Goal: Task Accomplishment & Management: Manage account settings

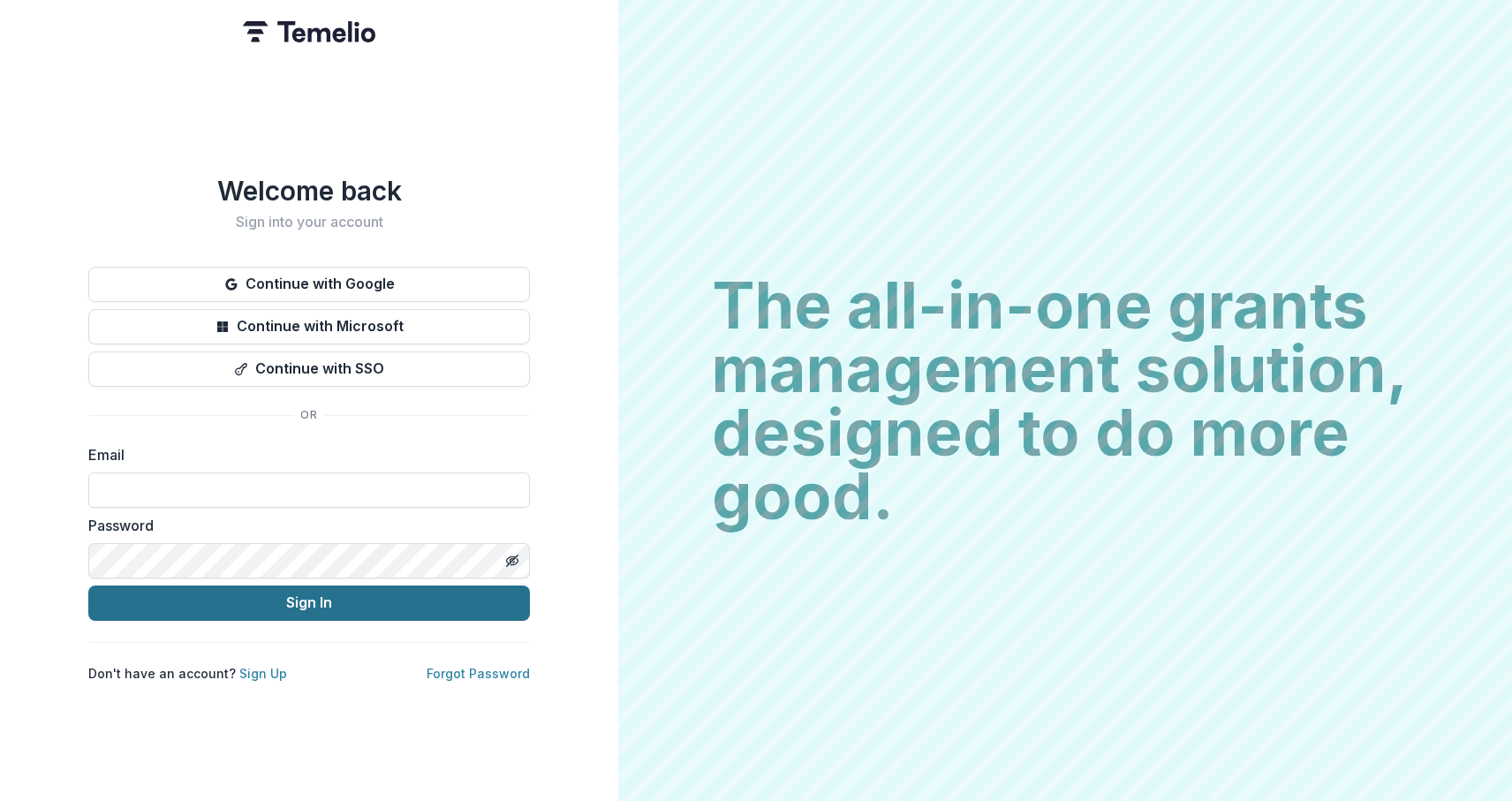
type input "**********"
click at [276, 592] on button "Sign In" at bounding box center [309, 603] width 442 height 35
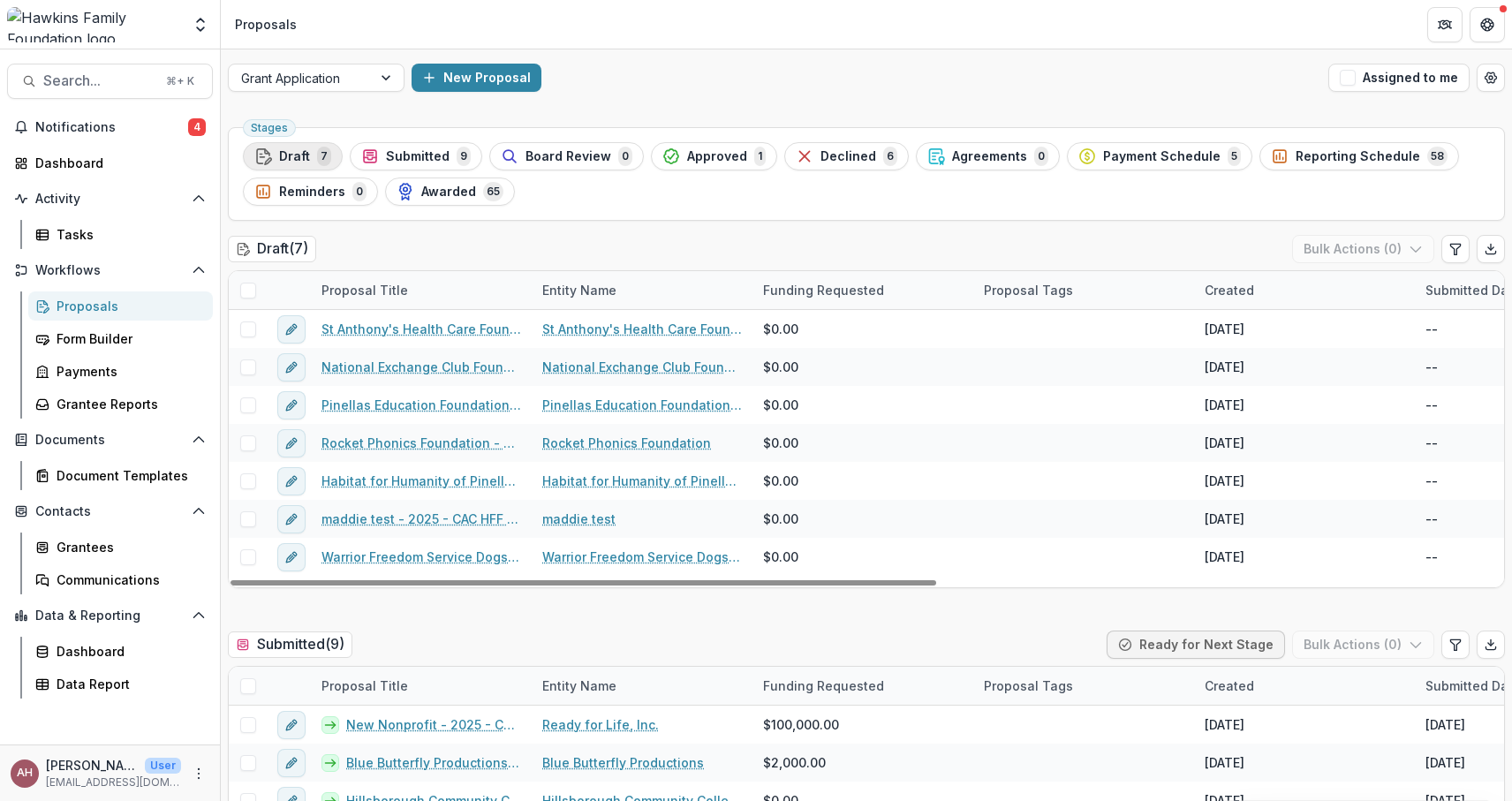
click at [302, 150] on span "Draft" at bounding box center [294, 156] width 31 height 15
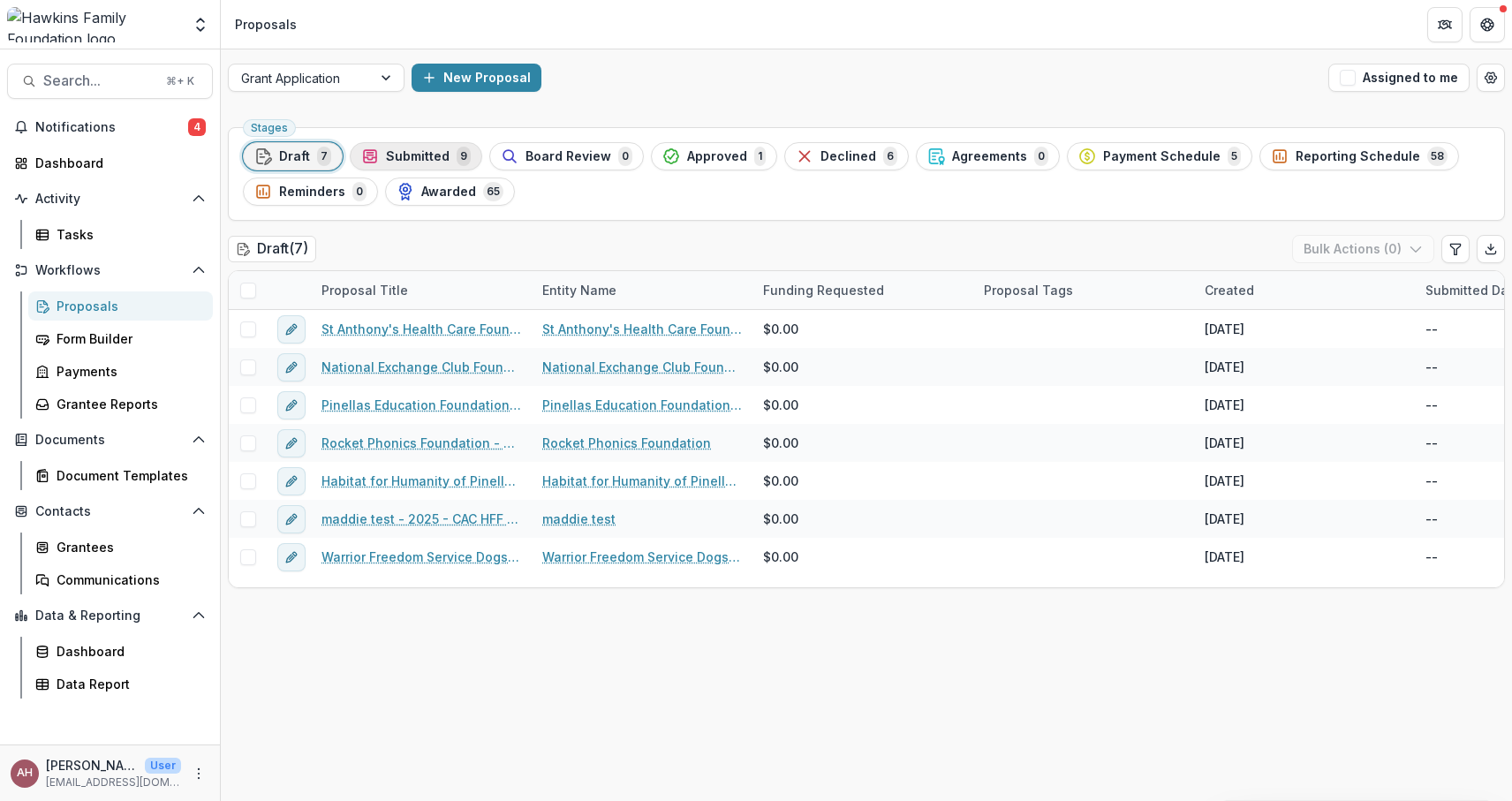
click at [398, 160] on span "Submitted" at bounding box center [417, 156] width 63 height 15
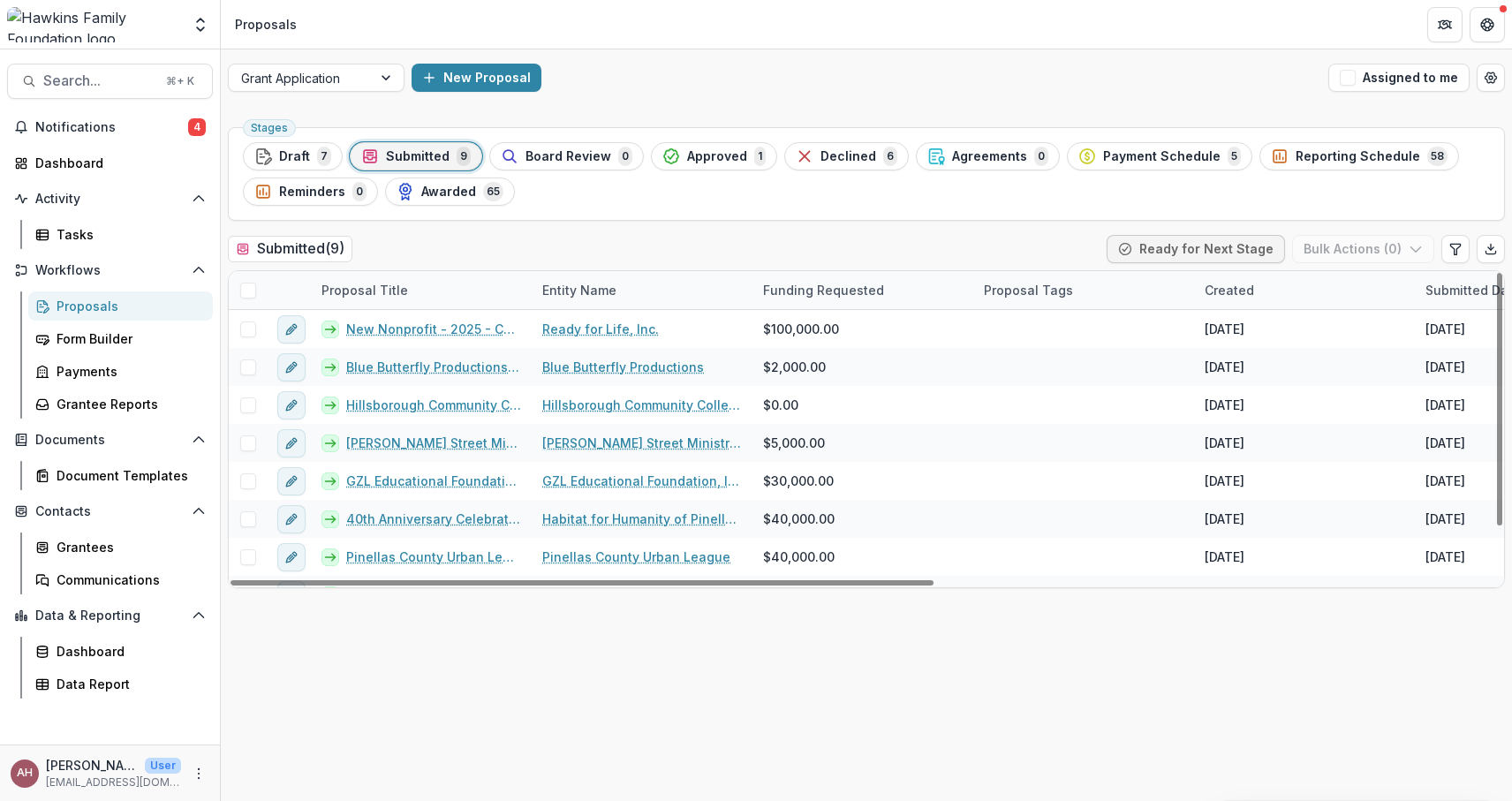
click at [248, 288] on span at bounding box center [248, 290] width 16 height 16
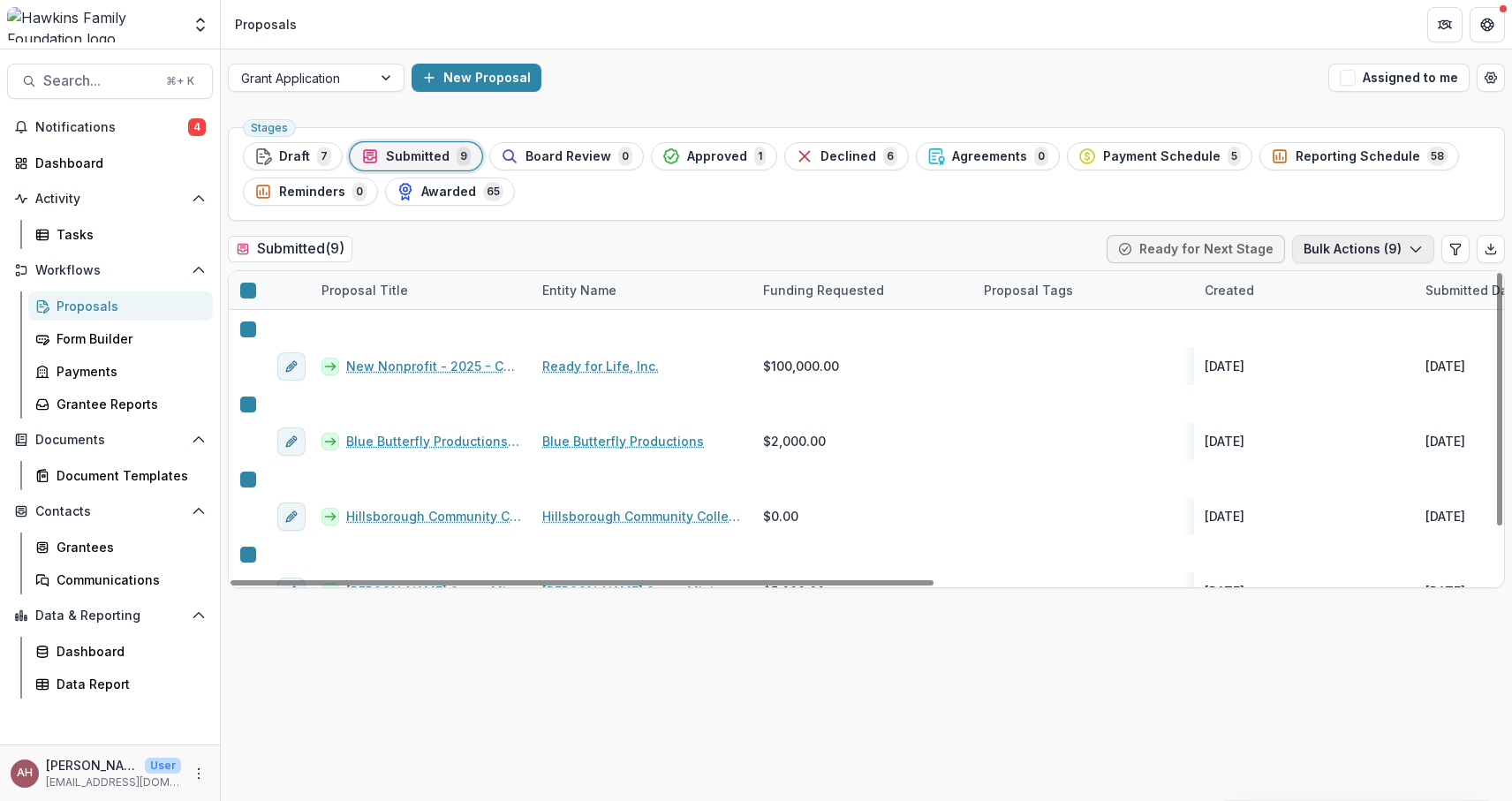
click at [1411, 243] on icon "button" at bounding box center [1415, 249] width 15 height 15
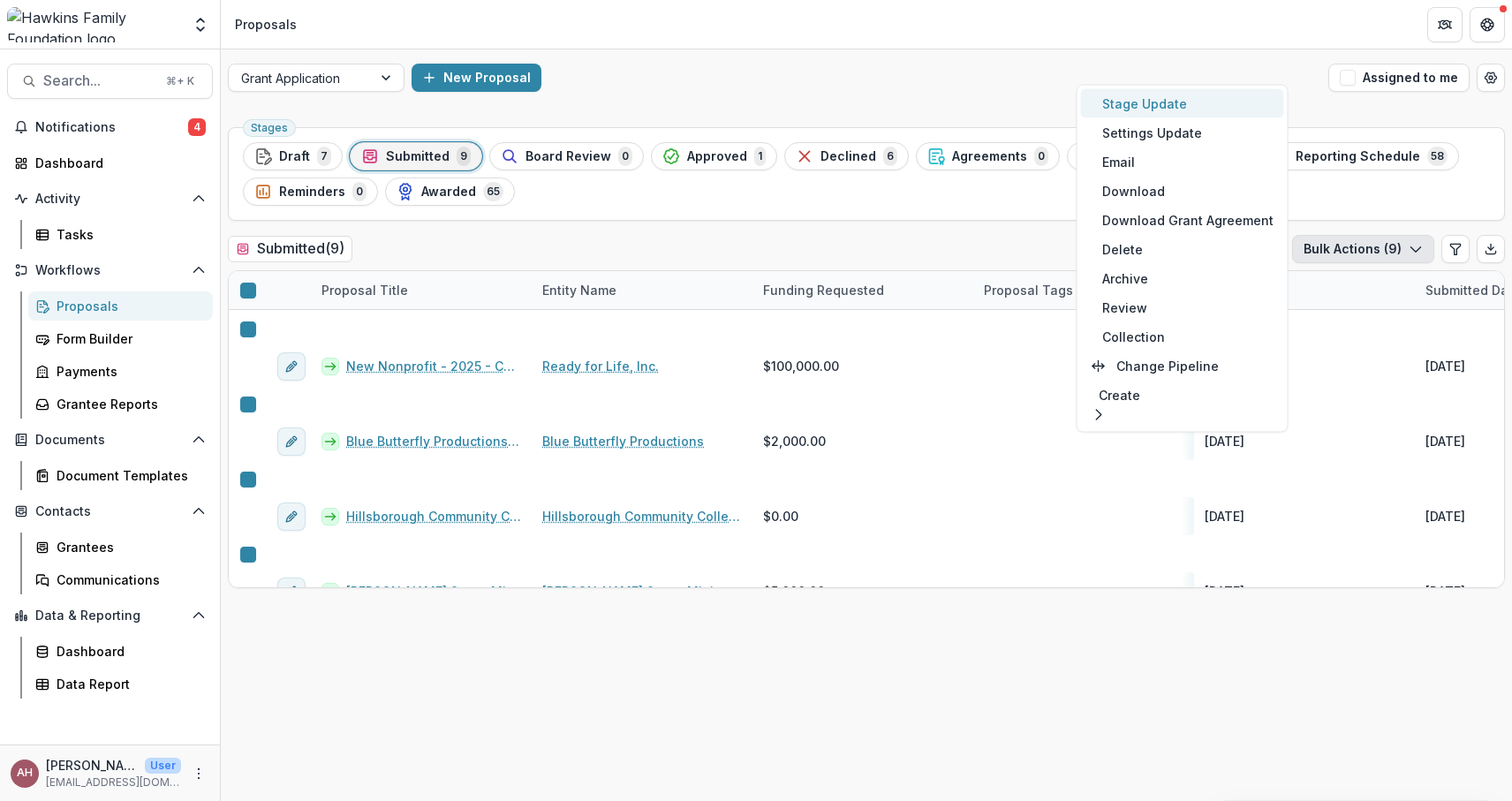
click at [1167, 93] on button "Stage Update" at bounding box center [1182, 104] width 203 height 29
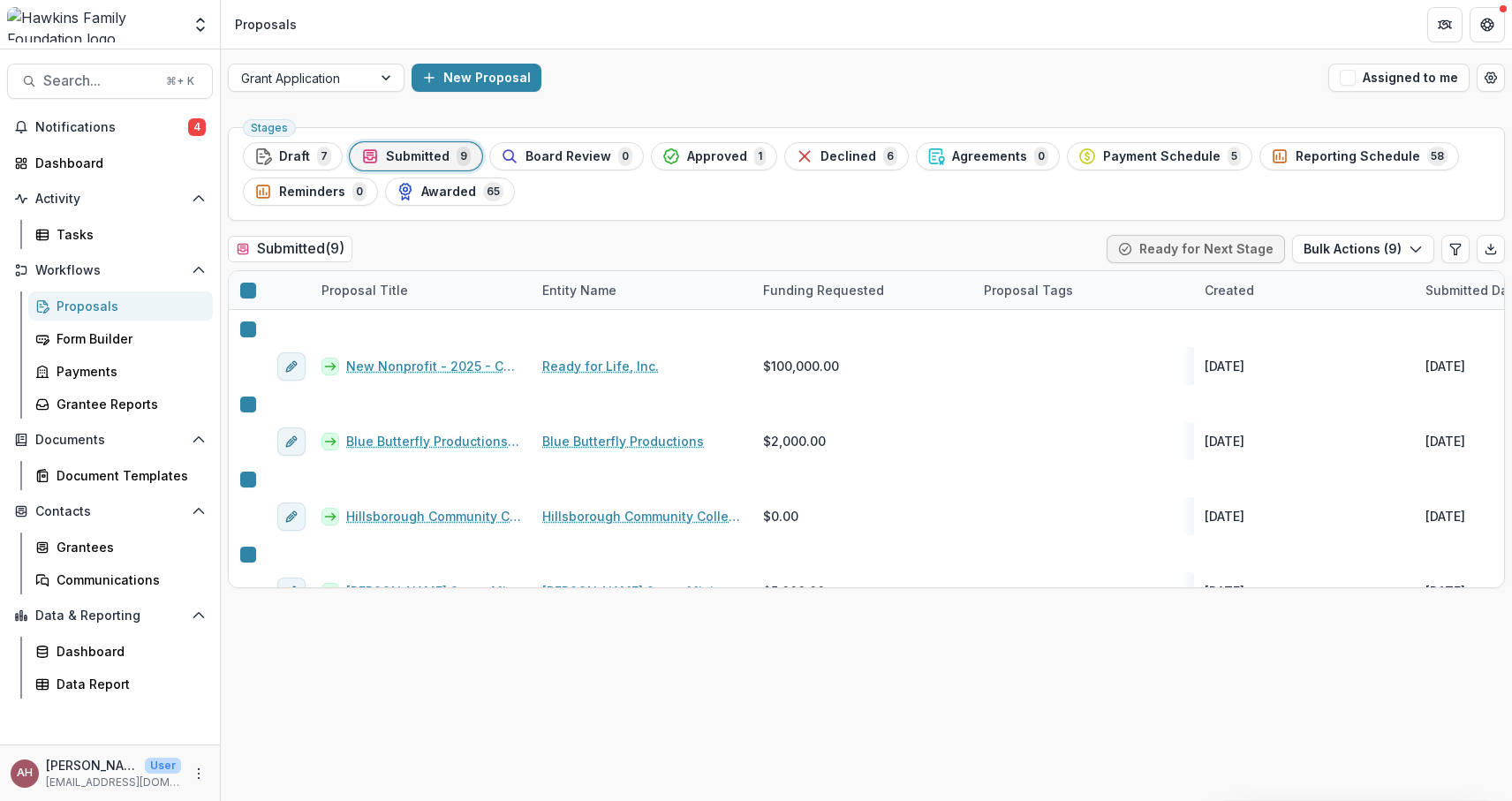
select select "**********"
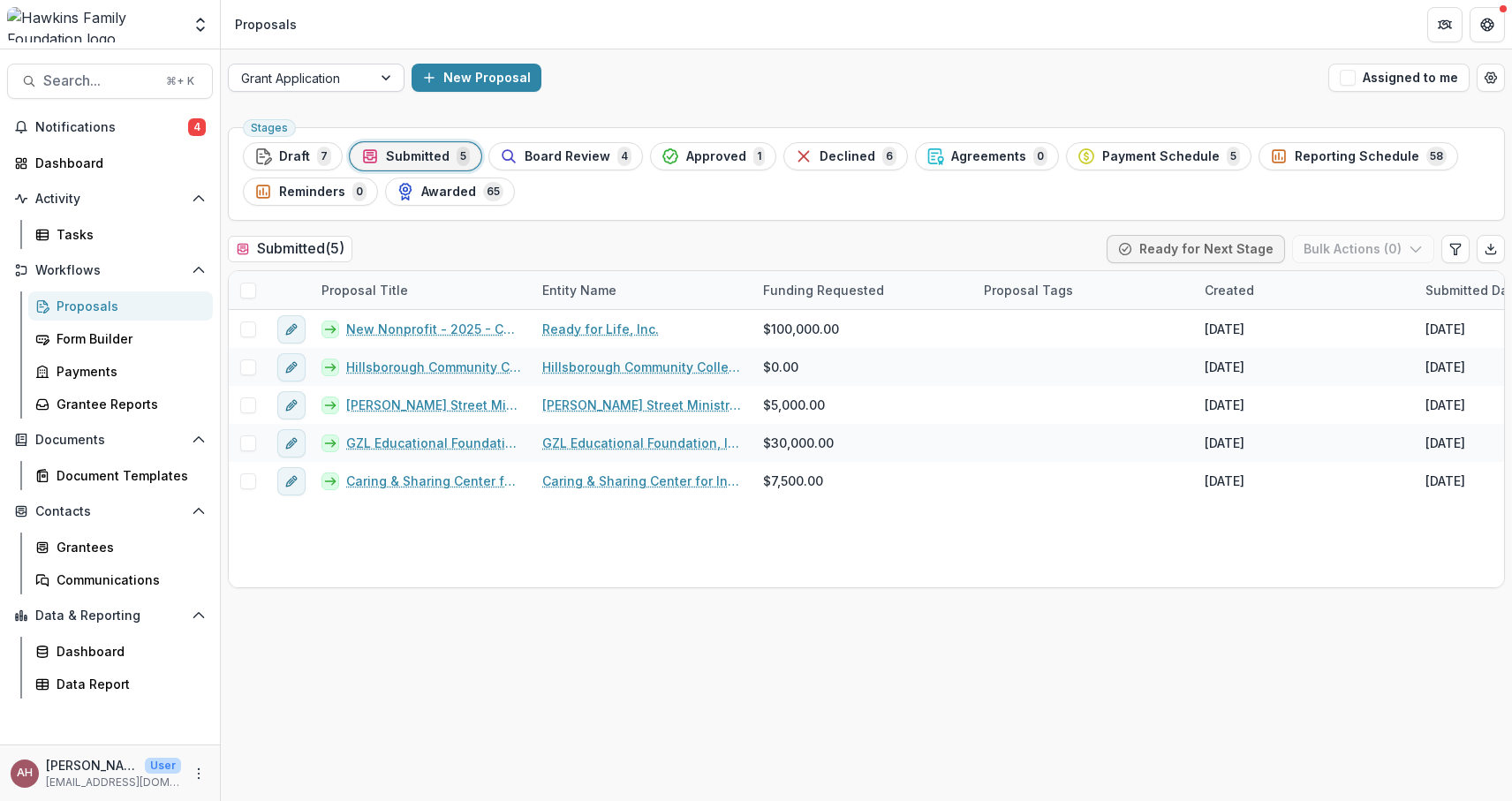
click at [386, 73] on div at bounding box center [387, 77] width 32 height 26
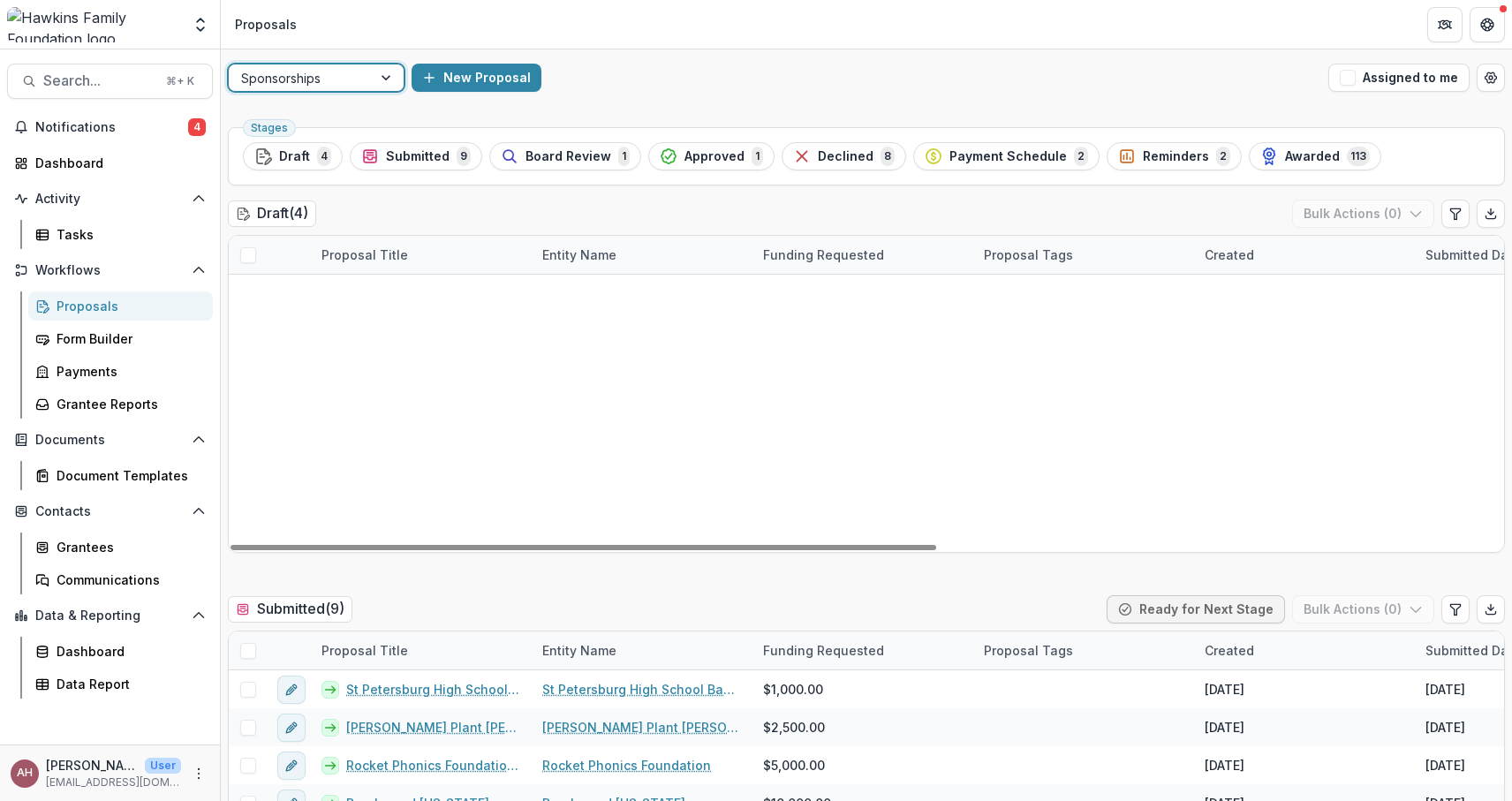
click at [413, 133] on div "Stages Draft 4 Submitted 9 Board Review 1 Approved 1 Declined 8 Payment Schedul…" at bounding box center [866, 156] width 1277 height 58
click at [412, 150] on span "Submitted" at bounding box center [417, 156] width 63 height 15
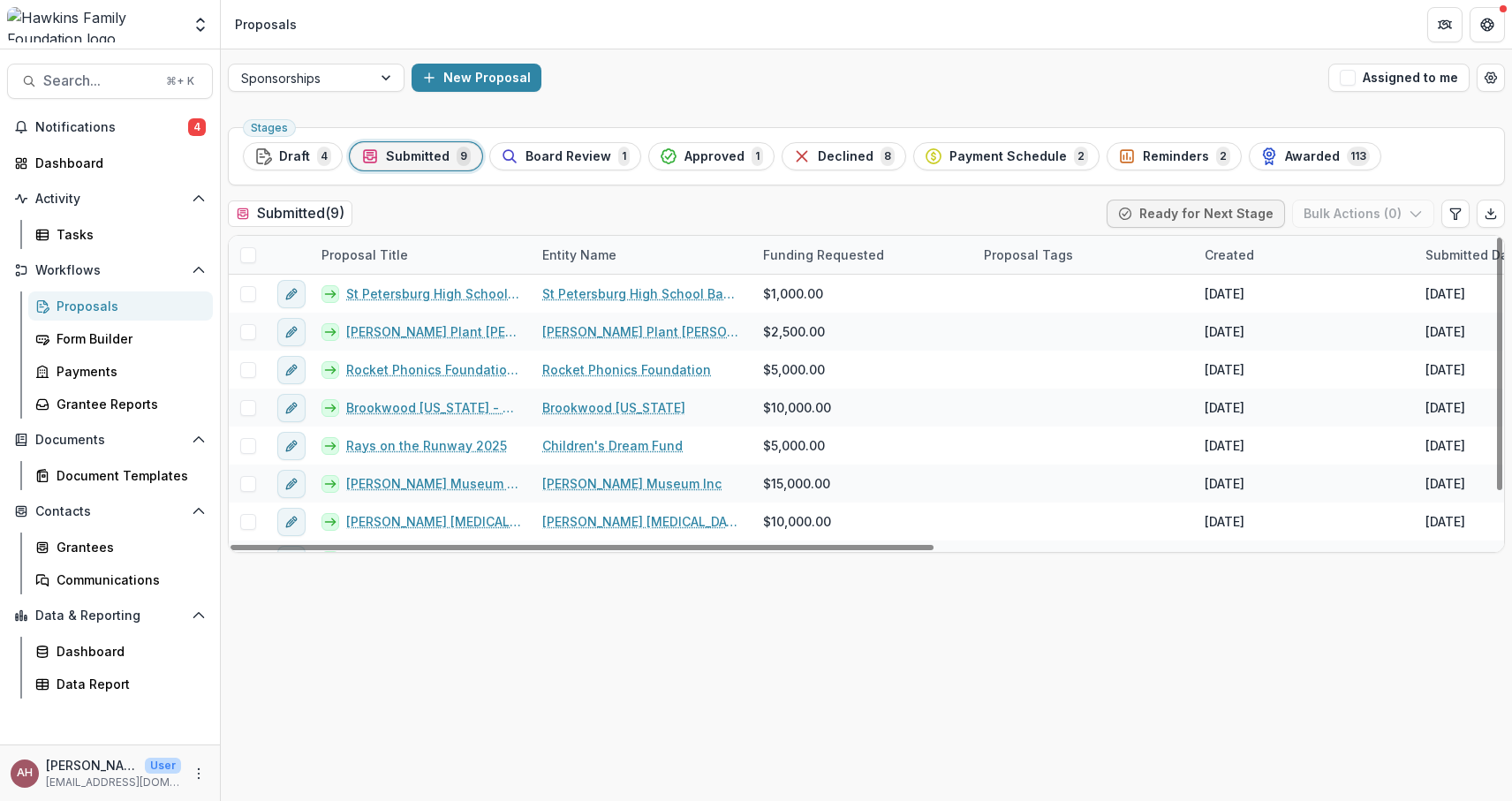
click at [240, 250] on span at bounding box center [248, 255] width 16 height 16
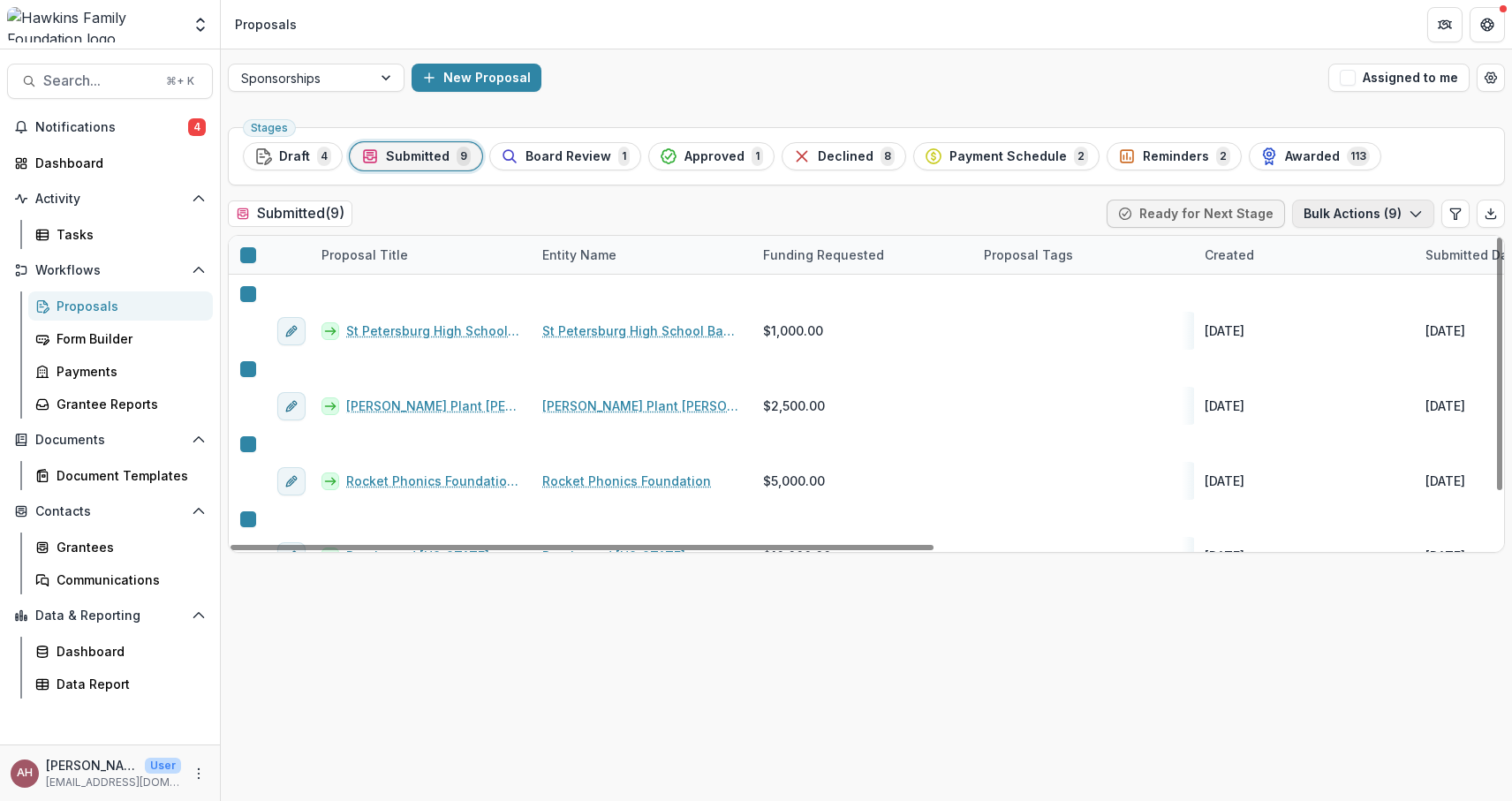
click at [1348, 220] on button "Bulk Actions ( 9 )" at bounding box center [1362, 213] width 142 height 28
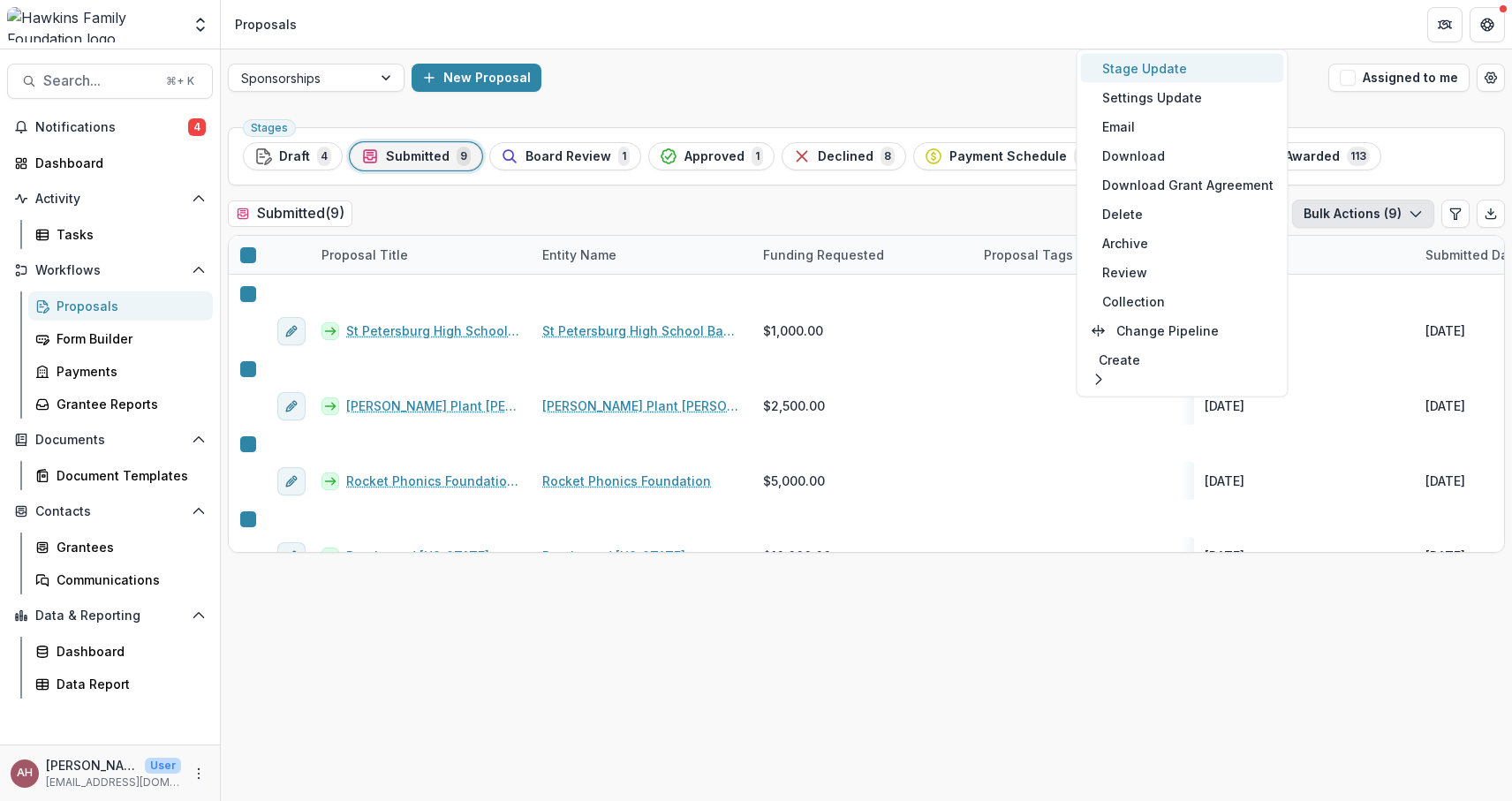
click at [1170, 64] on button "Stage Update" at bounding box center [1182, 68] width 203 height 29
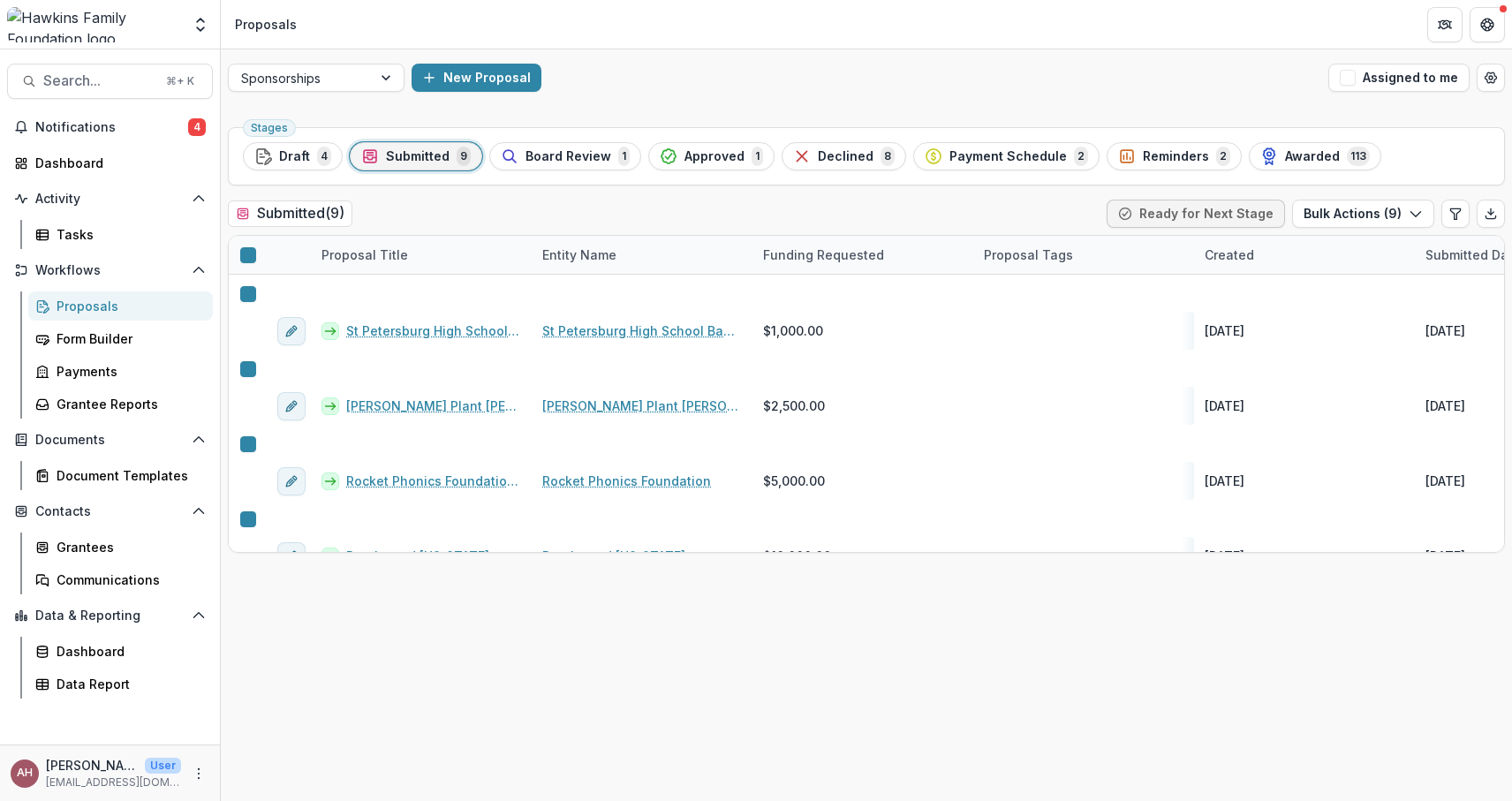
select select "**********"
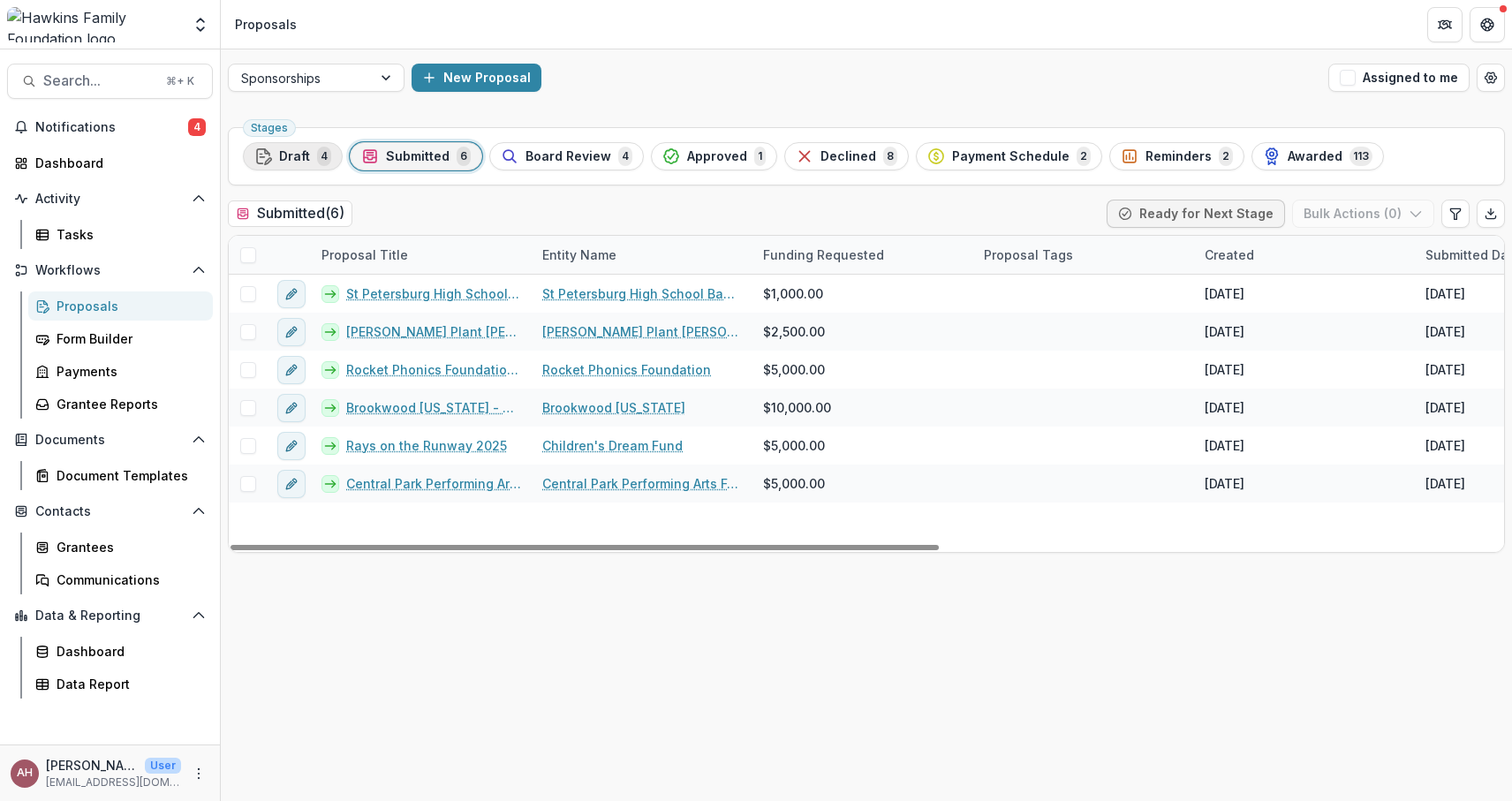
click at [286, 150] on span "Draft" at bounding box center [294, 156] width 31 height 15
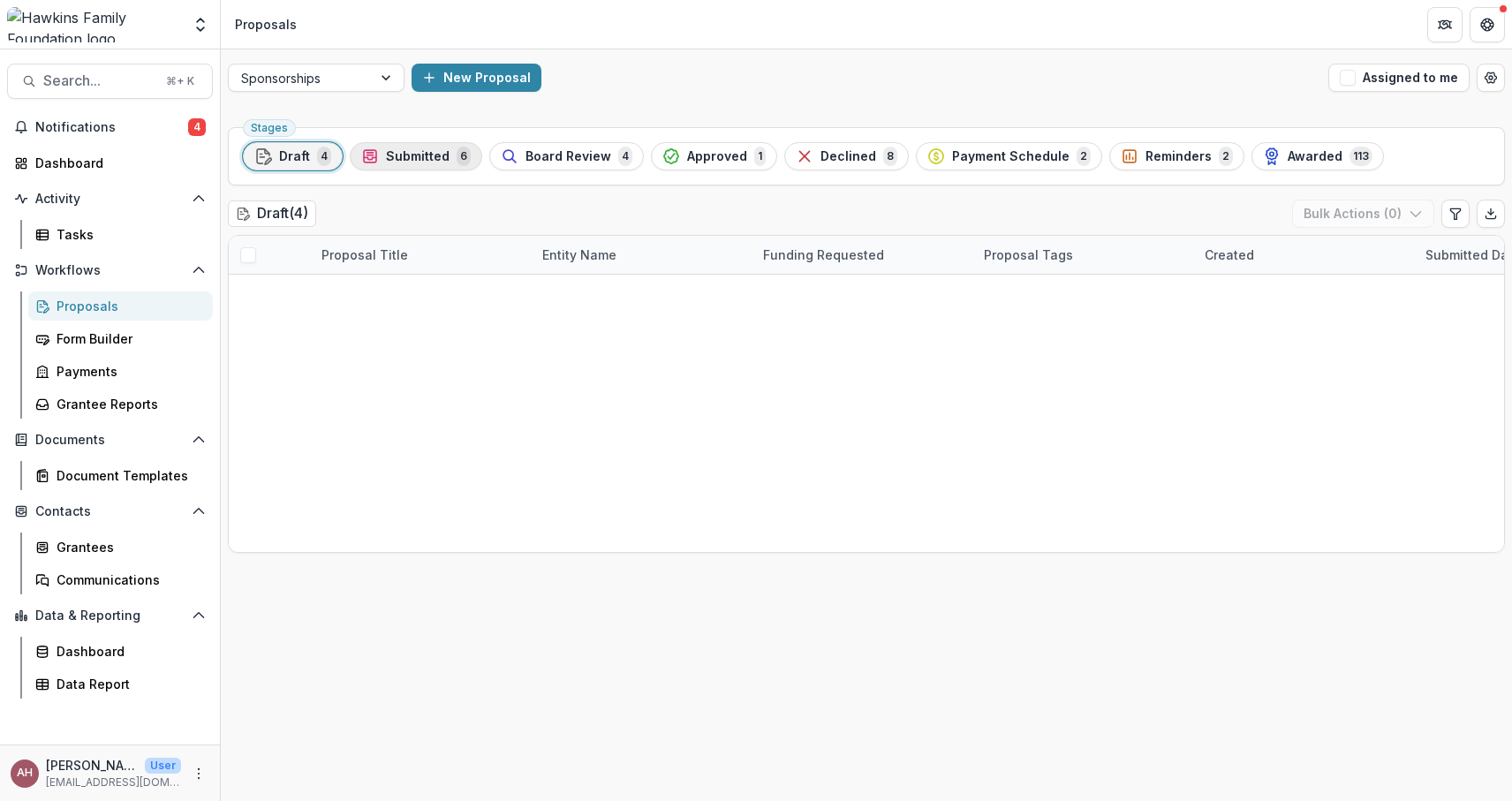
click at [396, 157] on span "Submitted" at bounding box center [417, 156] width 63 height 15
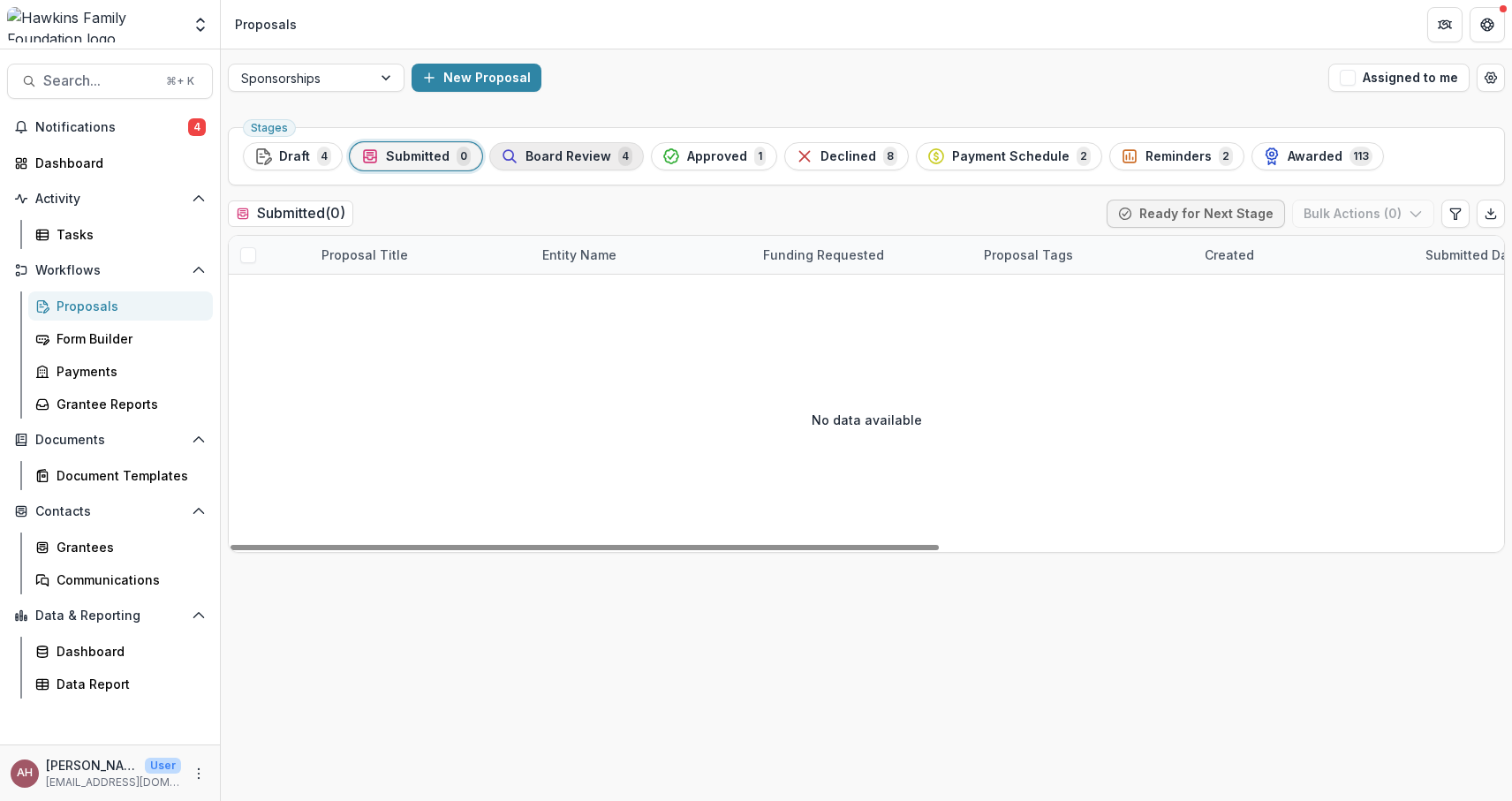
click at [562, 163] on div "Board Review 4" at bounding box center [566, 156] width 131 height 19
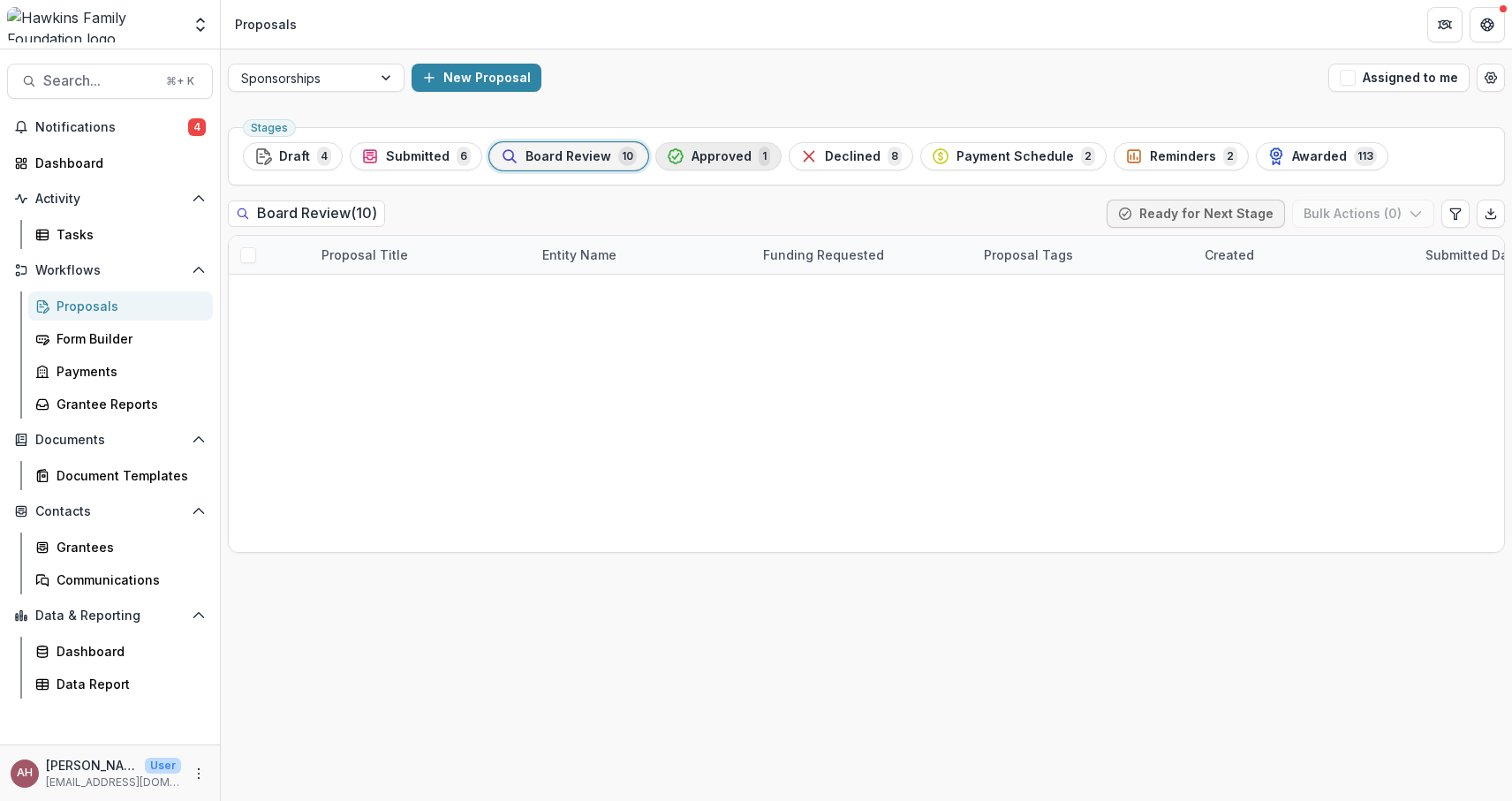
click at [713, 153] on span "Approved" at bounding box center [722, 156] width 60 height 15
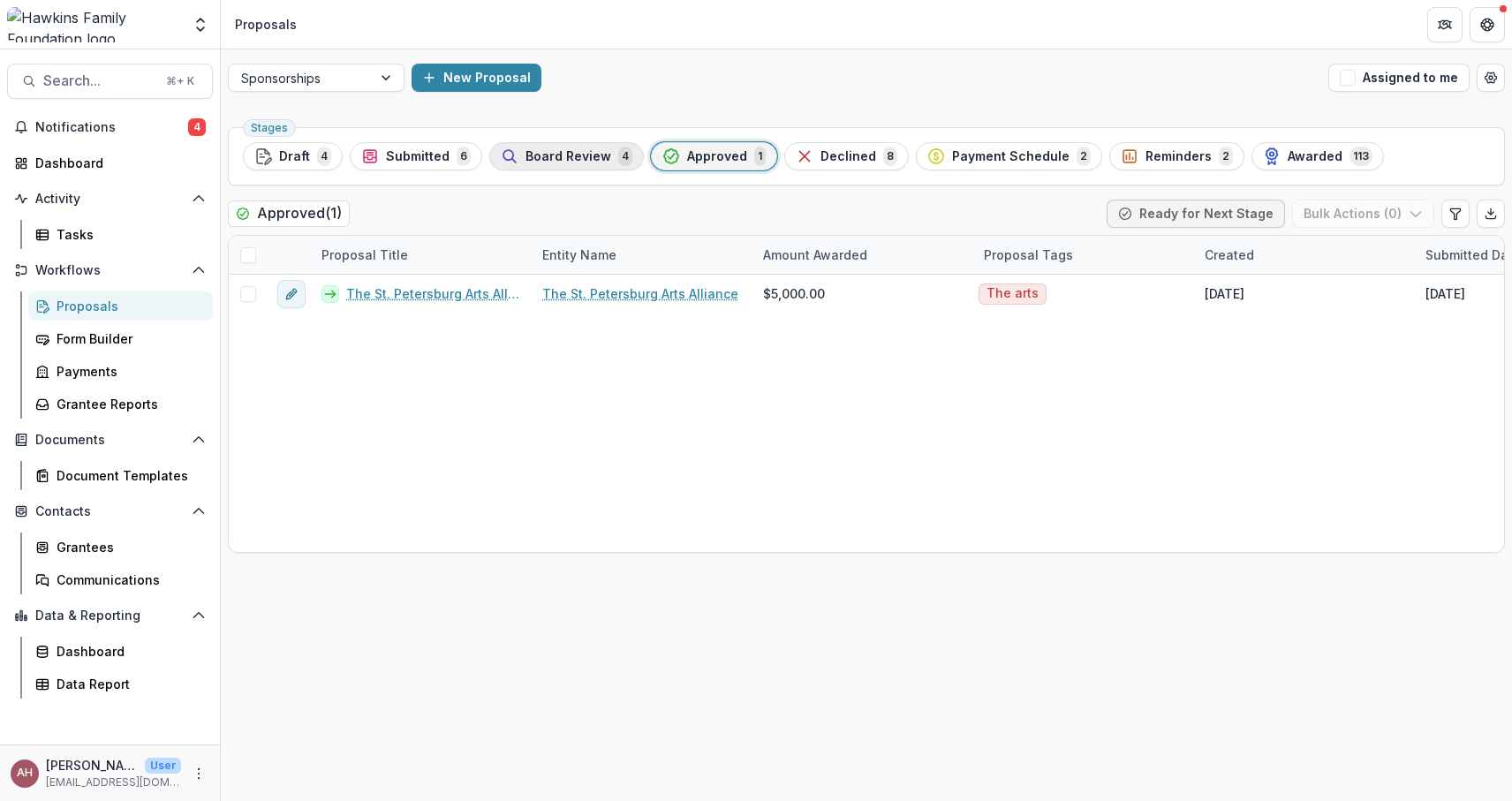
click at [574, 159] on span "Board Review" at bounding box center [568, 156] width 85 height 15
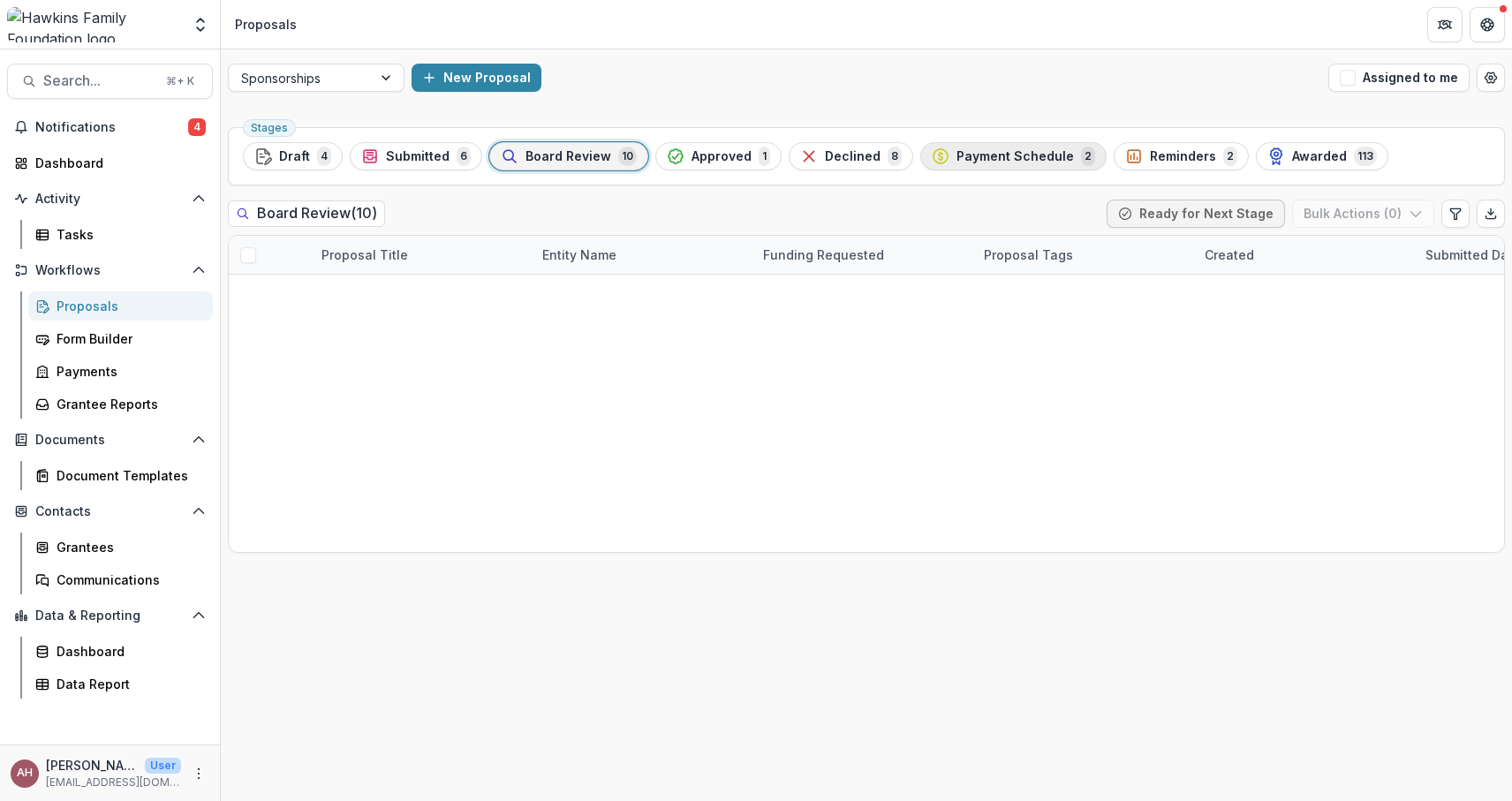
click at [994, 163] on div "Payment Schedule 2" at bounding box center [1013, 156] width 163 height 19
click at [84, 127] on span "Notifications" at bounding box center [111, 127] width 152 height 15
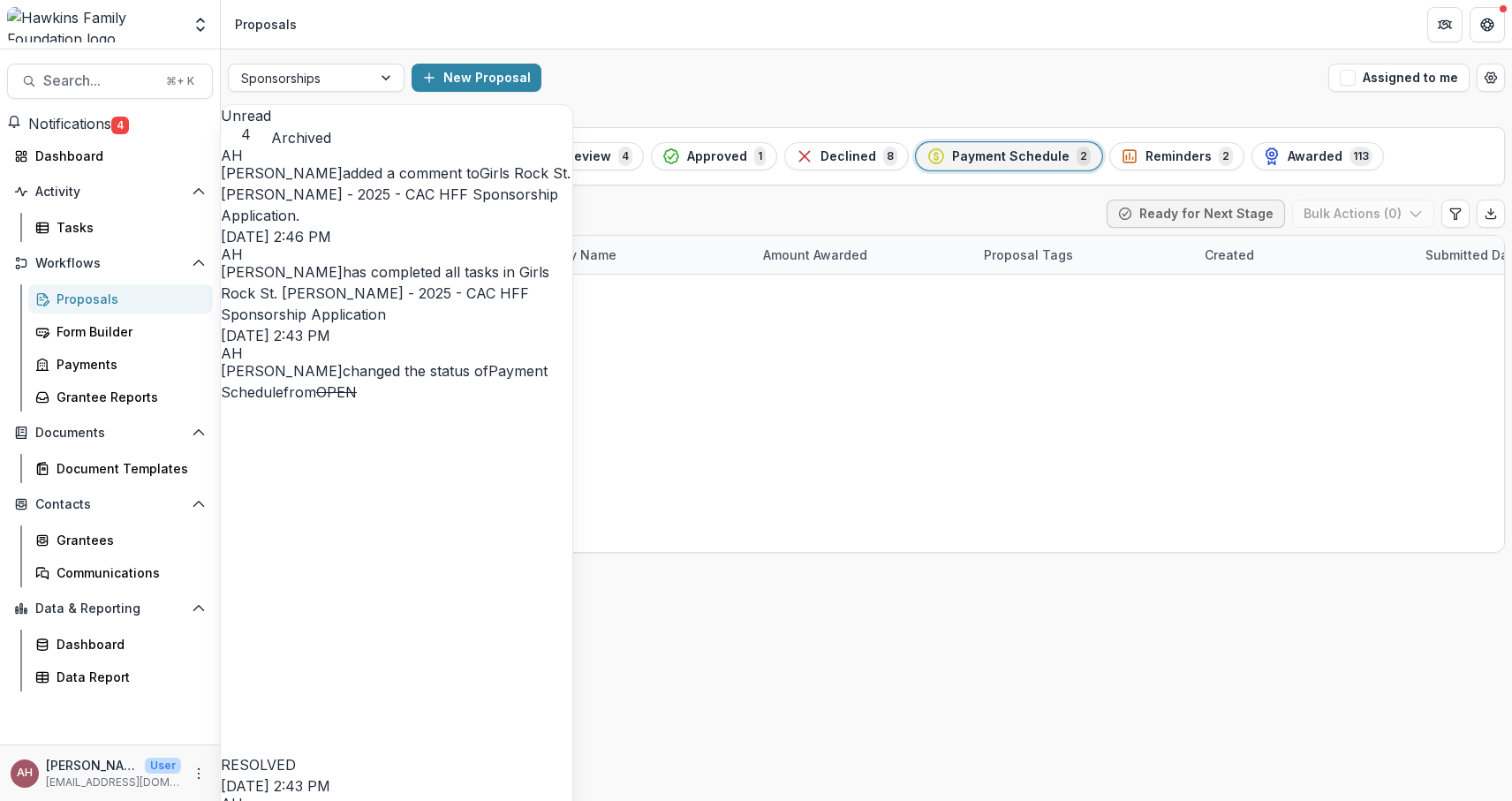
scroll to position [88, 0]
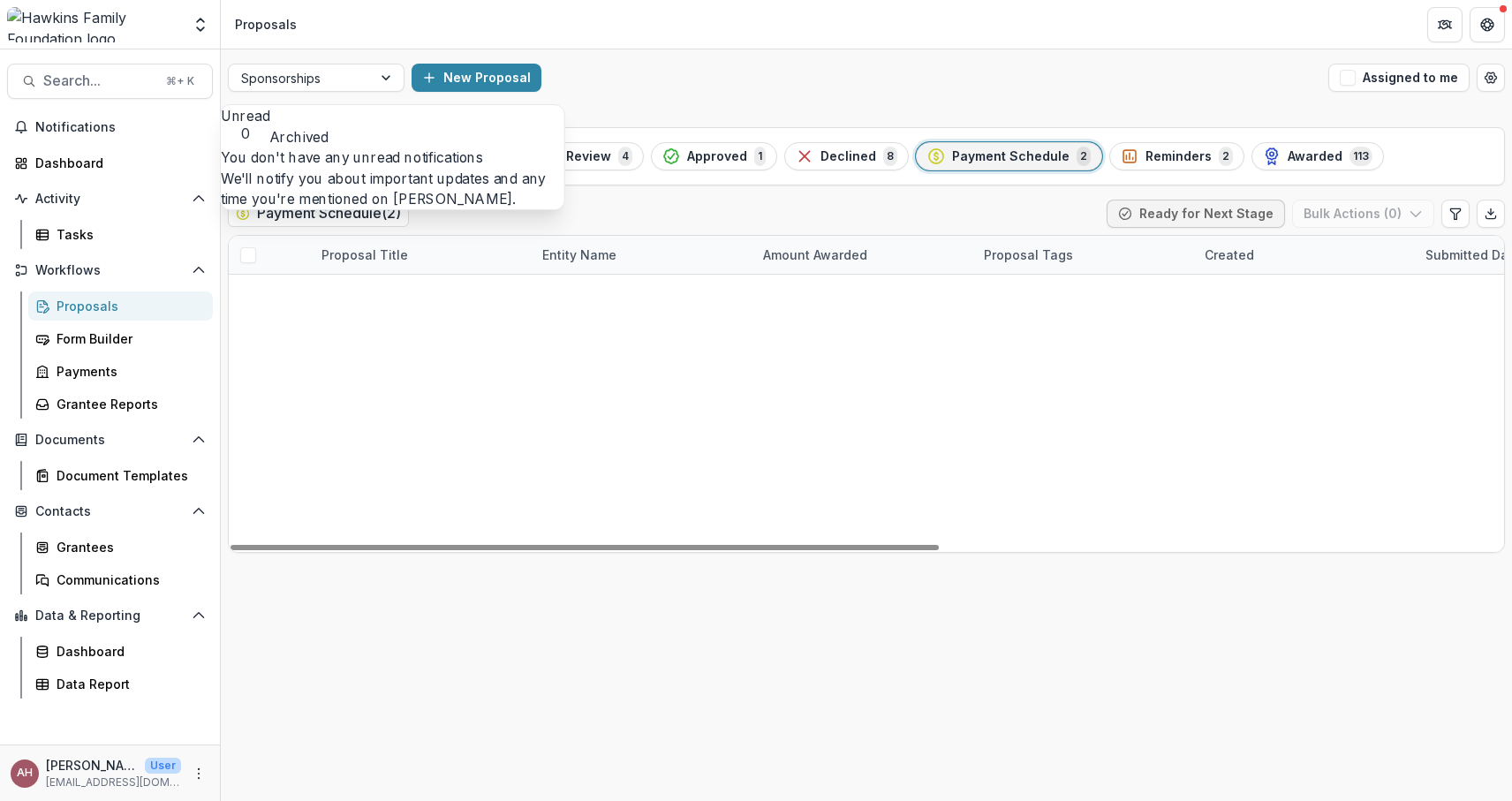
click at [359, 604] on div "Stages Draft 4 Submitted 6 Board Review 4 Approved 1 Declined 8 Payment Schedul…" at bounding box center [865, 460] width 1291 height 681
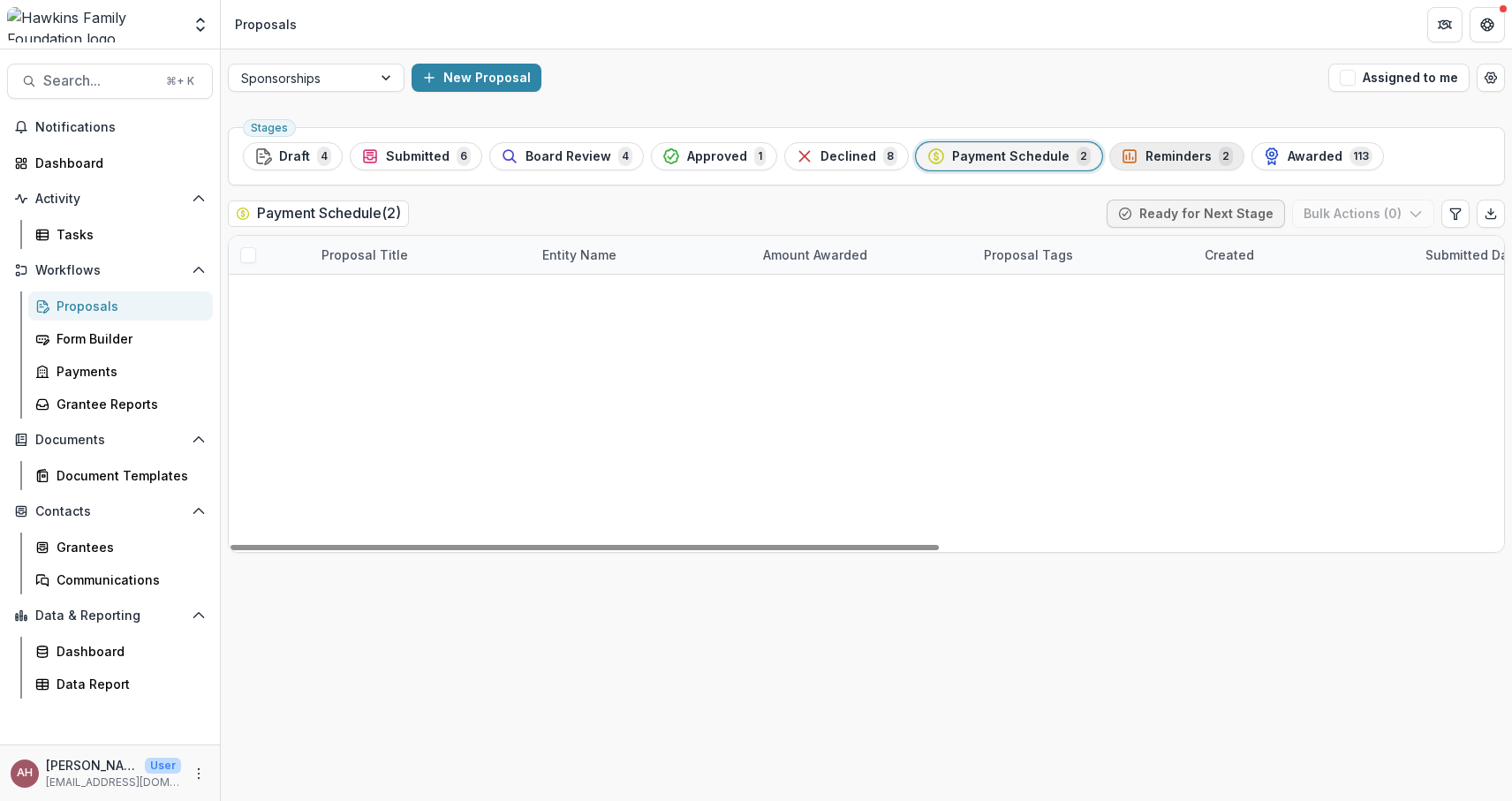
click at [1164, 150] on span "Reminders" at bounding box center [1178, 156] width 66 height 15
click at [534, 155] on span "Board Review" at bounding box center [568, 156] width 85 height 15
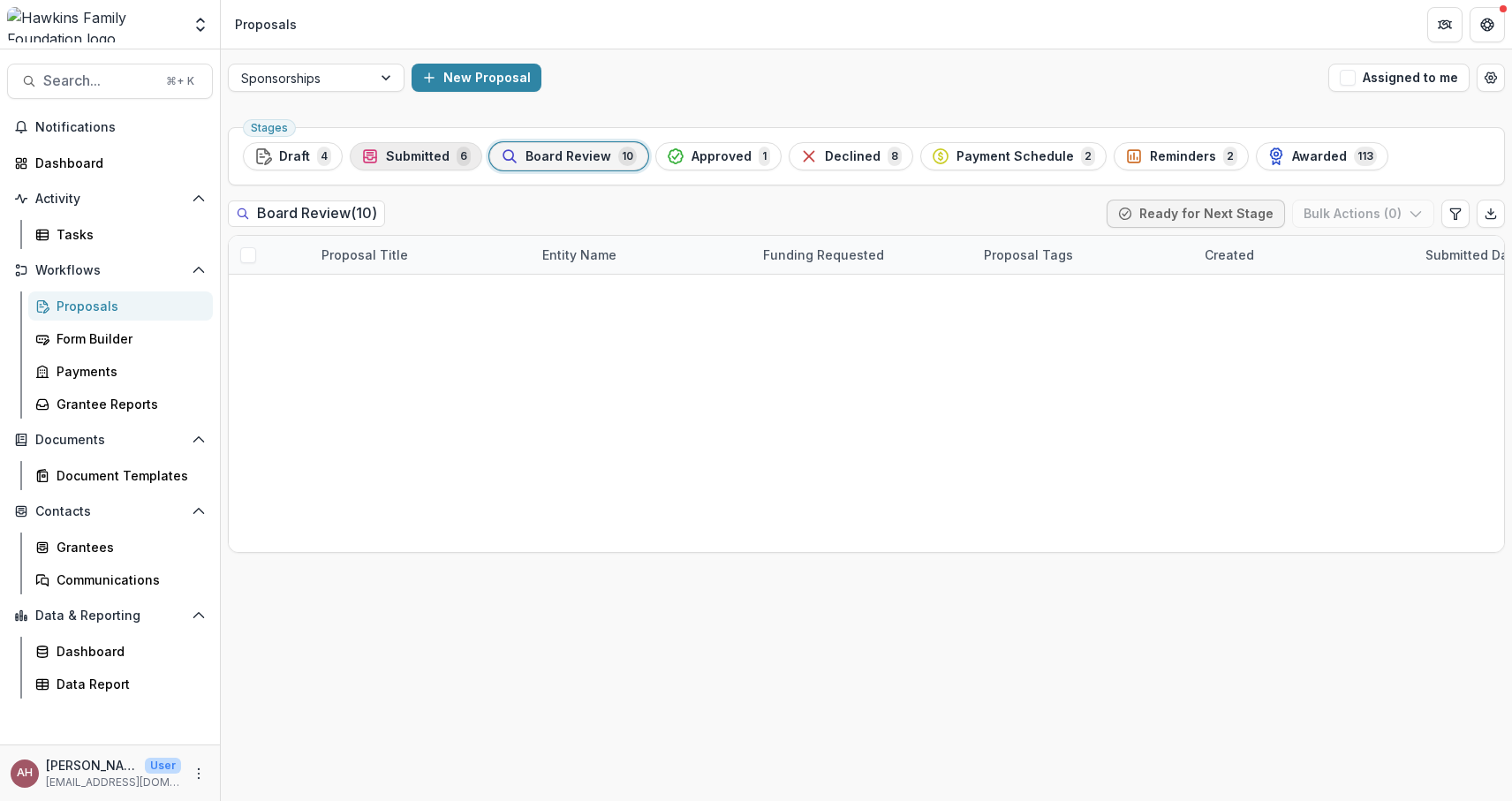
click at [413, 162] on span "Submitted" at bounding box center [417, 156] width 63 height 15
click at [557, 150] on span "Board Review" at bounding box center [568, 156] width 85 height 15
click at [540, 162] on div "Board Review 10" at bounding box center [569, 156] width 136 height 19
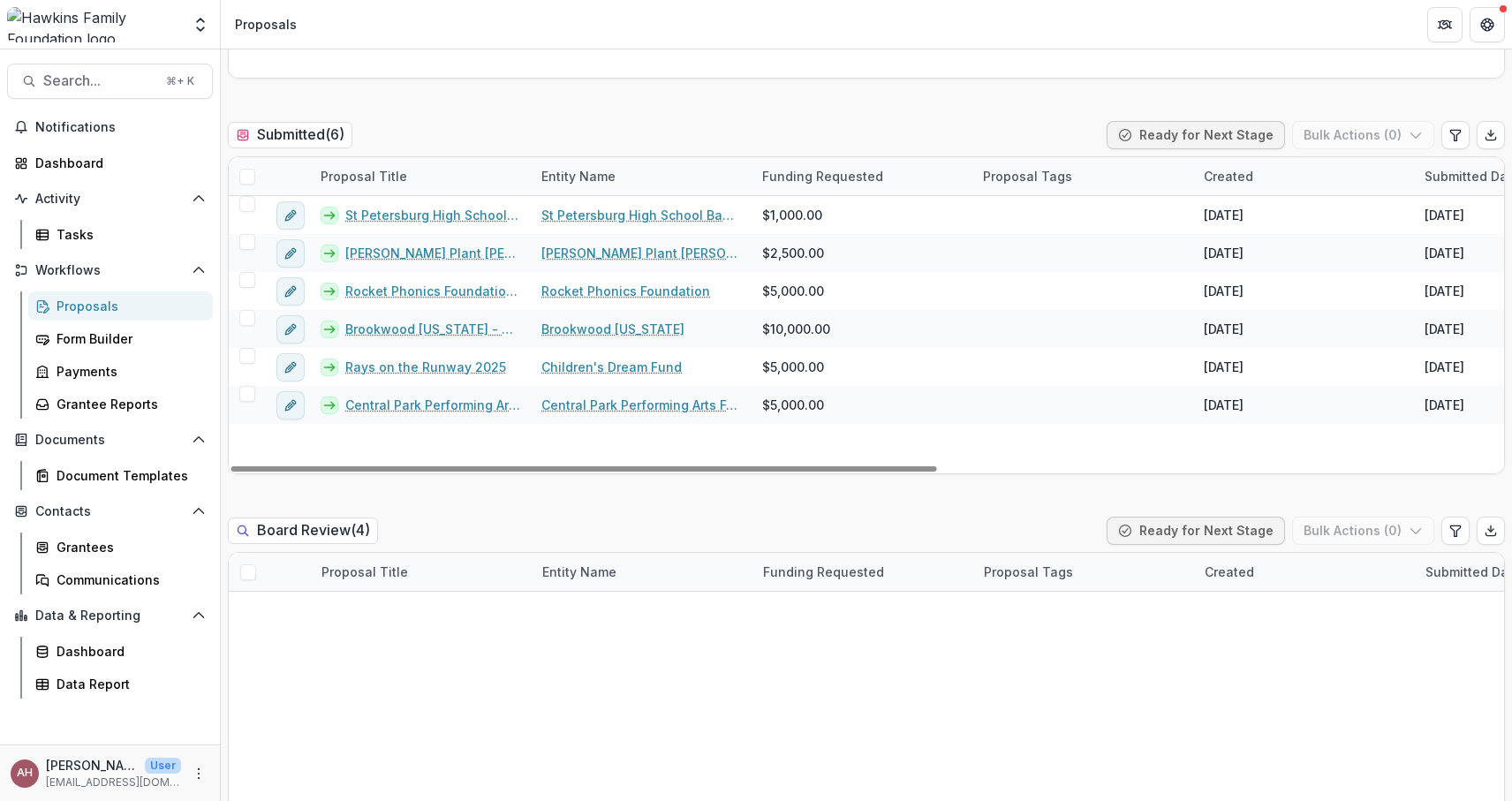
scroll to position [445, 0]
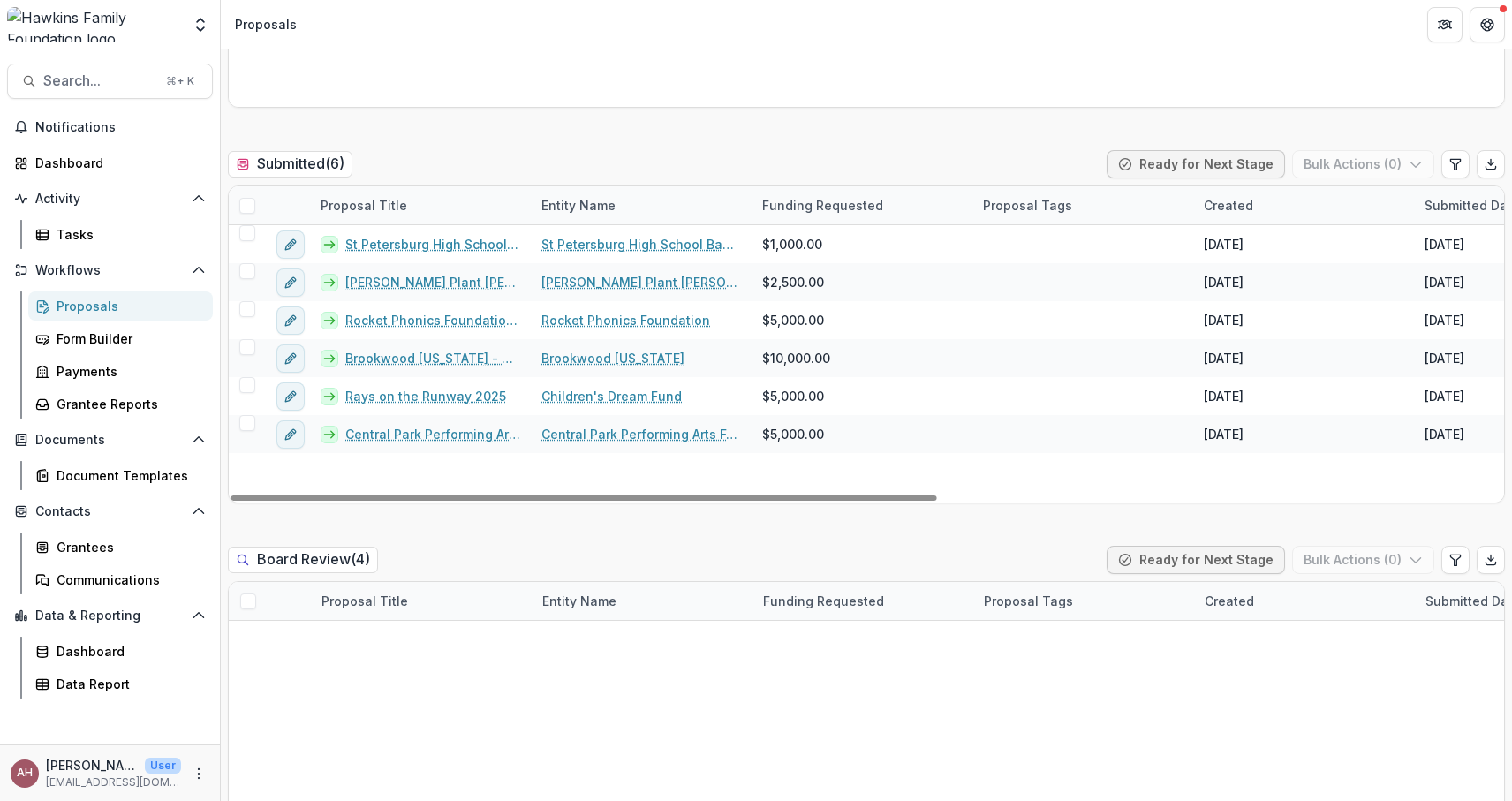
click at [242, 214] on div at bounding box center [247, 205] width 38 height 38
click at [246, 201] on span at bounding box center [247, 206] width 16 height 16
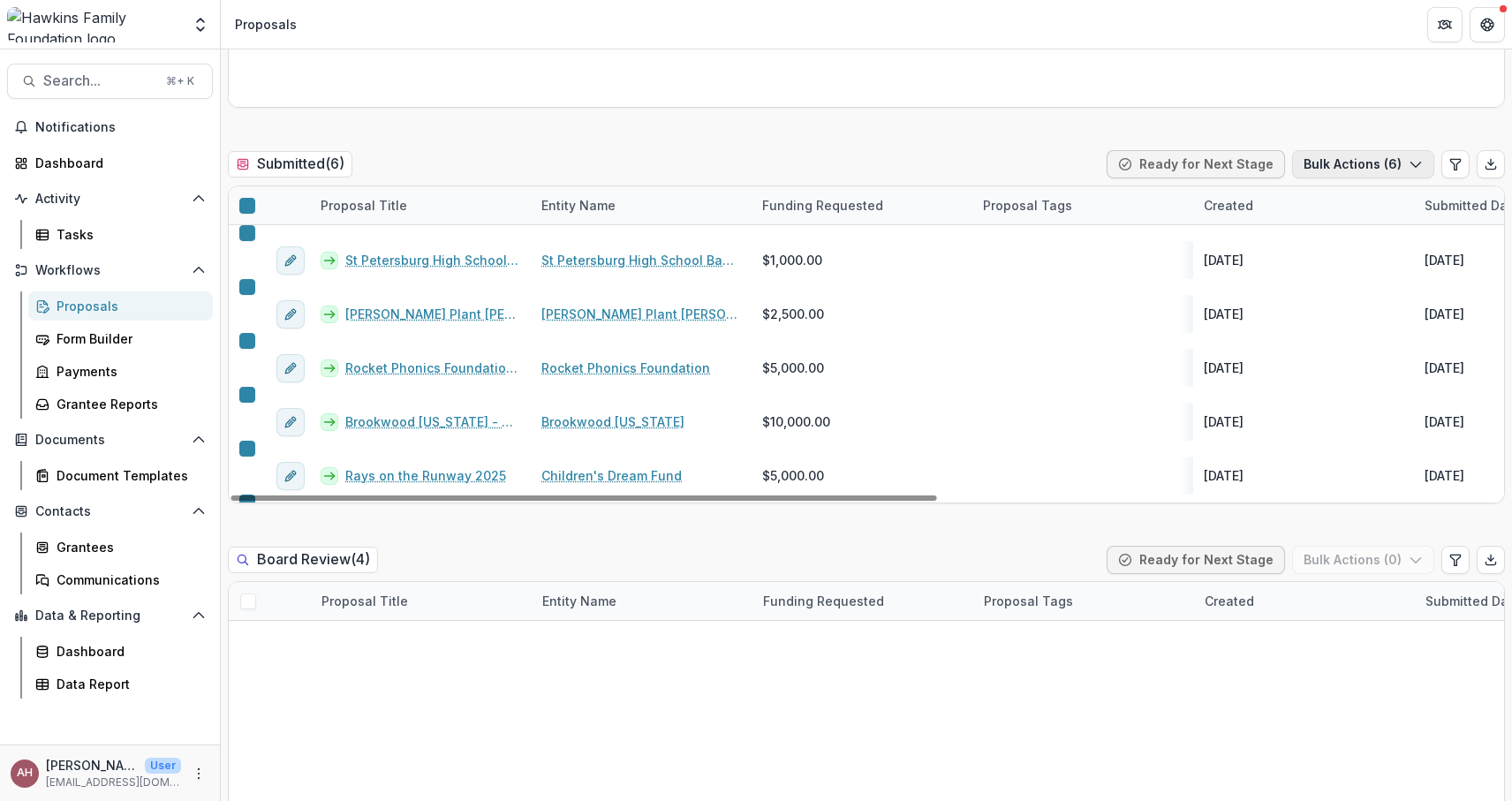
click at [1417, 163] on button "Bulk Actions ( 6 )" at bounding box center [1362, 164] width 142 height 28
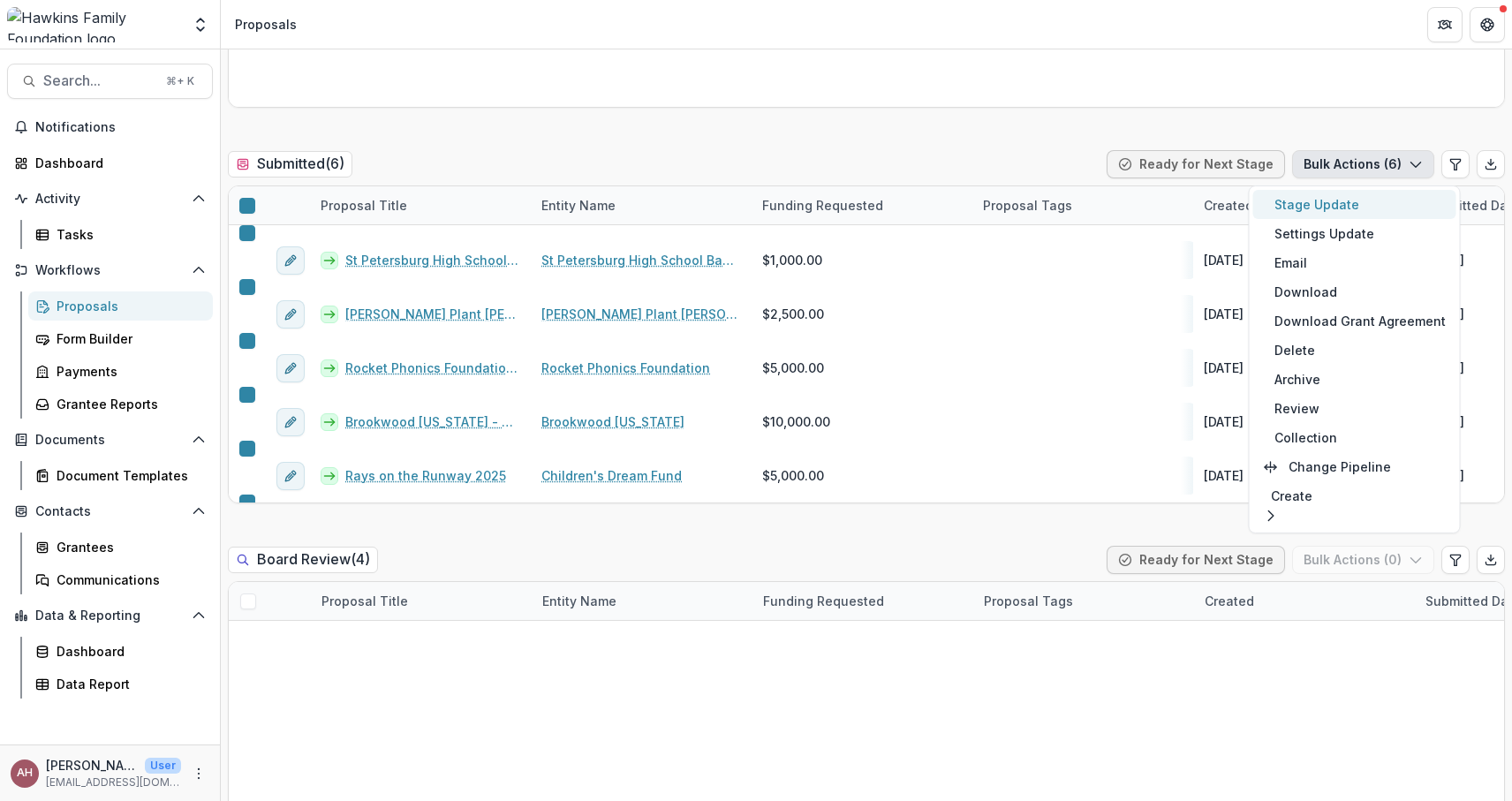
click at [1366, 205] on button "Stage Update" at bounding box center [1354, 204] width 203 height 29
select select "**********"
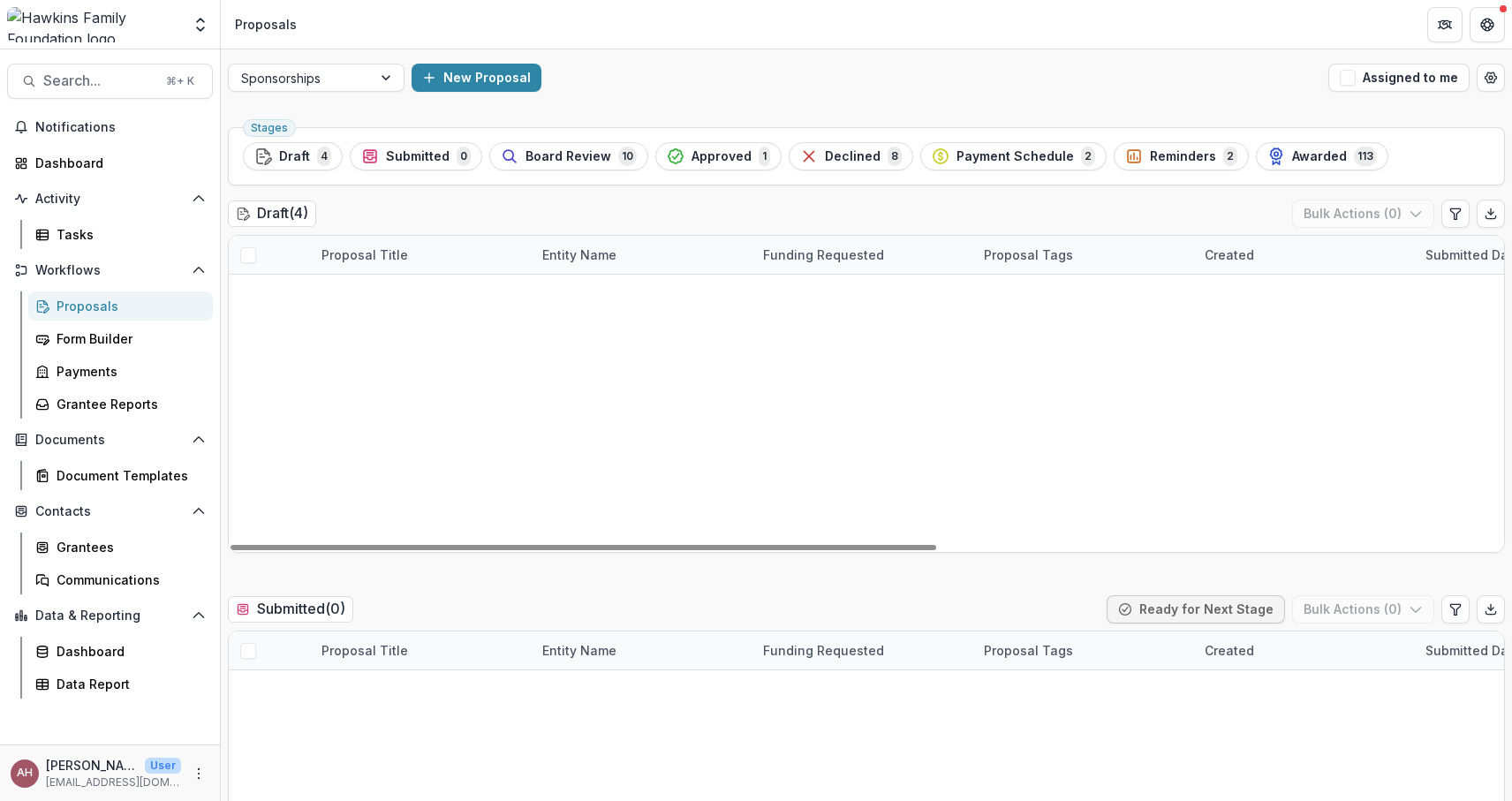
scroll to position [0, 0]
click at [386, 77] on div at bounding box center [387, 77] width 32 height 26
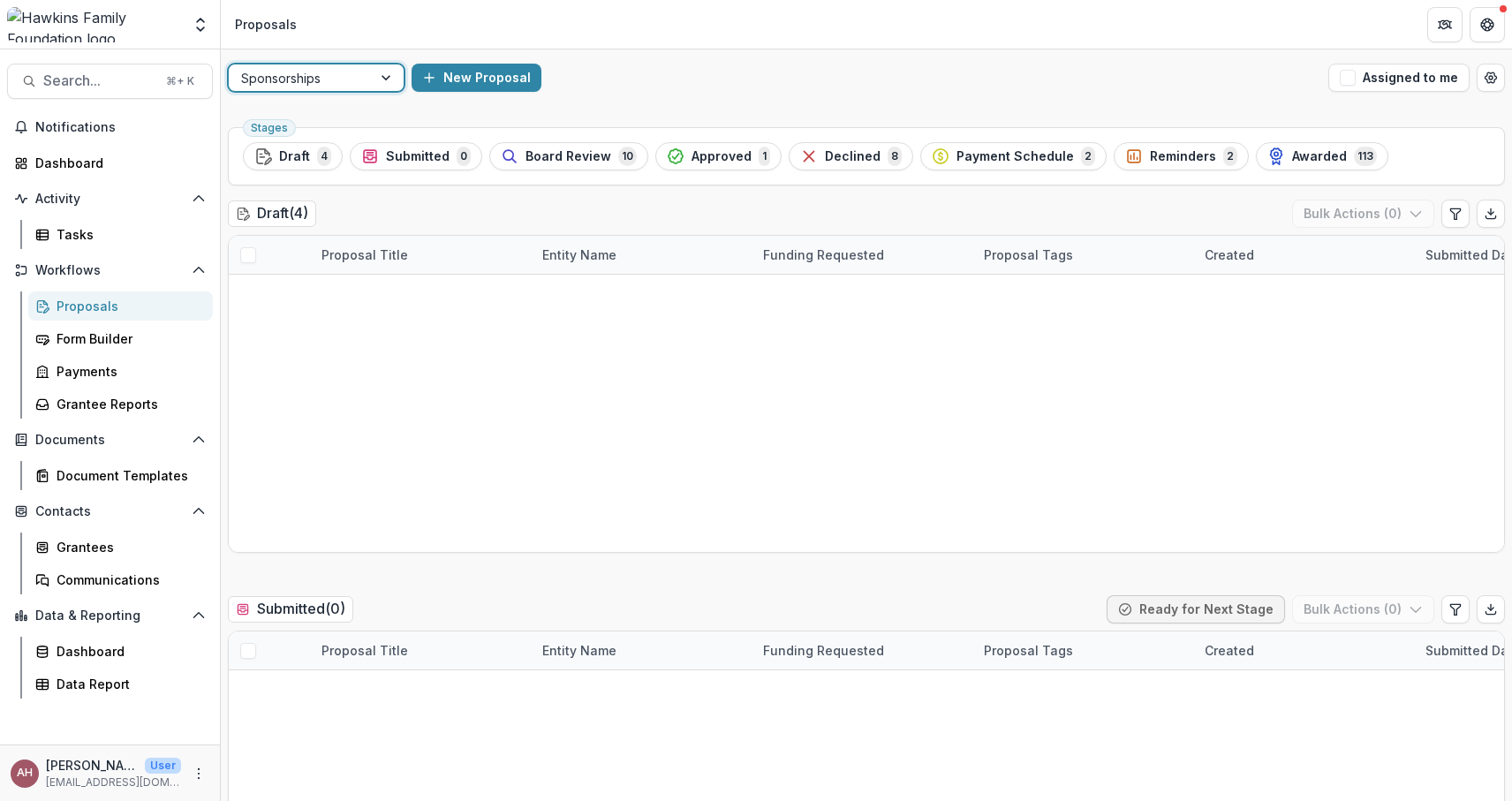
click at [320, 800] on div "Grant Application" at bounding box center [756, 812] width 1512 height 21
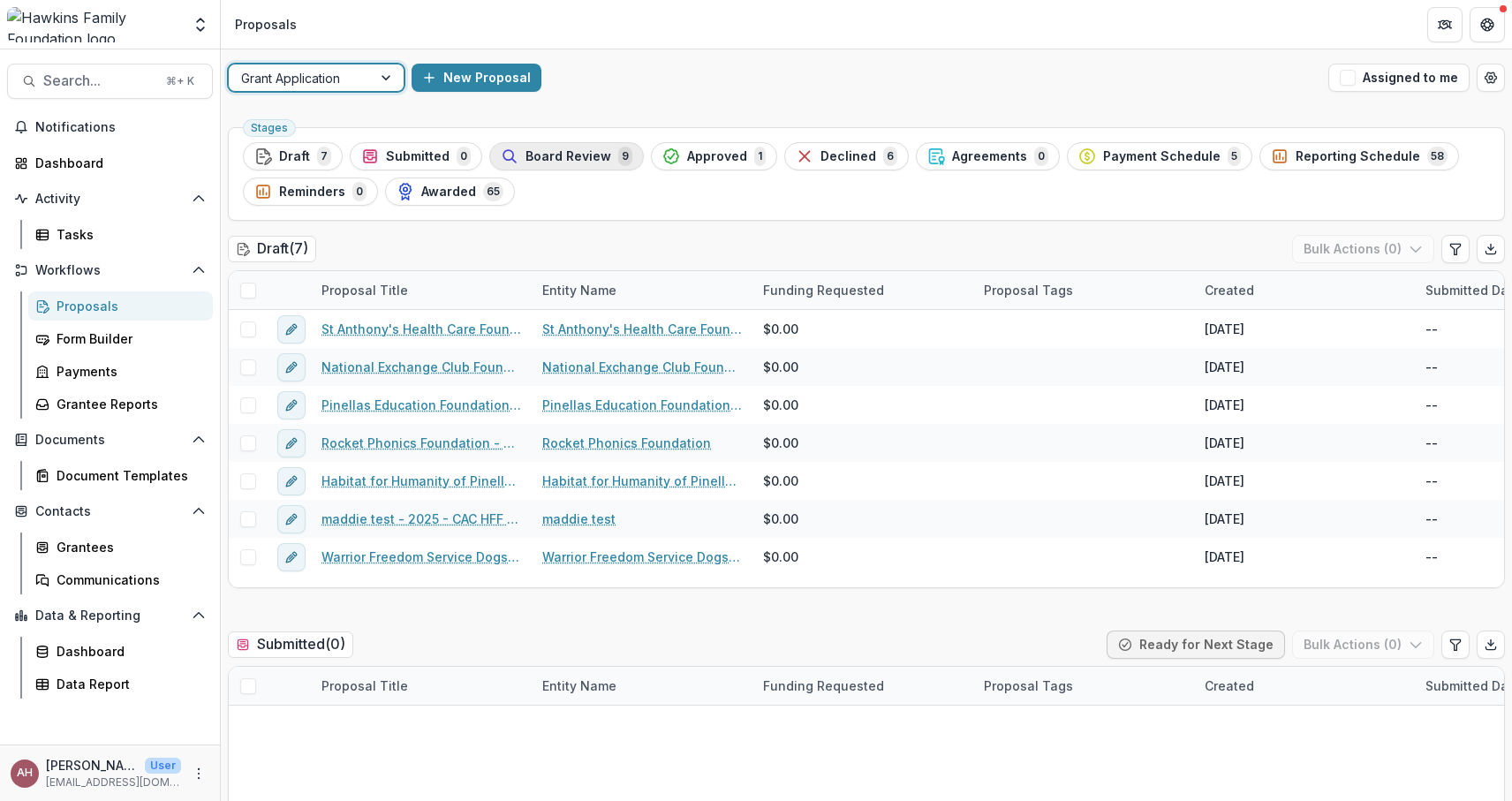
click at [552, 152] on span "Board Review" at bounding box center [568, 156] width 85 height 15
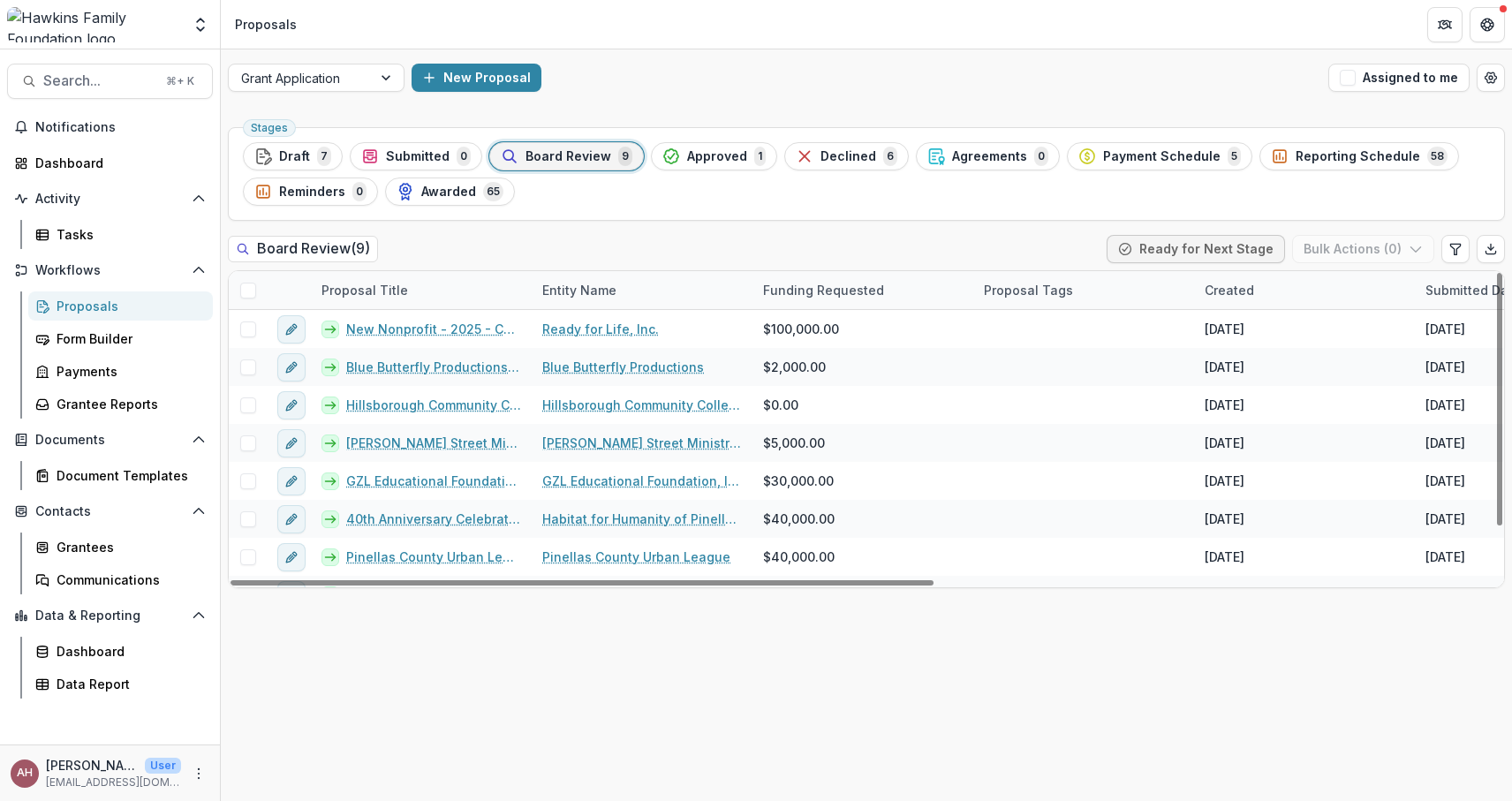
click at [240, 294] on span at bounding box center [248, 290] width 16 height 16
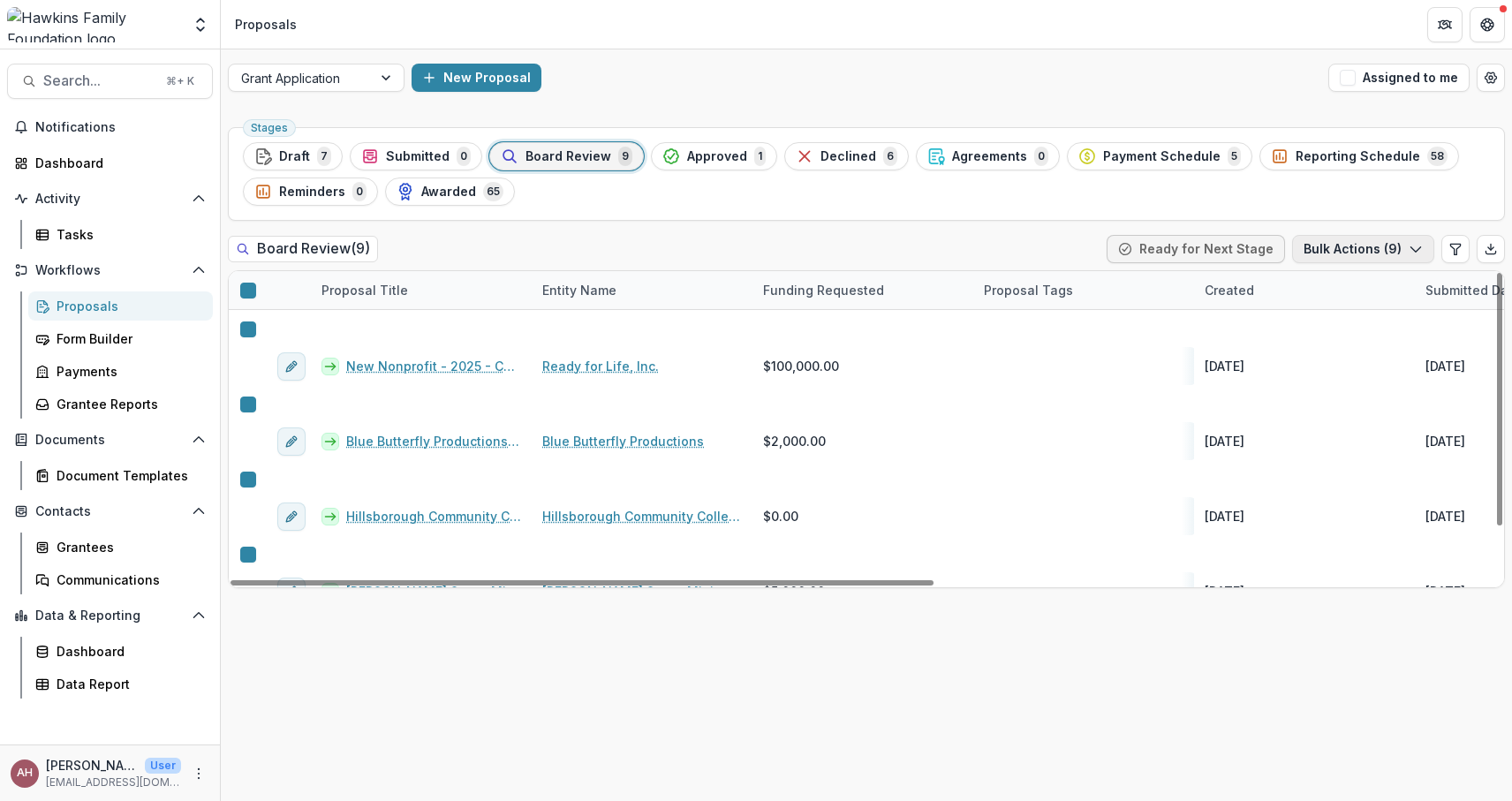
click at [1425, 249] on button "Bulk Actions ( 9 )" at bounding box center [1362, 249] width 142 height 28
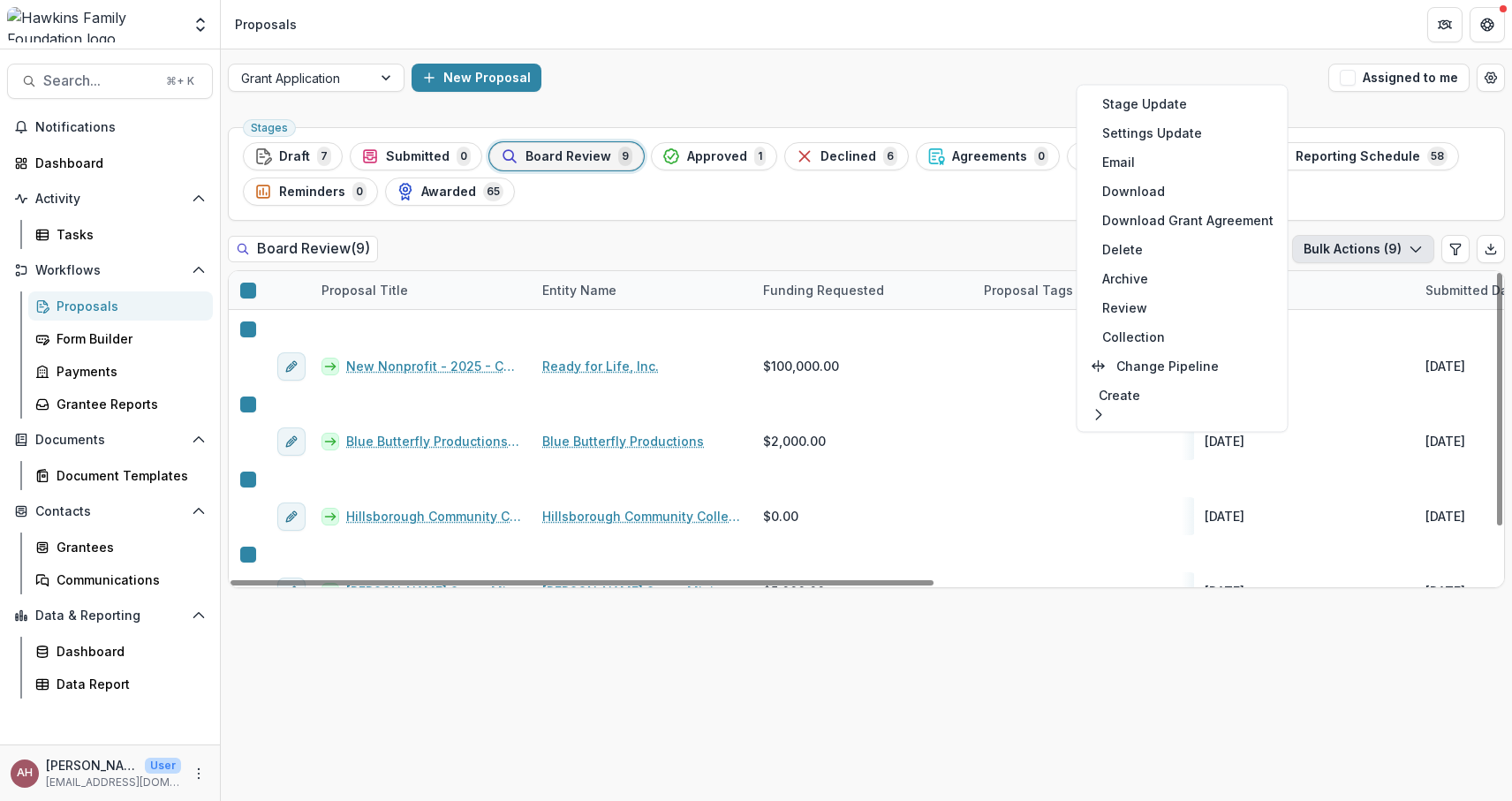
click at [952, 729] on div "Stages Draft 7 Submitted 0 Board Review 9 Approved 1 Declined 6 Agreements 0 Pa…" at bounding box center [865, 460] width 1291 height 681
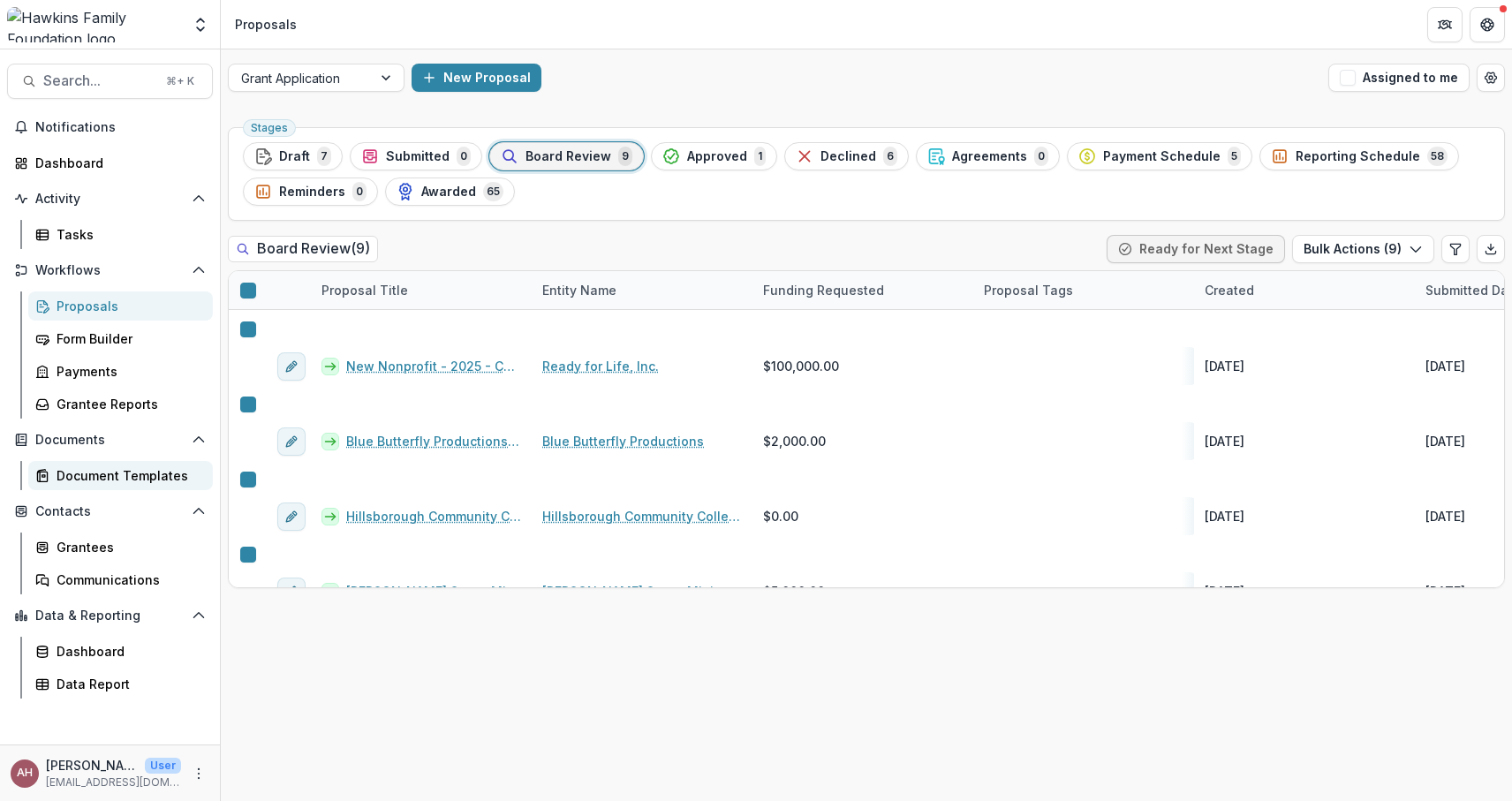
click at [92, 475] on div "Document Templates" at bounding box center [127, 475] width 142 height 18
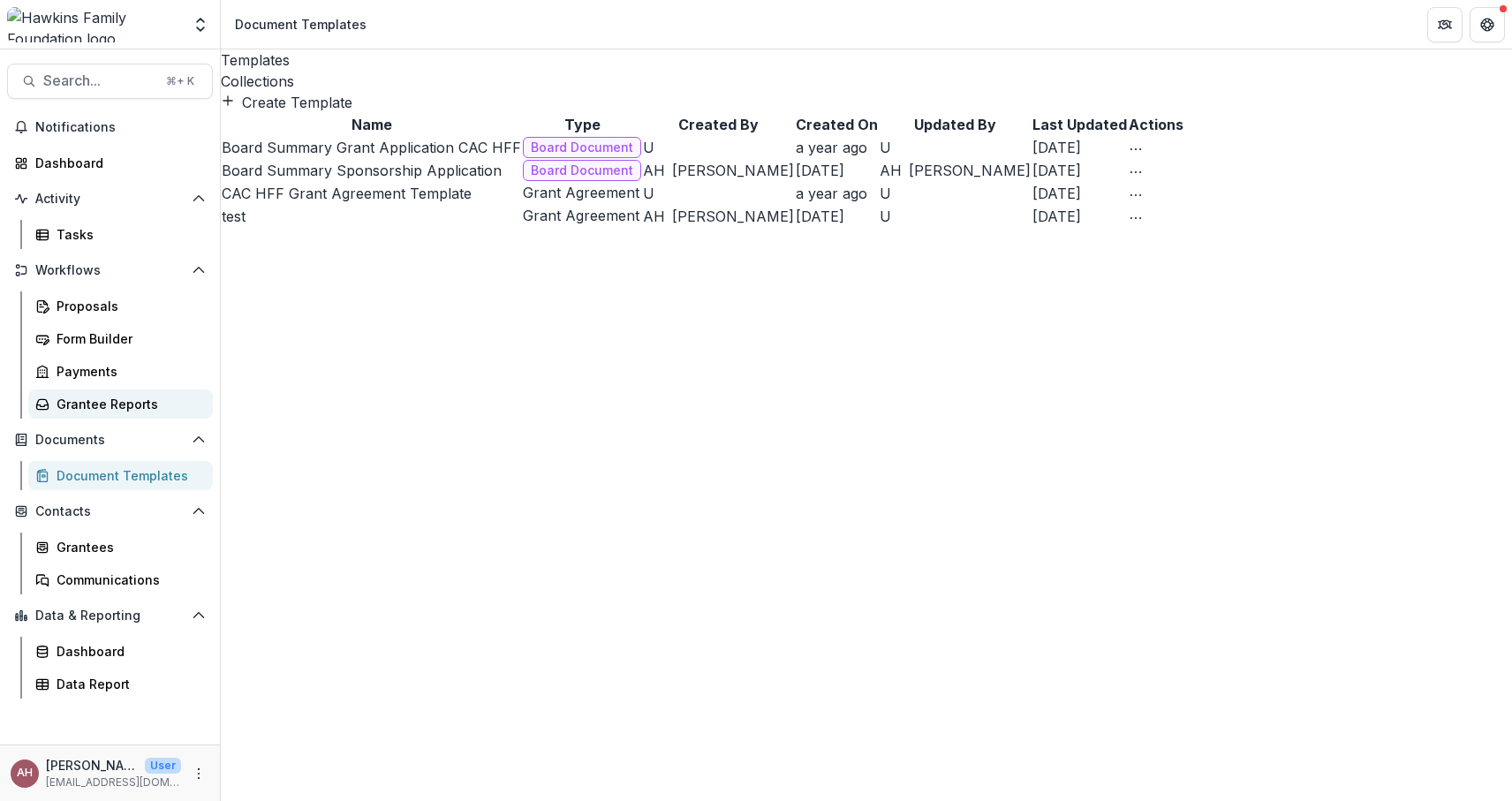
click at [98, 401] on div "Grantee Reports" at bounding box center [127, 403] width 142 height 18
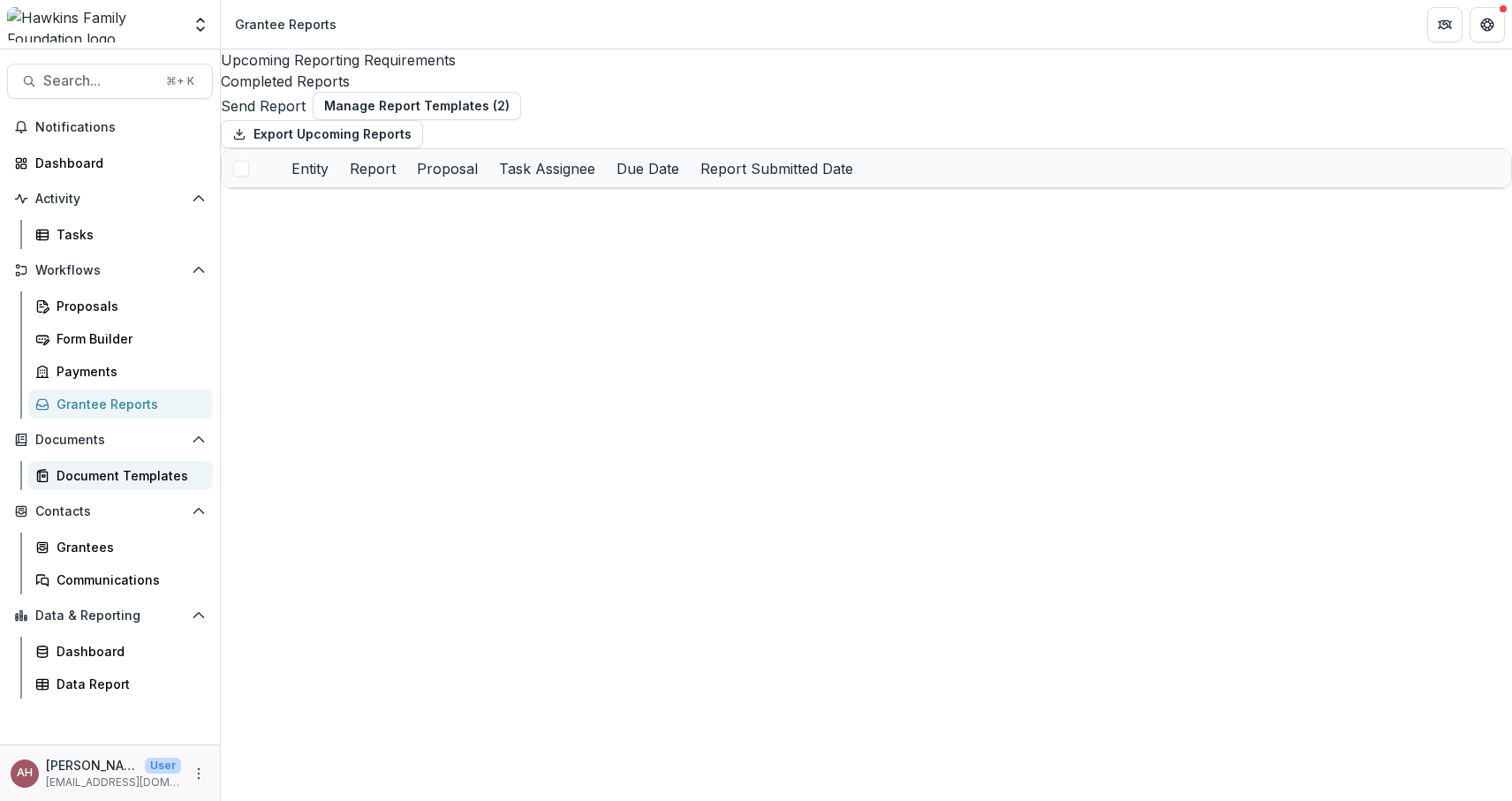
click at [83, 472] on div "Document Templates" at bounding box center [127, 475] width 142 height 18
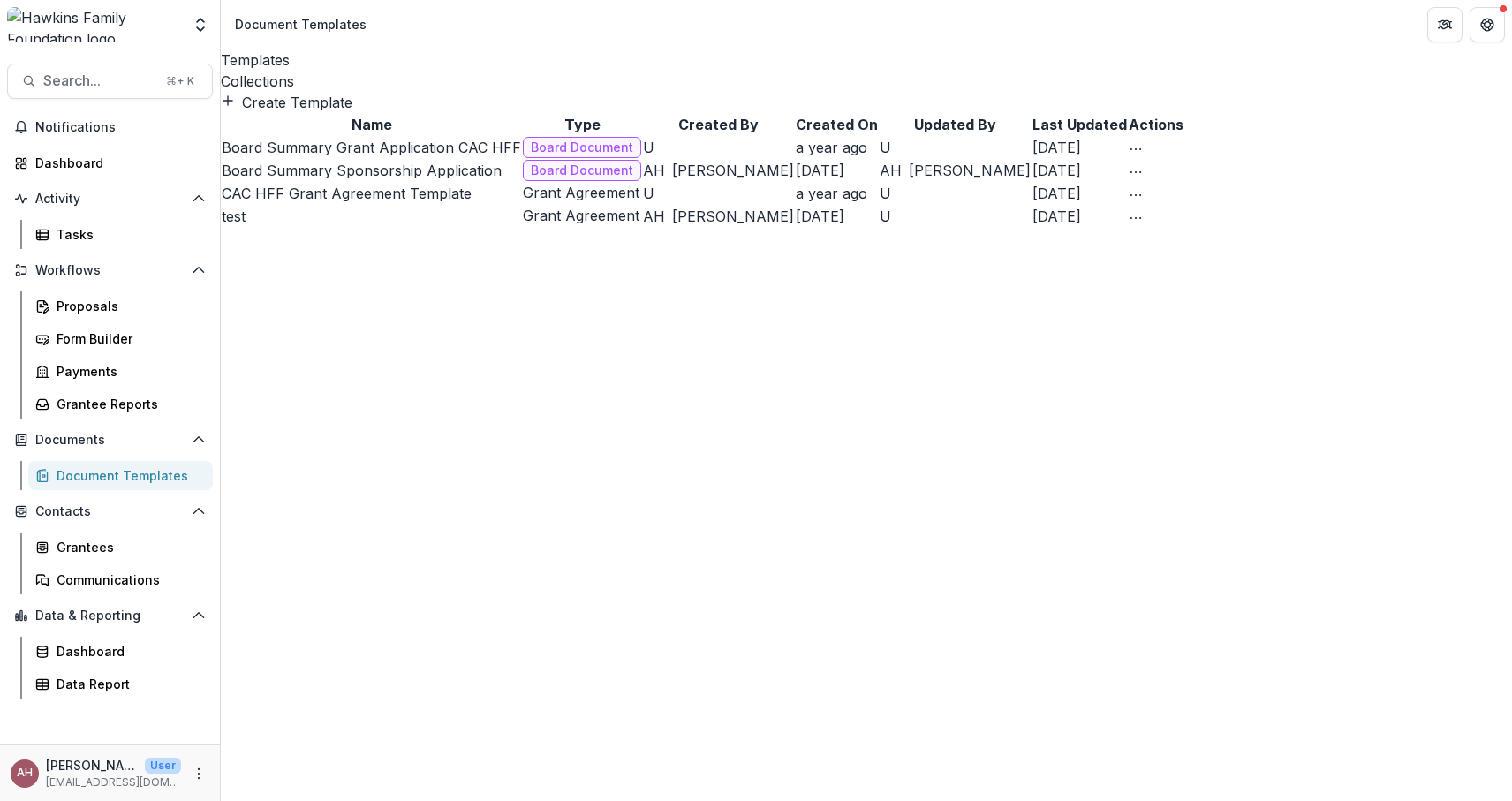
click at [339, 71] on div "Collections" at bounding box center [865, 82] width 1291 height 21
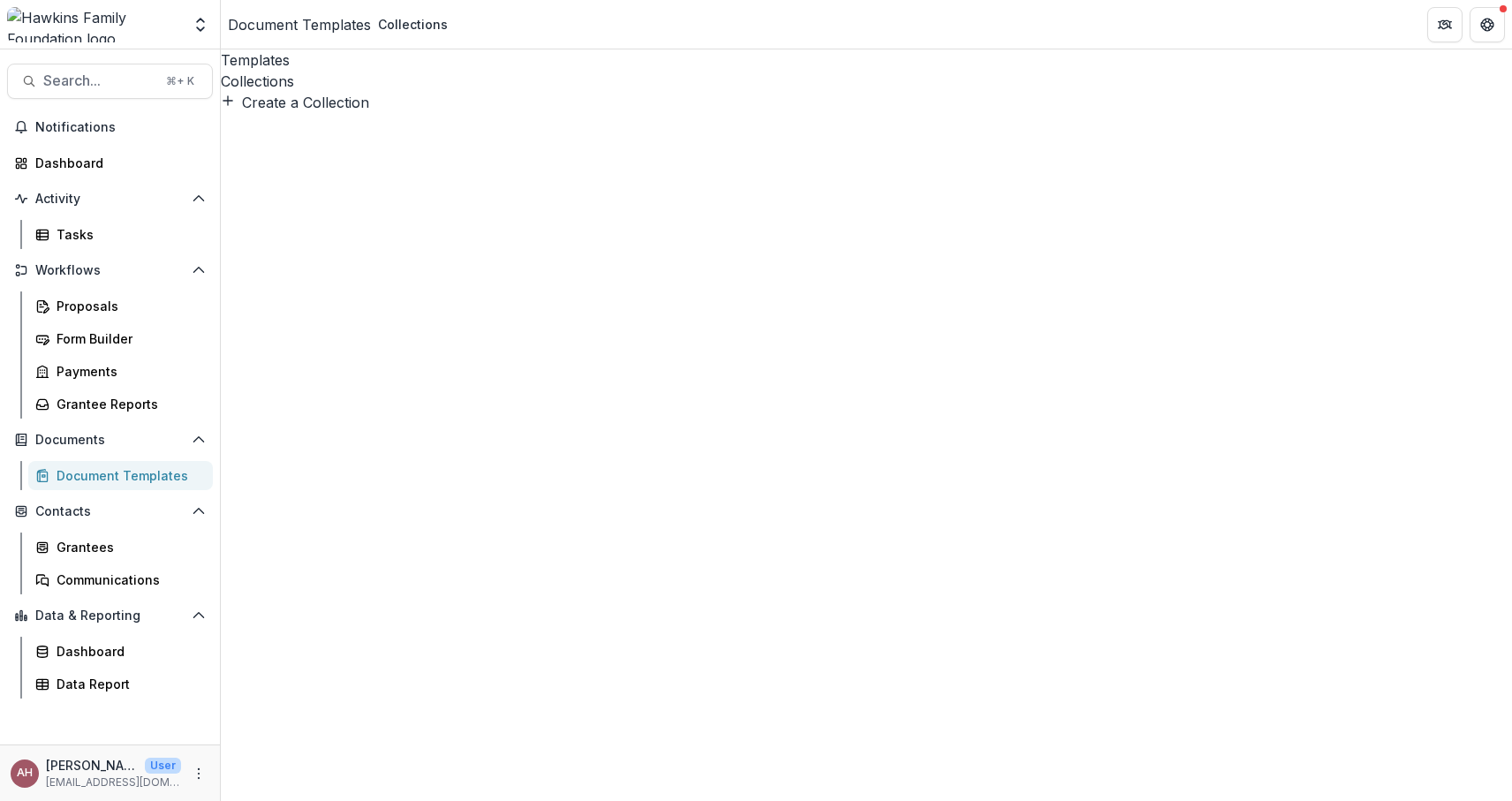
click at [322, 113] on button "Create a Collection" at bounding box center [294, 103] width 149 height 21
type input "**********"
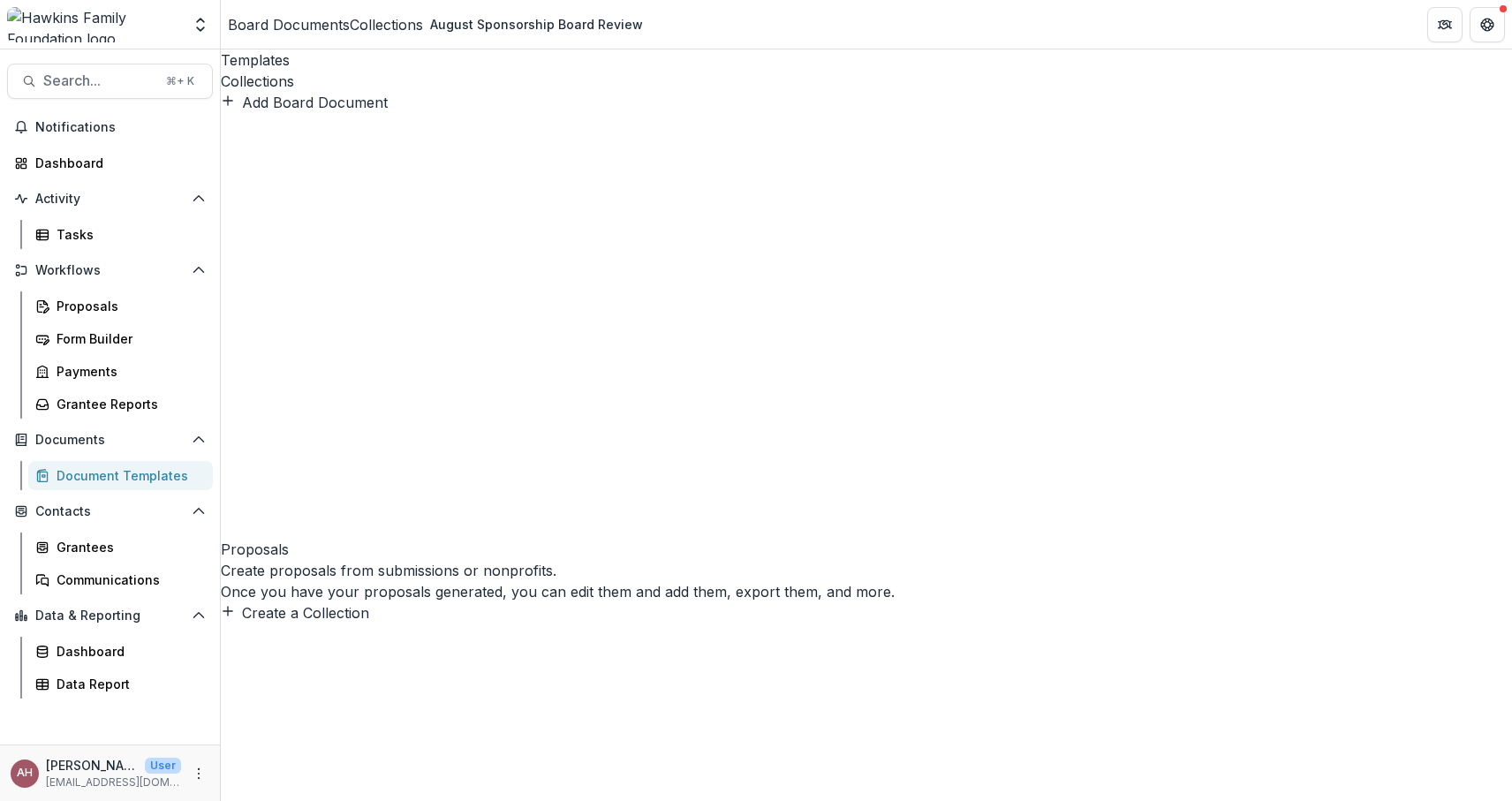
click at [369, 602] on button "Create a Collection" at bounding box center [294, 613] width 149 height 21
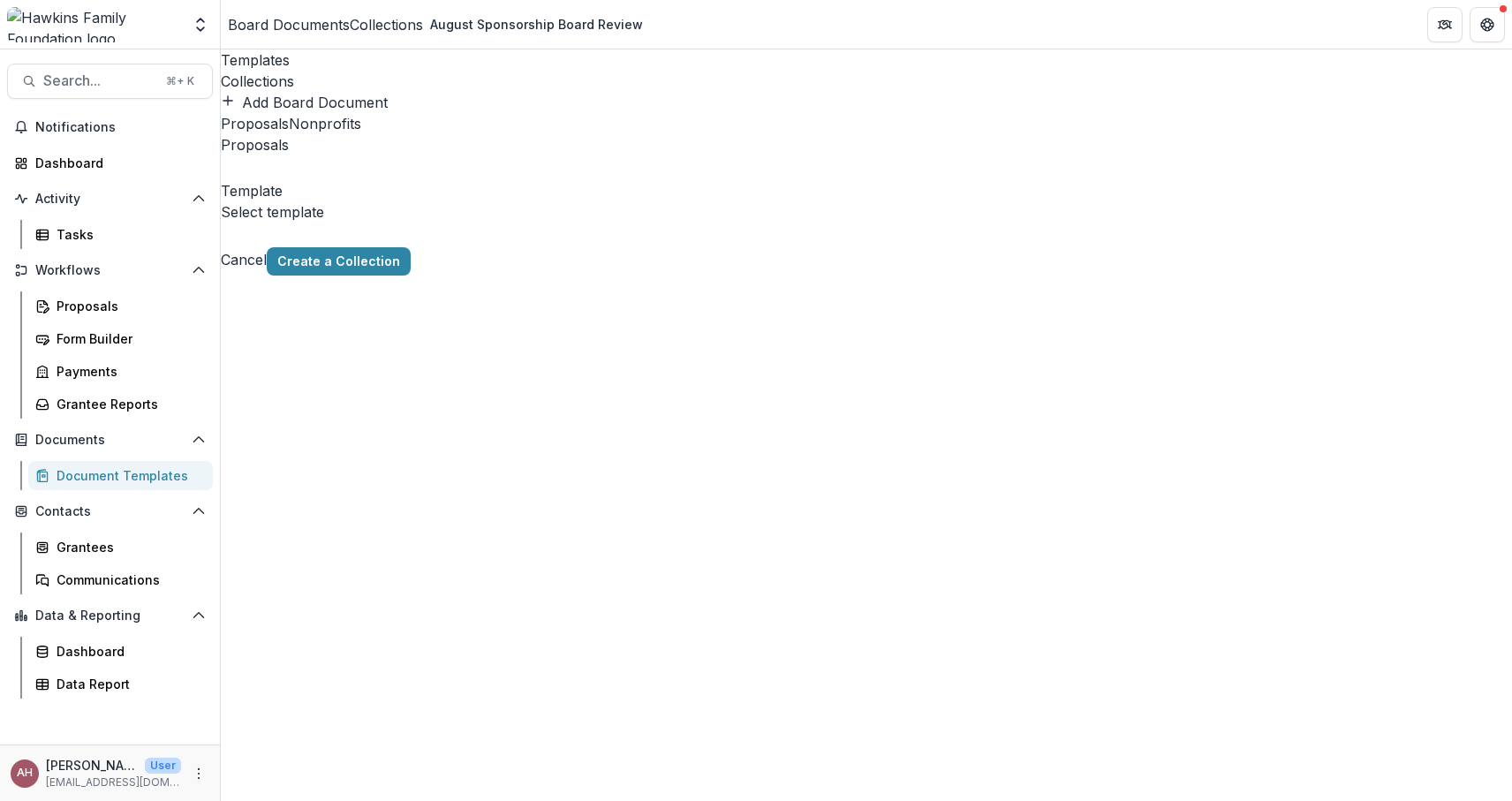
click at [227, 180] on div at bounding box center [224, 167] width 5 height 24
click at [595, 276] on div "Proposals Nonprofits St Petersburg High School Band Boosters Association of [GE…" at bounding box center [865, 193] width 1291 height 162
click at [595, 276] on div "Proposals Nonprofits Proposals Nonprofits Template Select template Cancel Creat…" at bounding box center [865, 193] width 1291 height 162
click at [112, 308] on div "Proposals" at bounding box center [127, 306] width 142 height 18
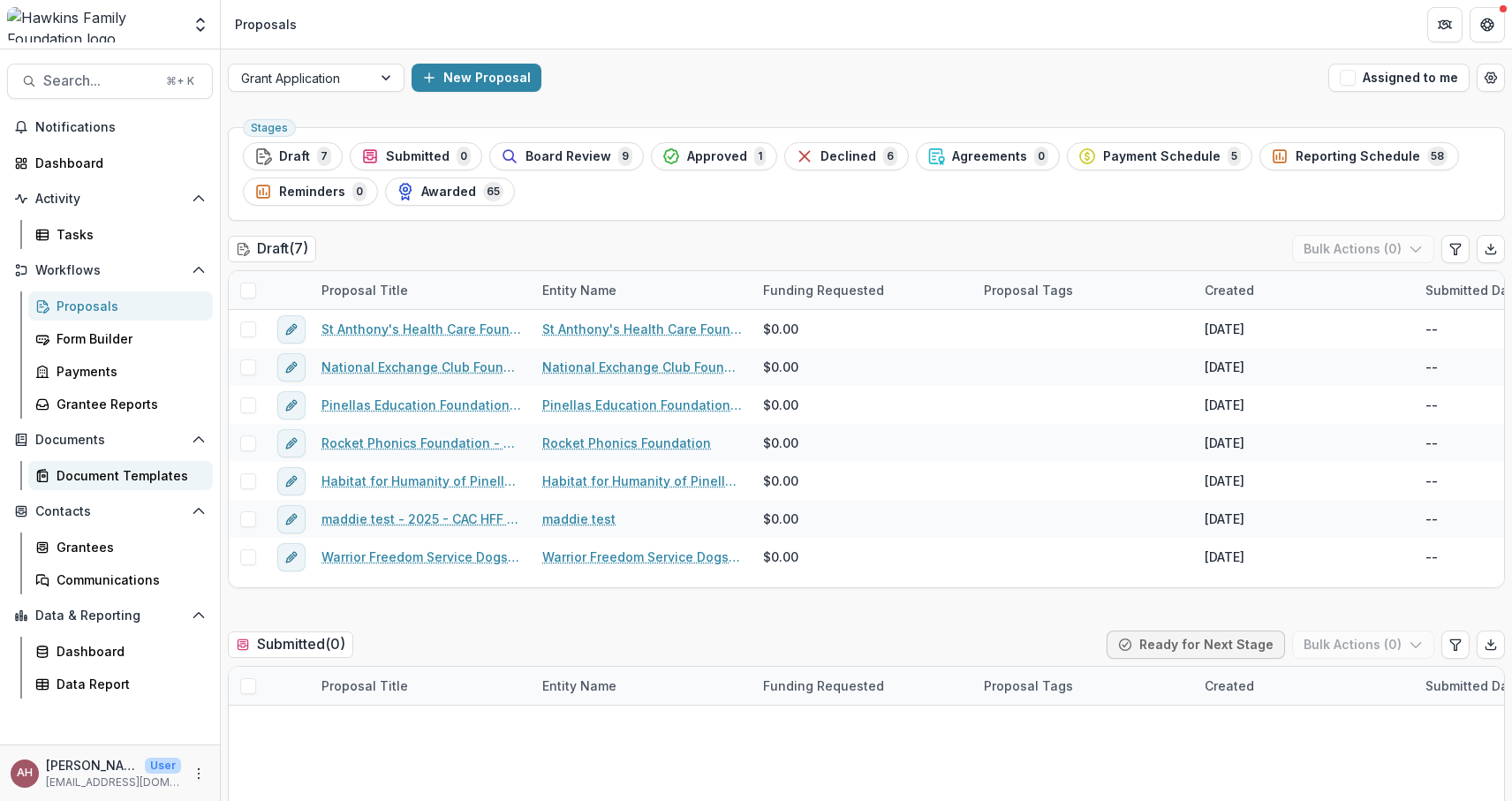
click at [129, 467] on div "Document Templates" at bounding box center [127, 475] width 142 height 18
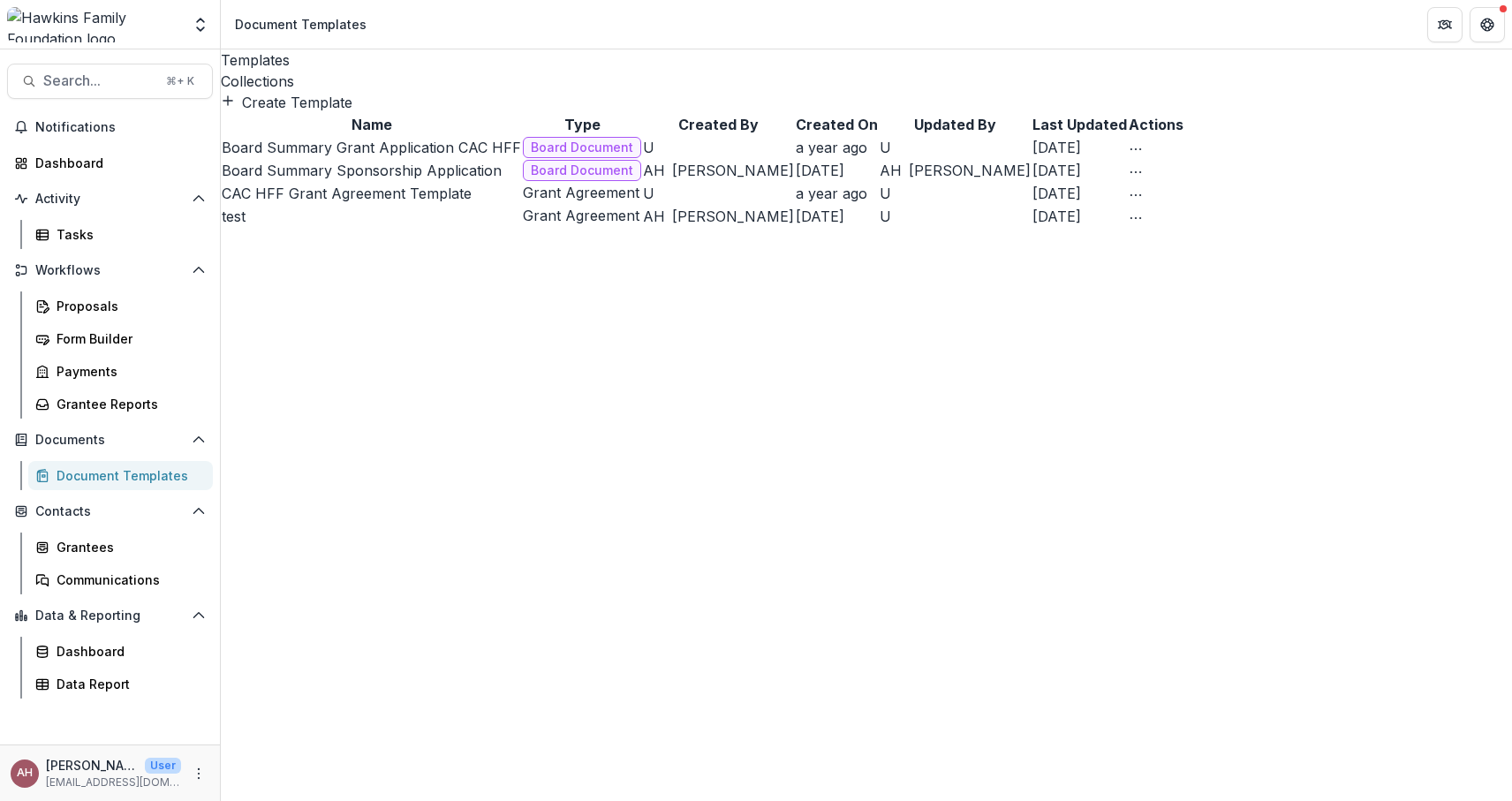
click at [342, 71] on div "Collections" at bounding box center [865, 82] width 1291 height 21
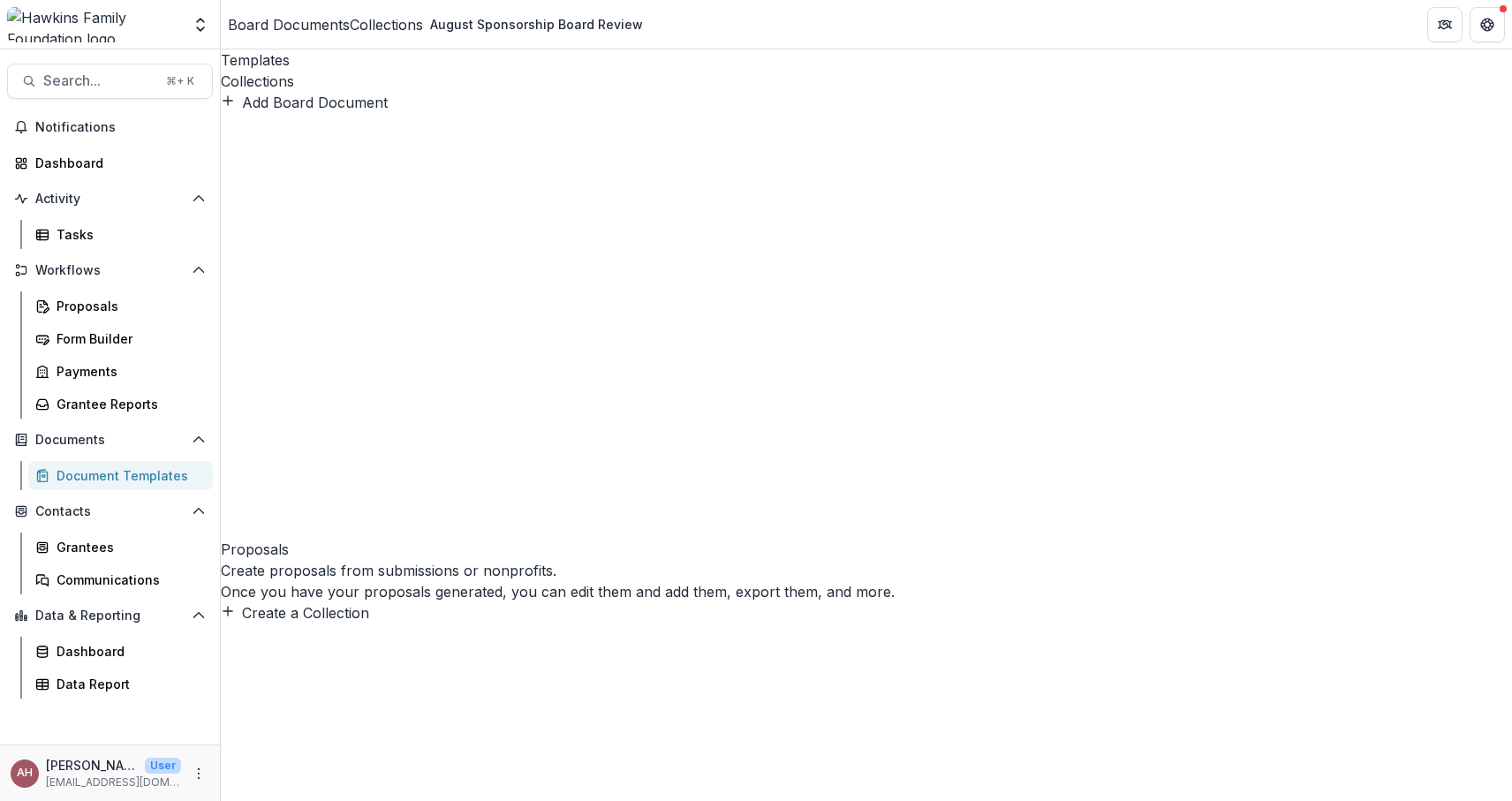
click at [554, 291] on div "Proposals Create proposals from submissions or nonprofits. Once you have your p…" at bounding box center [865, 368] width 1291 height 511
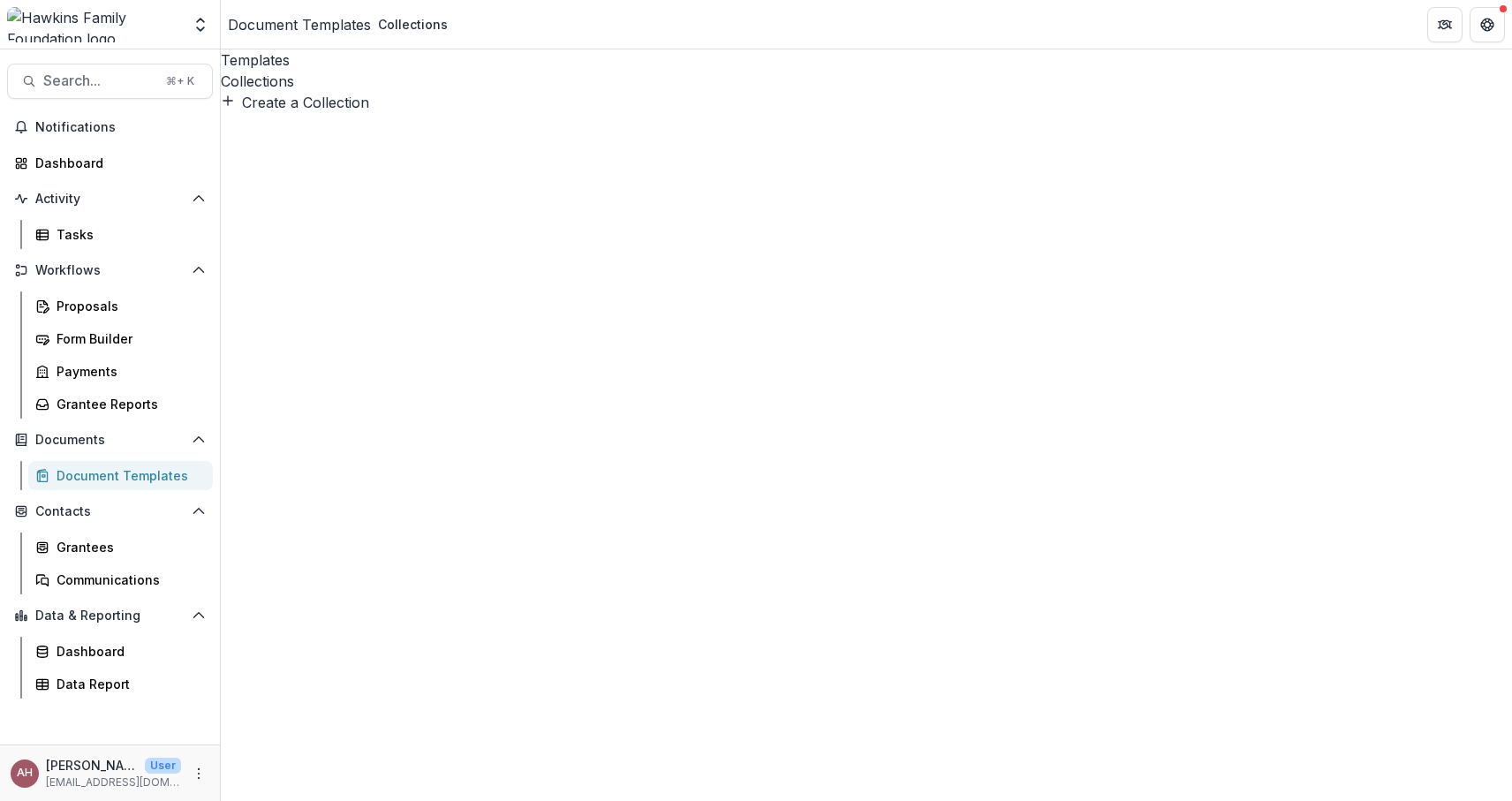
click at [325, 83] on button "Edit" at bounding box center [294, 68] width 62 height 29
click at [325, 112] on button "Delete" at bounding box center [294, 97] width 62 height 29
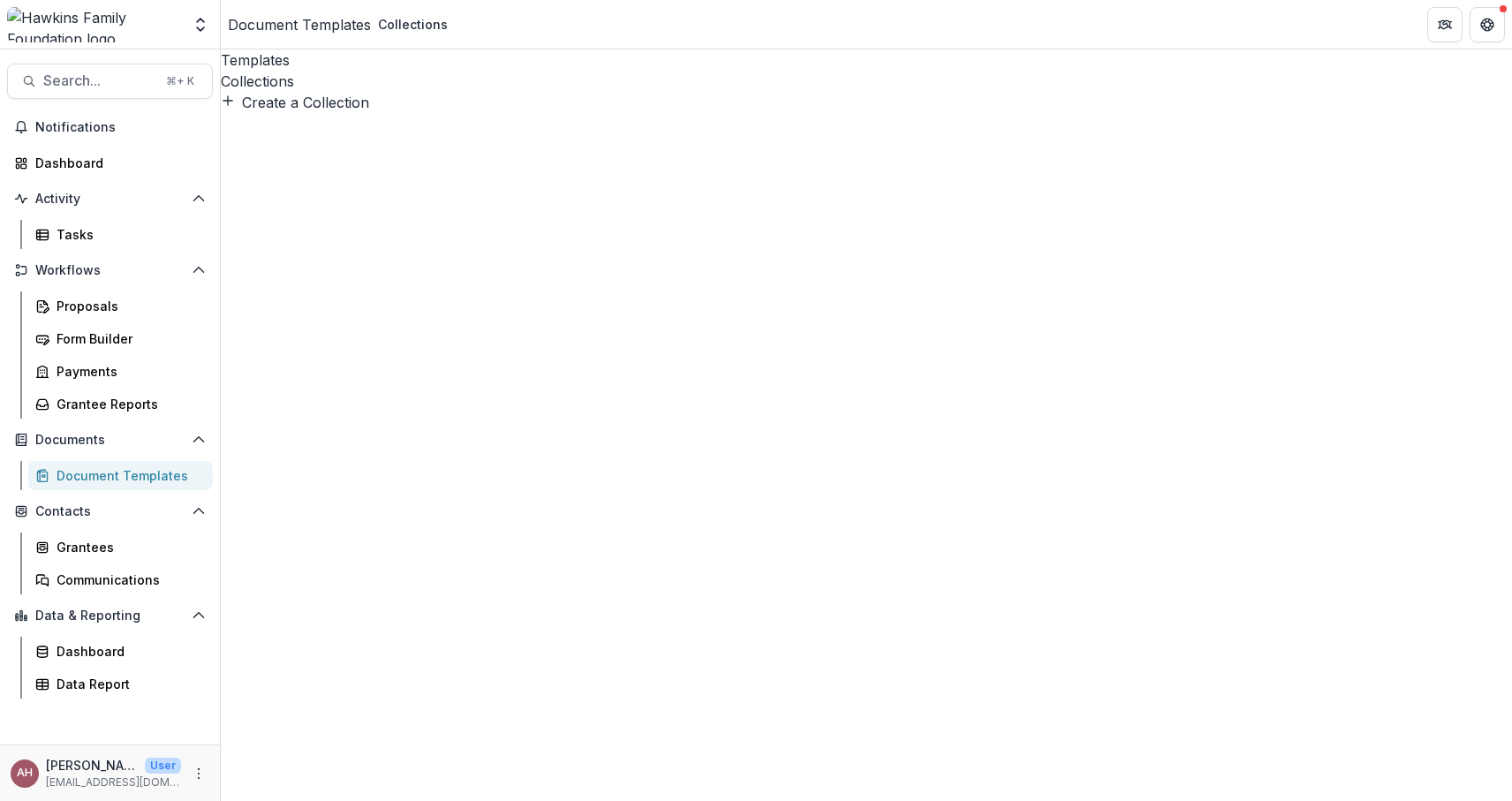
click at [351, 113] on button "Create a Collection" at bounding box center [294, 103] width 149 height 21
type input "**********"
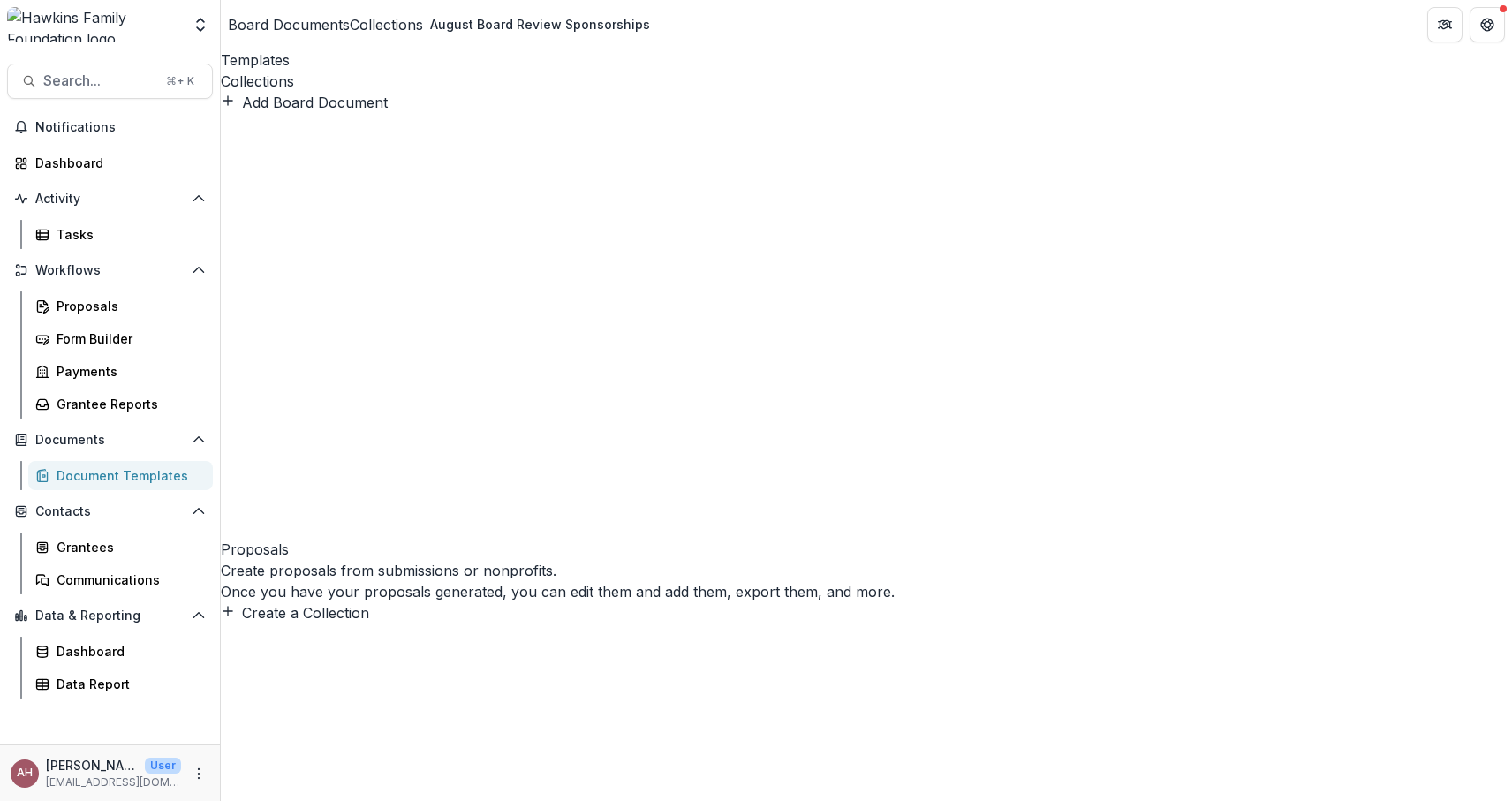
click at [686, 302] on div "Proposals Create proposals from submissions or nonprofits. Once you have your p…" at bounding box center [865, 368] width 1291 height 511
click at [102, 319] on link "Proposals" at bounding box center [120, 306] width 185 height 29
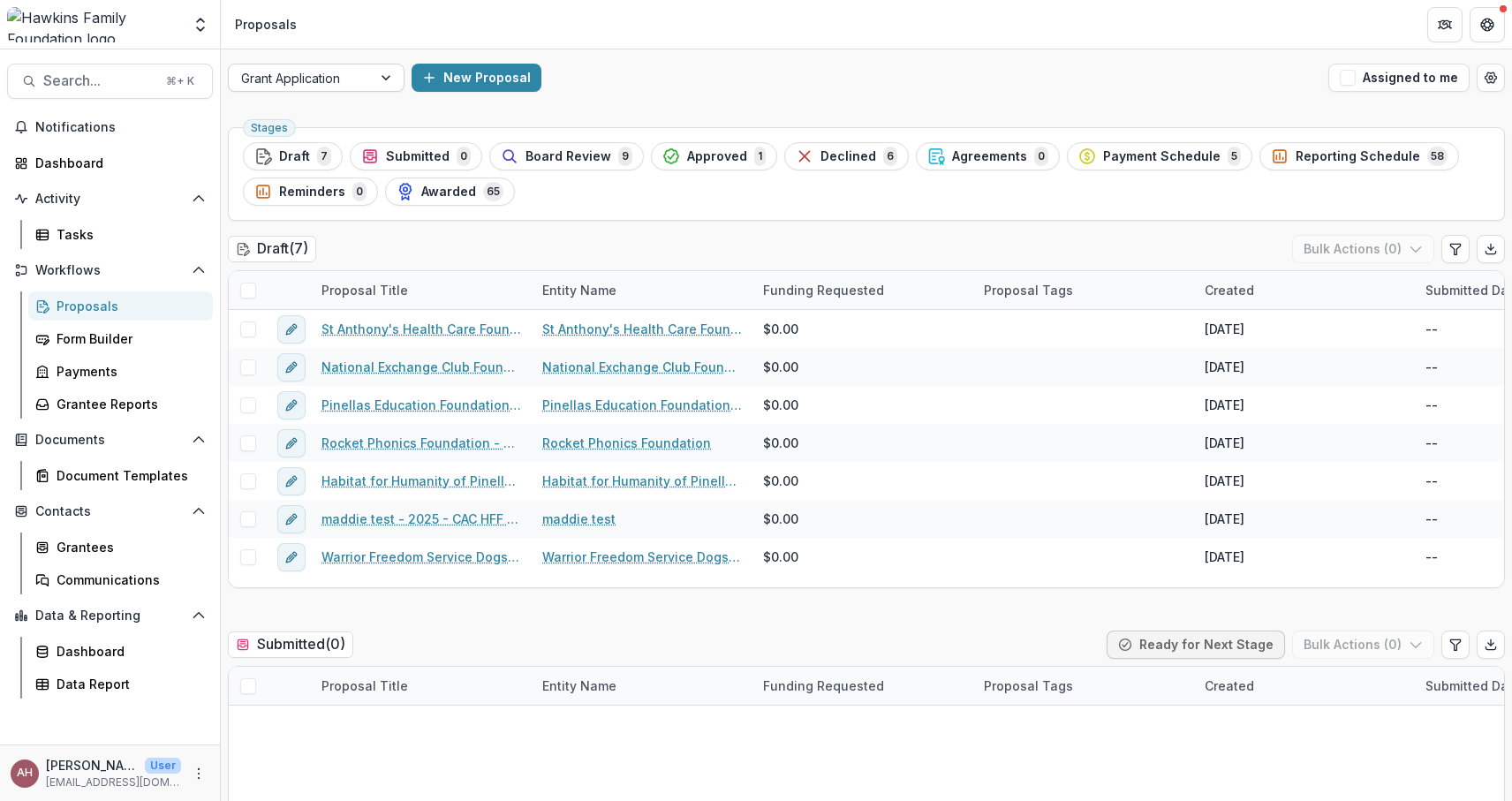
click at [358, 83] on div at bounding box center [300, 78] width 118 height 22
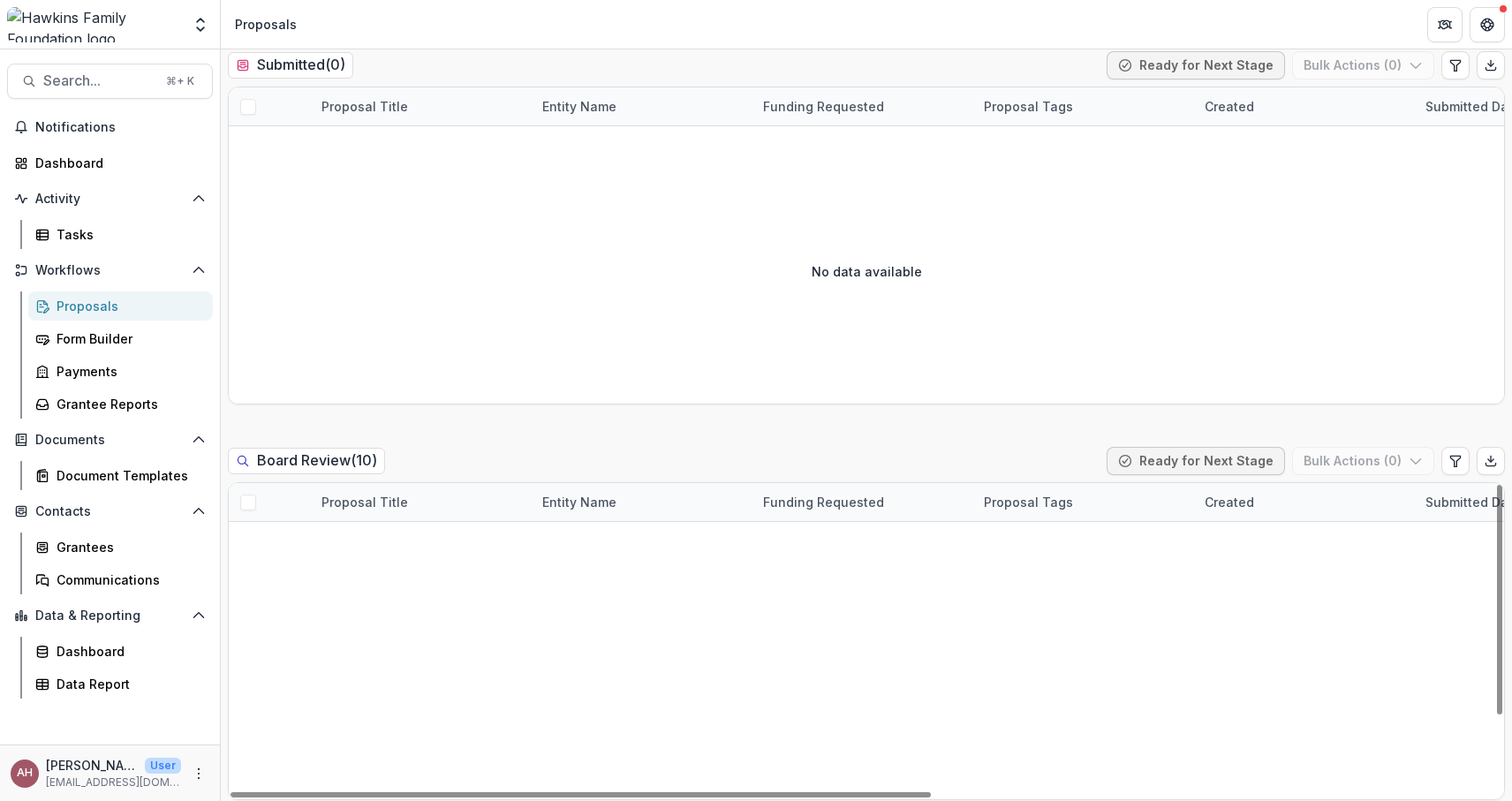
click at [248, 501] on span at bounding box center [248, 502] width 16 height 16
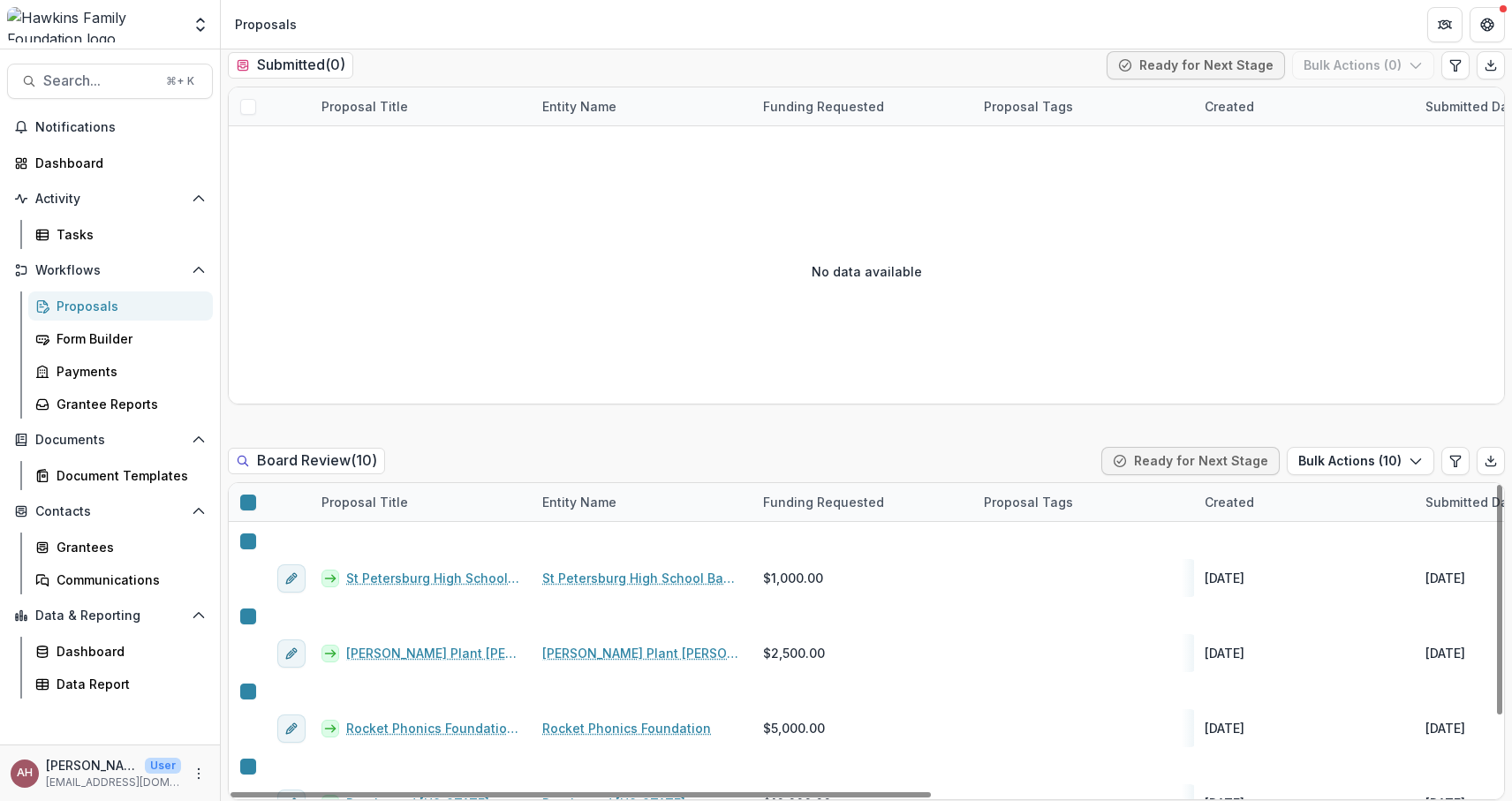
click at [1410, 462] on icon "button" at bounding box center [1415, 460] width 15 height 15
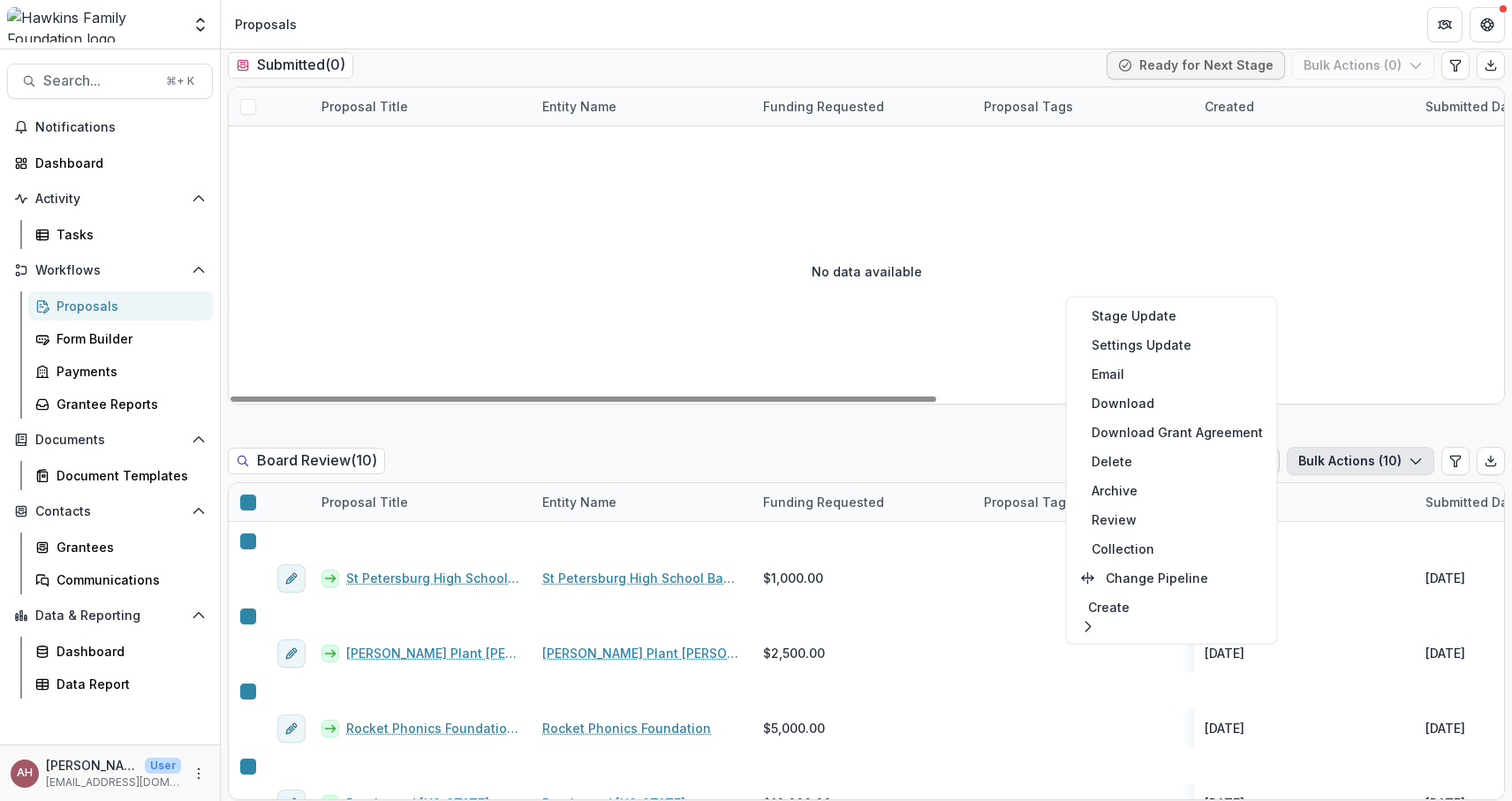
click at [1034, 195] on div "No data available" at bounding box center [865, 271] width 1275 height 265
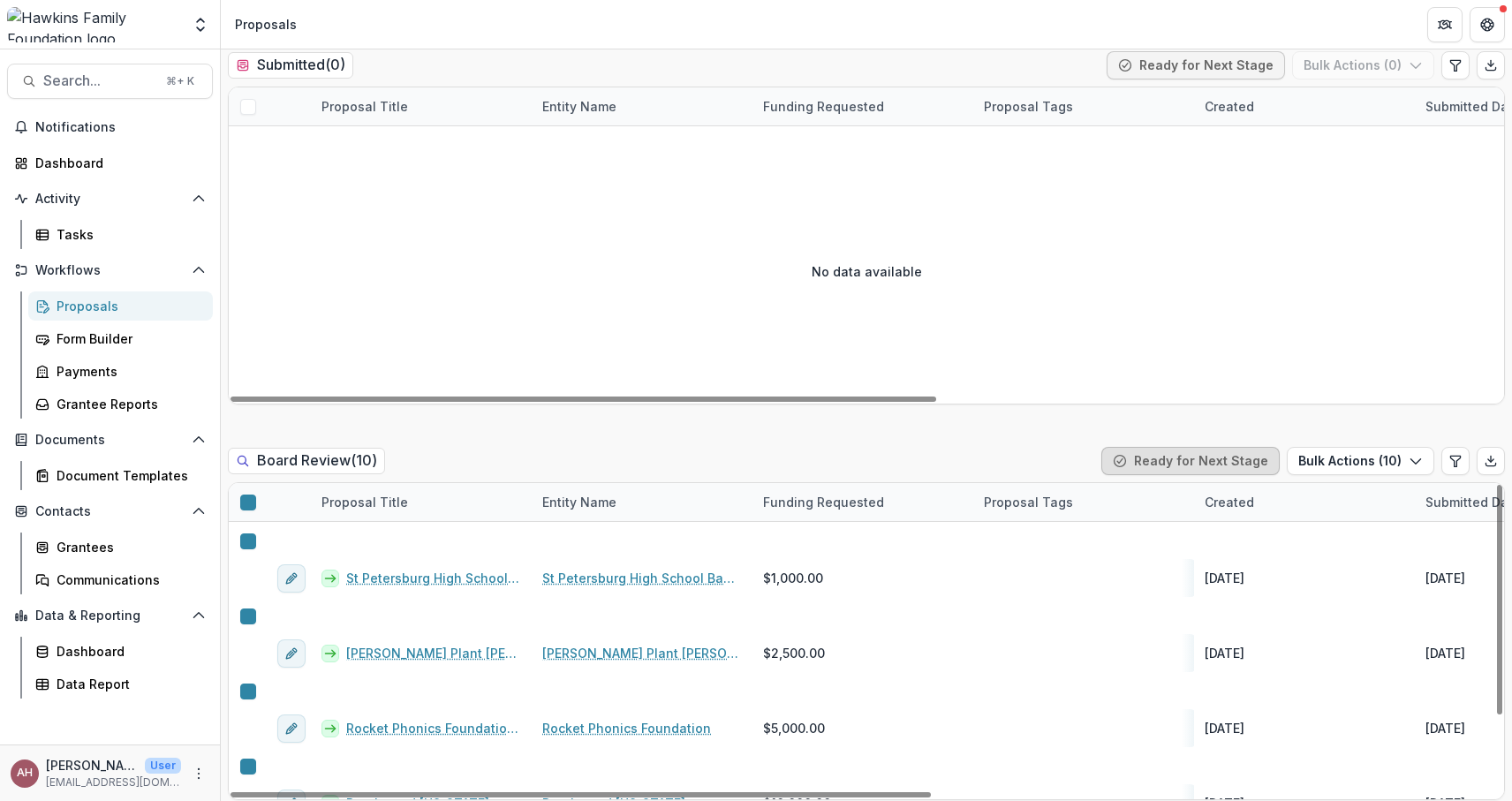
click at [1202, 462] on button "Ready for Next Stage" at bounding box center [1191, 460] width 179 height 28
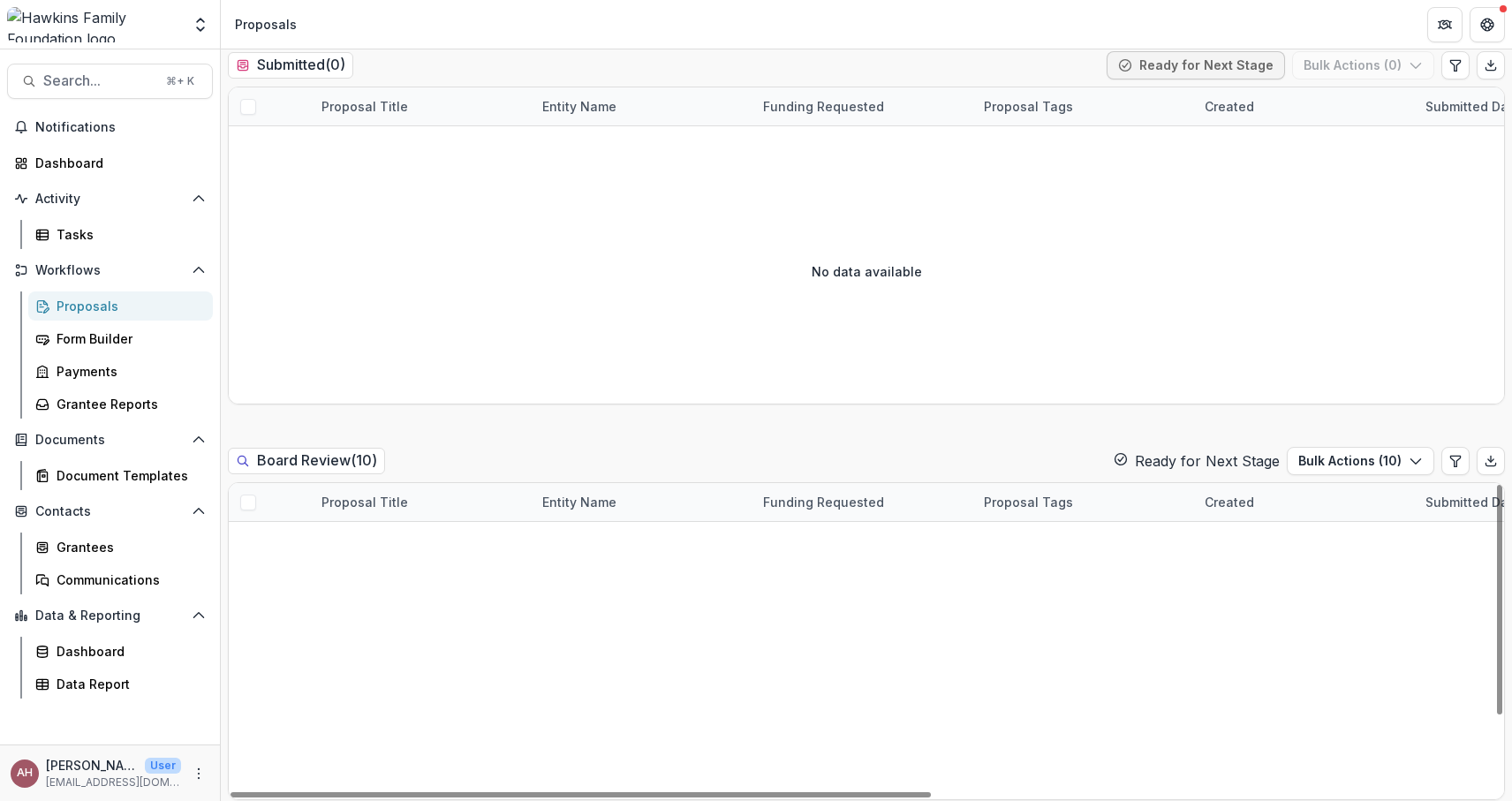
click at [248, 497] on span at bounding box center [248, 502] width 16 height 16
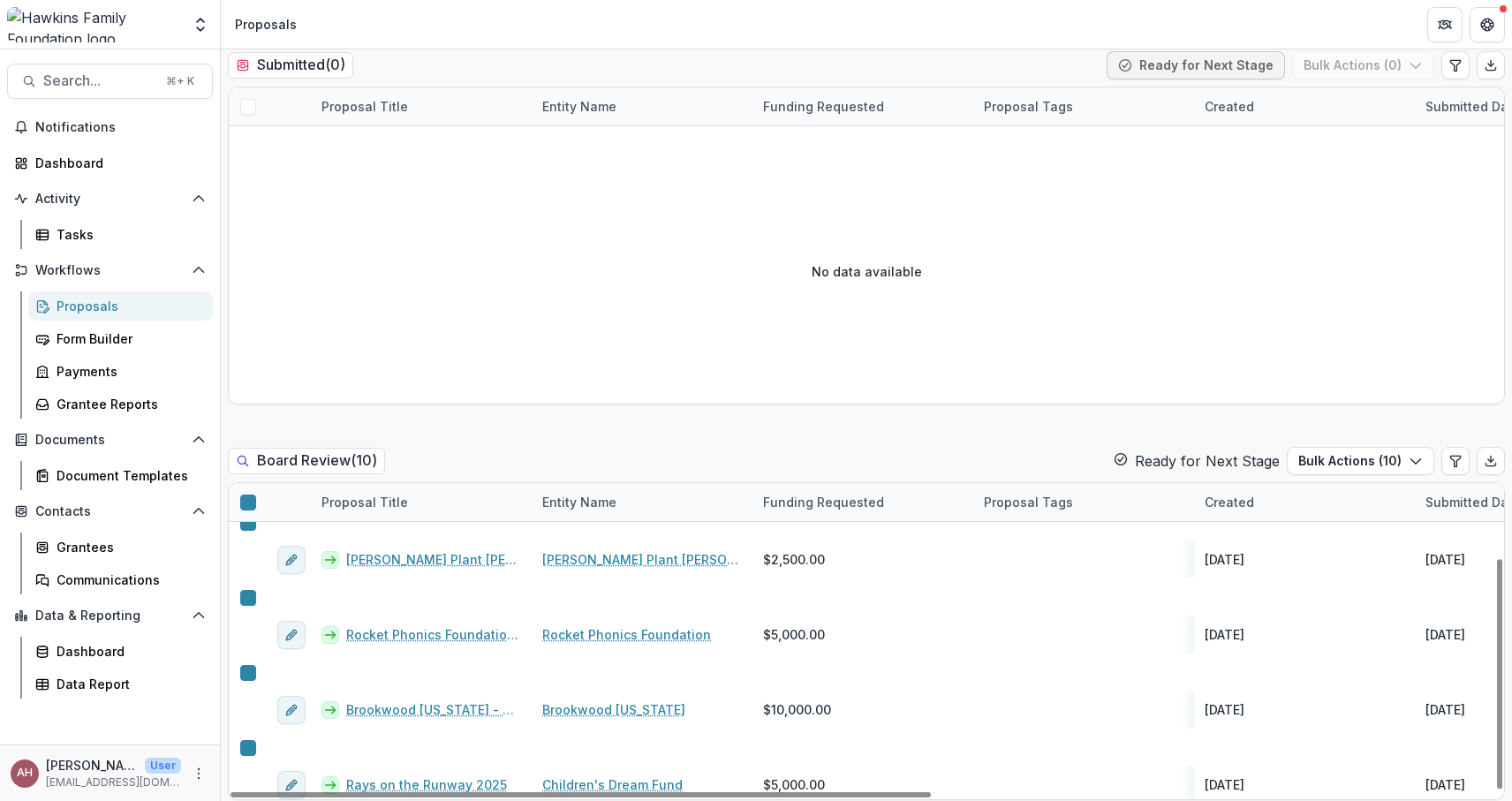
scroll to position [102, 0]
click at [100, 473] on div "Document Templates" at bounding box center [127, 475] width 142 height 18
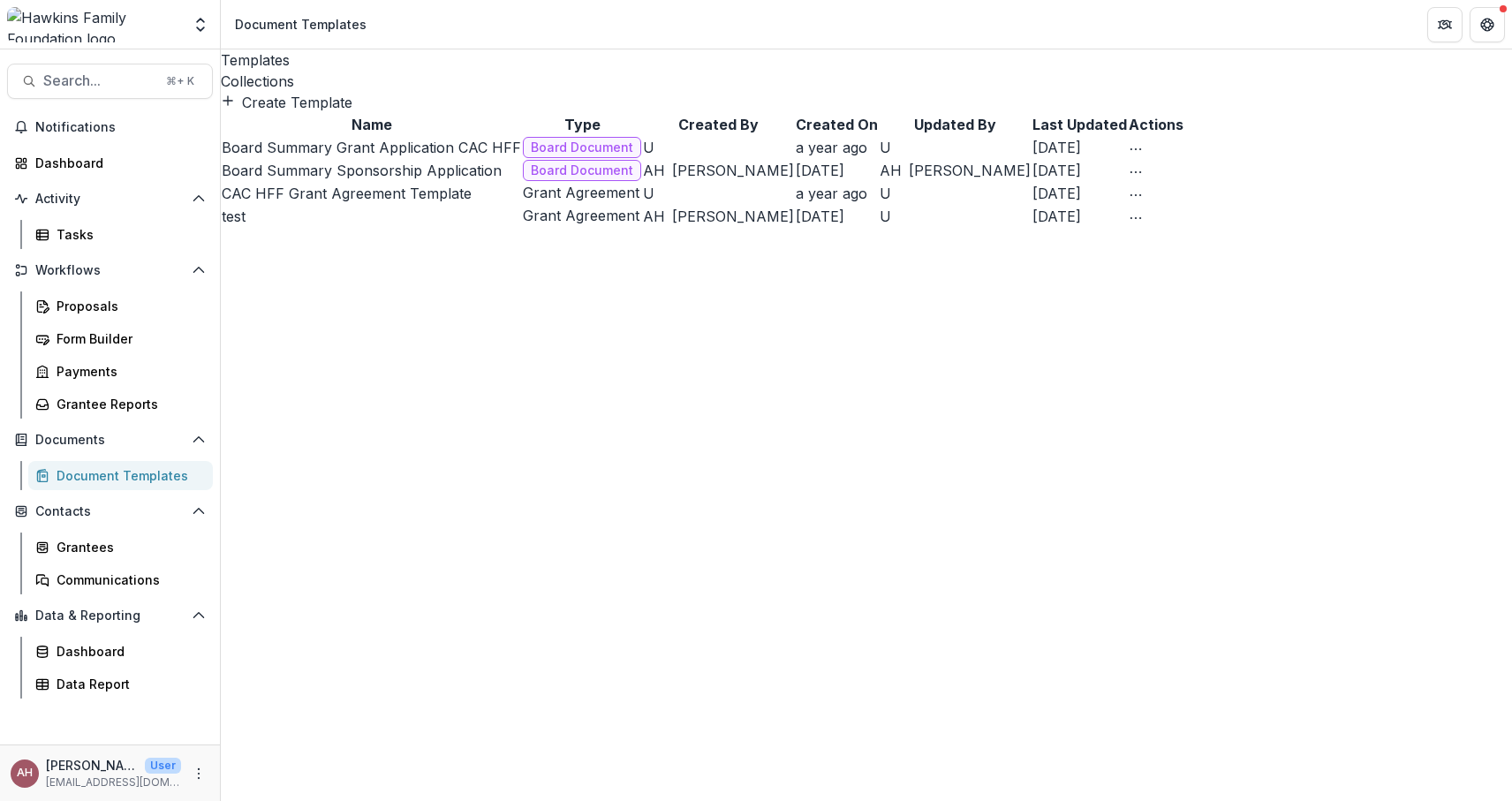
click at [353, 71] on div "Collections" at bounding box center [865, 82] width 1291 height 21
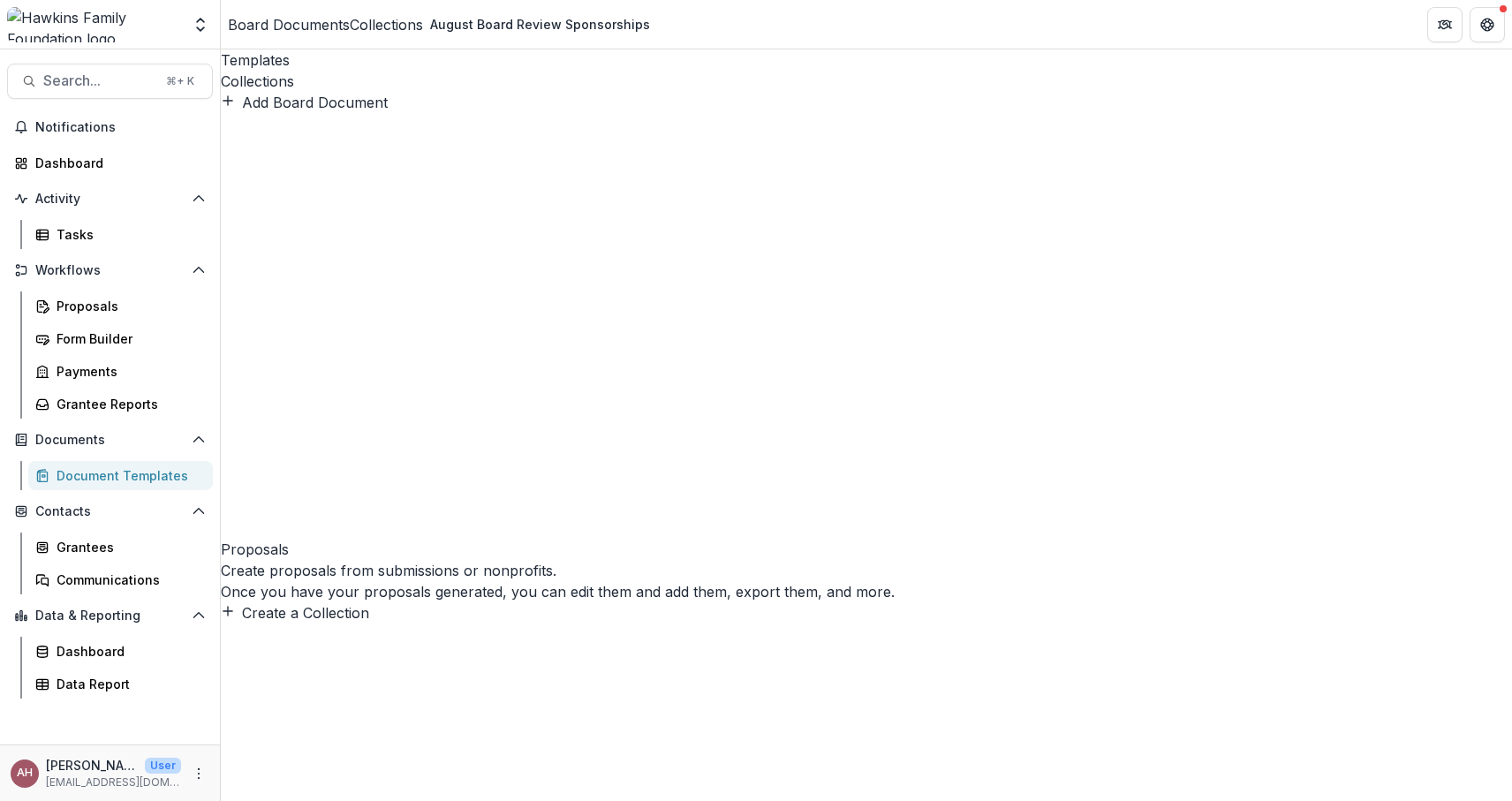
click at [369, 602] on button "Create a Collection" at bounding box center [294, 613] width 149 height 21
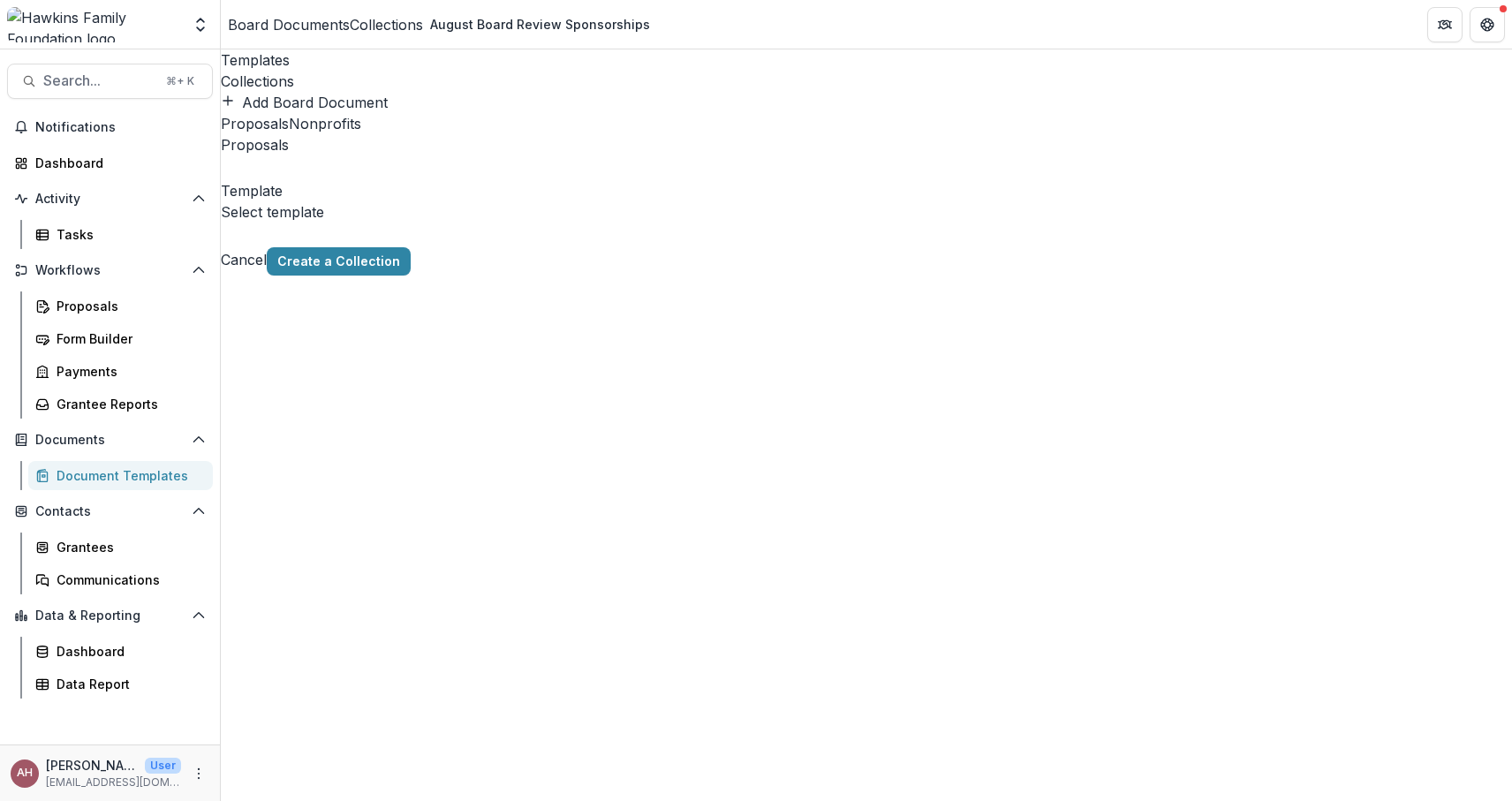
click at [787, 180] on div "Proposals" at bounding box center [865, 156] width 1291 height 46
click at [227, 180] on div at bounding box center [224, 167] width 5 height 24
click at [786, 800] on p "St Petersburg High School Band Boosters Association of [GEOGRAPHIC_DATA] - 2025…" at bounding box center [756, 812] width 1512 height 21
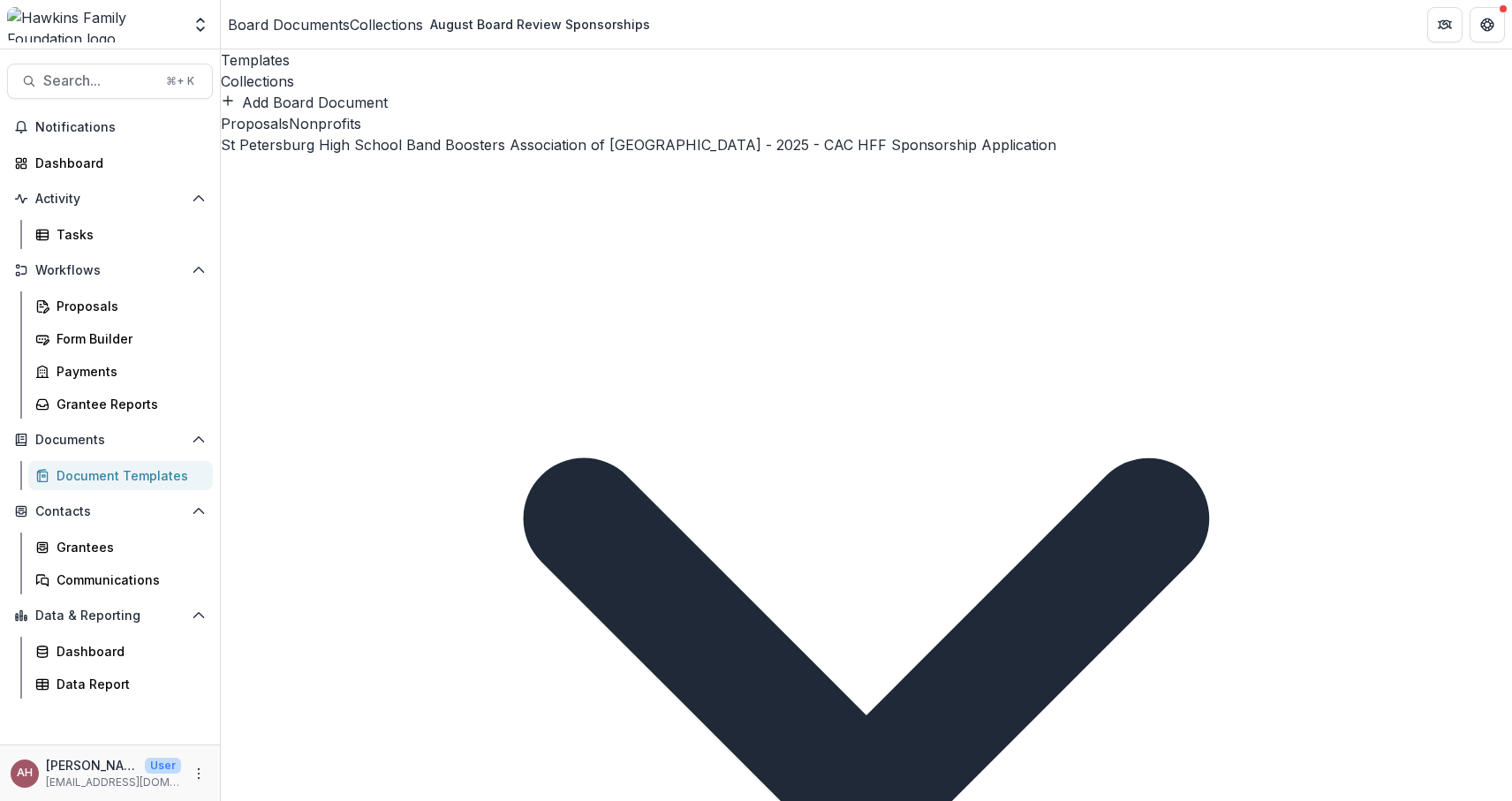
click at [746, 800] on p "St Anthony's Health Care Foundation Inc - 2025 - CAC HFF Grant Application" at bounding box center [756, 812] width 1512 height 21
click at [746, 800] on p "Blue Butterfly Productions - 2025 - CAC HFF Grant Application" at bounding box center [756, 812] width 1512 height 21
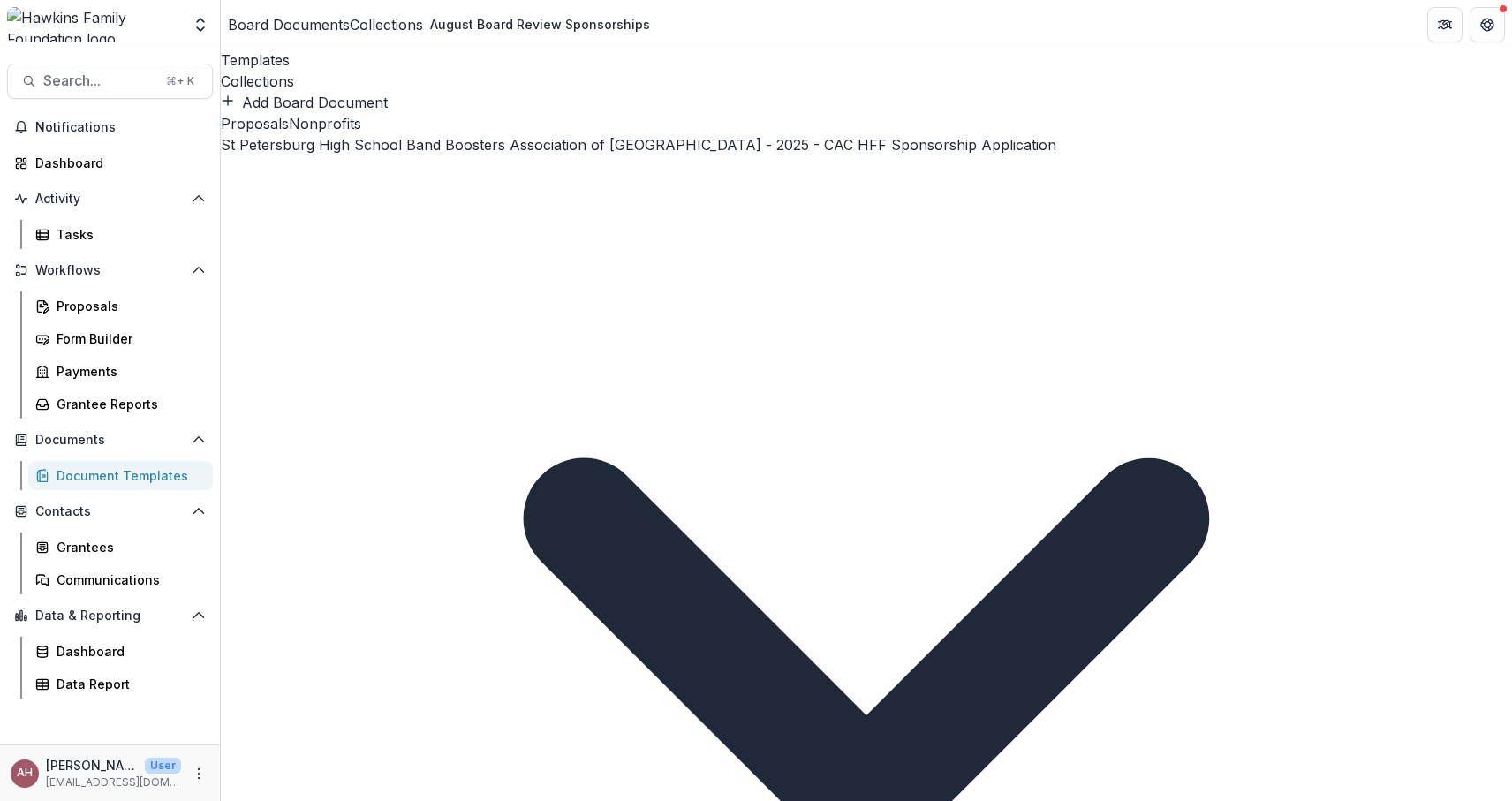
click at [742, 800] on p "National Exchange Club Foundation - 2025 - CAC HFF Grant Application" at bounding box center [756, 812] width 1512 height 21
click at [739, 800] on p "Pinellas Education Foundation - 2025 - CAC HFF Grant Application" at bounding box center [756, 812] width 1512 height 21
click at [731, 800] on p "Rocket Phonics Foundation - 2025 - CAC HFF Sponsorship Application" at bounding box center [756, 812] width 1512 height 21
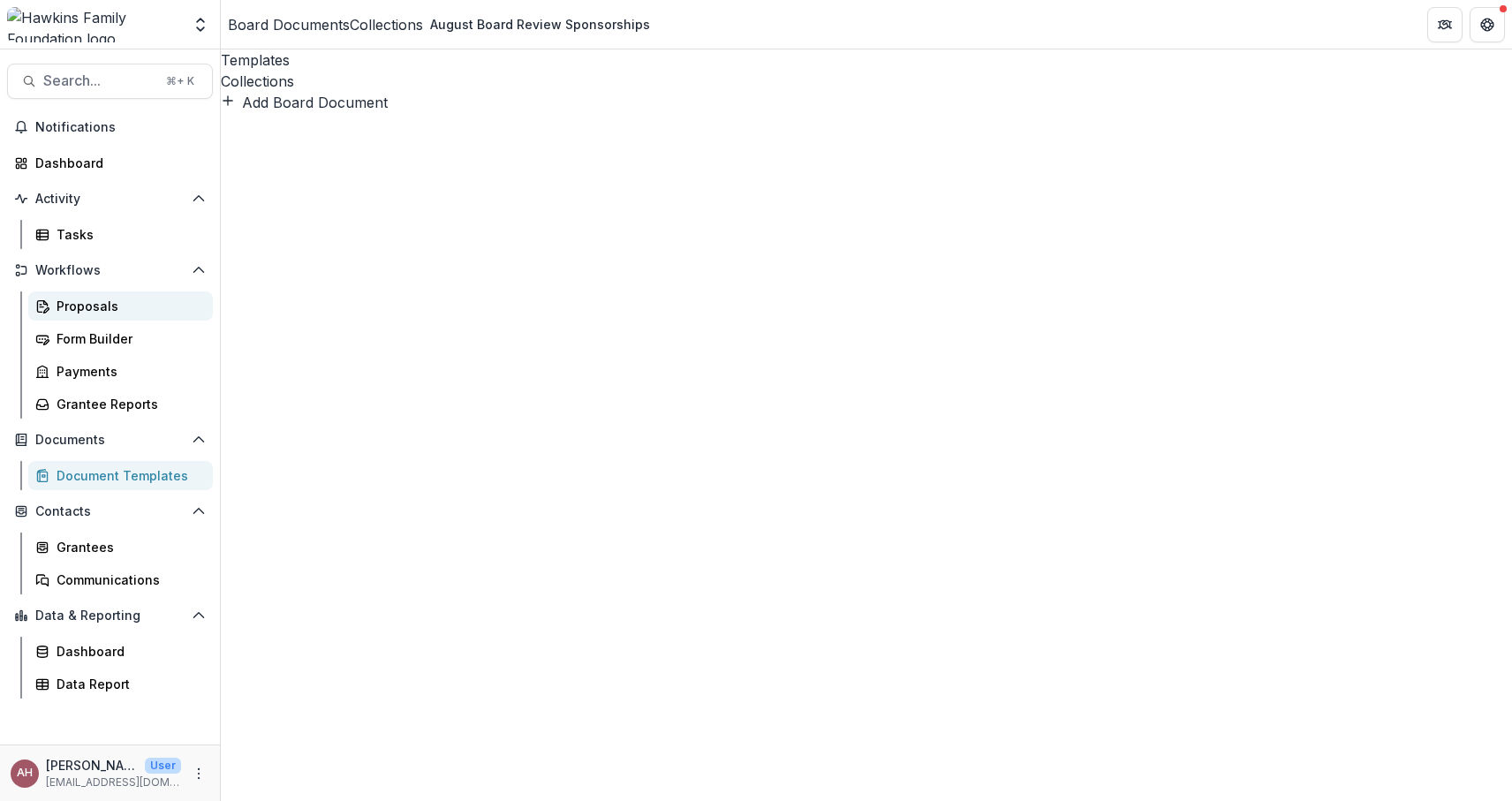
click at [75, 299] on div "Proposals" at bounding box center [127, 306] width 142 height 18
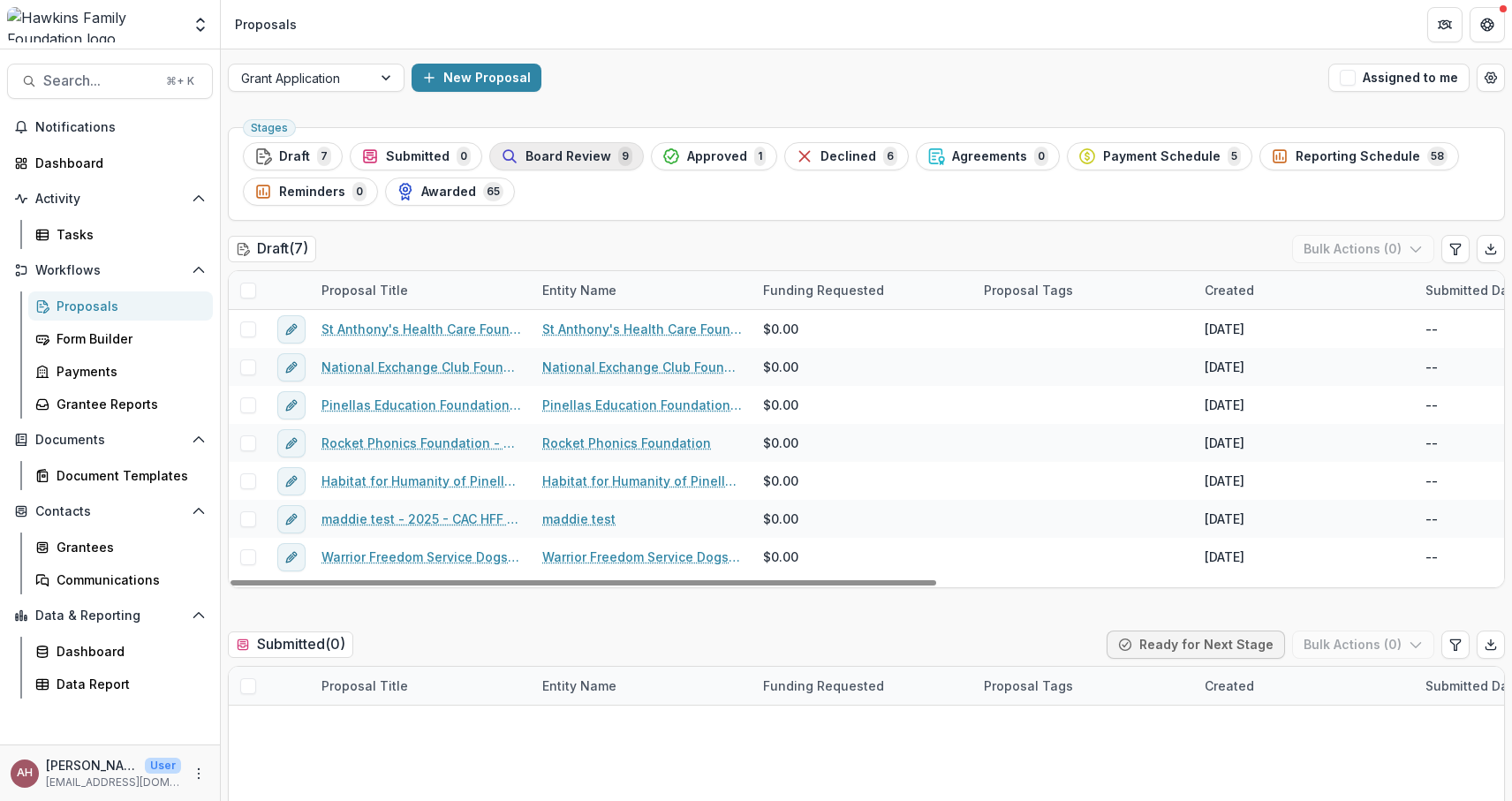
click at [549, 146] on button "Board Review 9" at bounding box center [566, 155] width 154 height 28
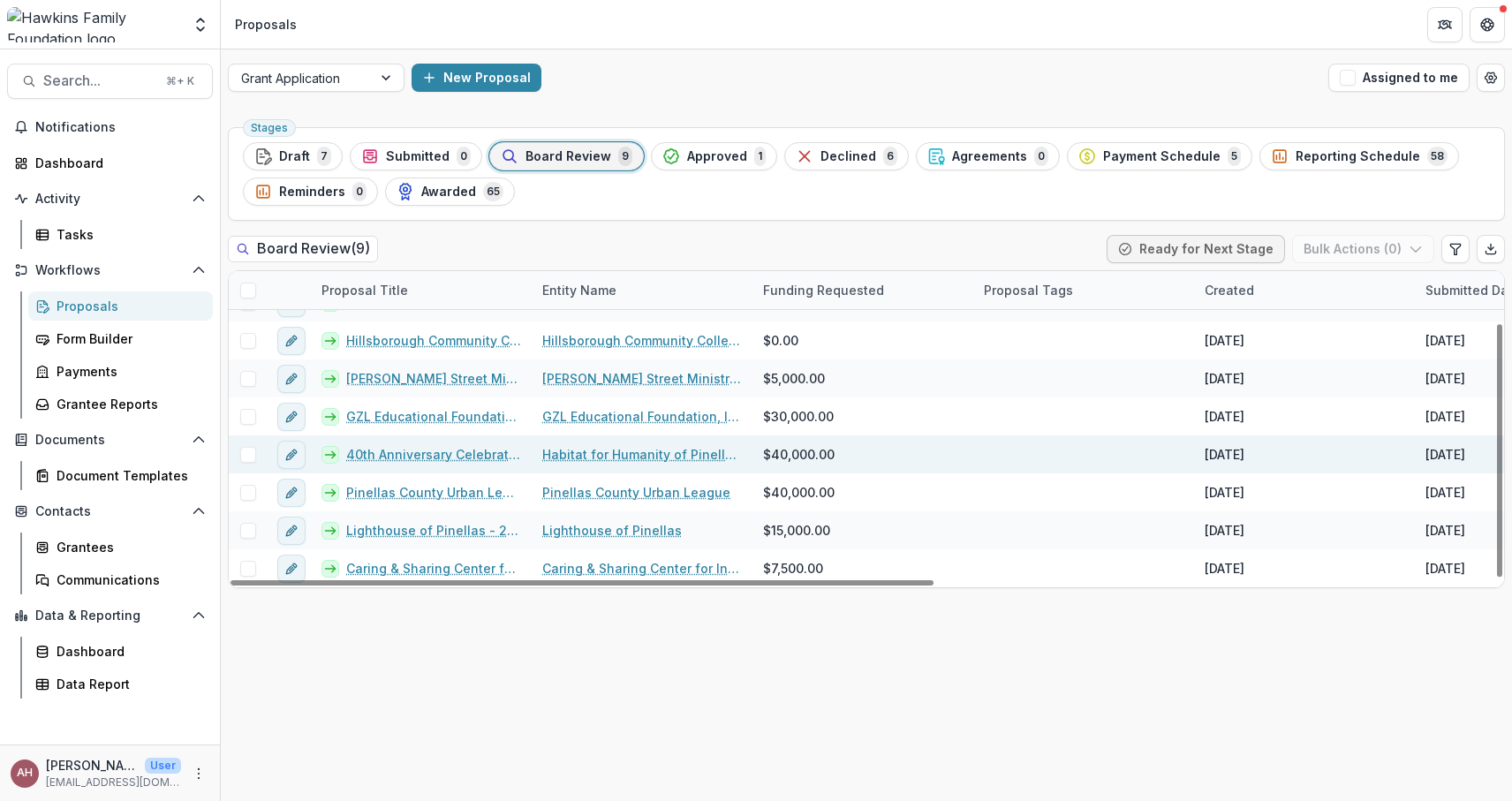
scroll to position [64, 0]
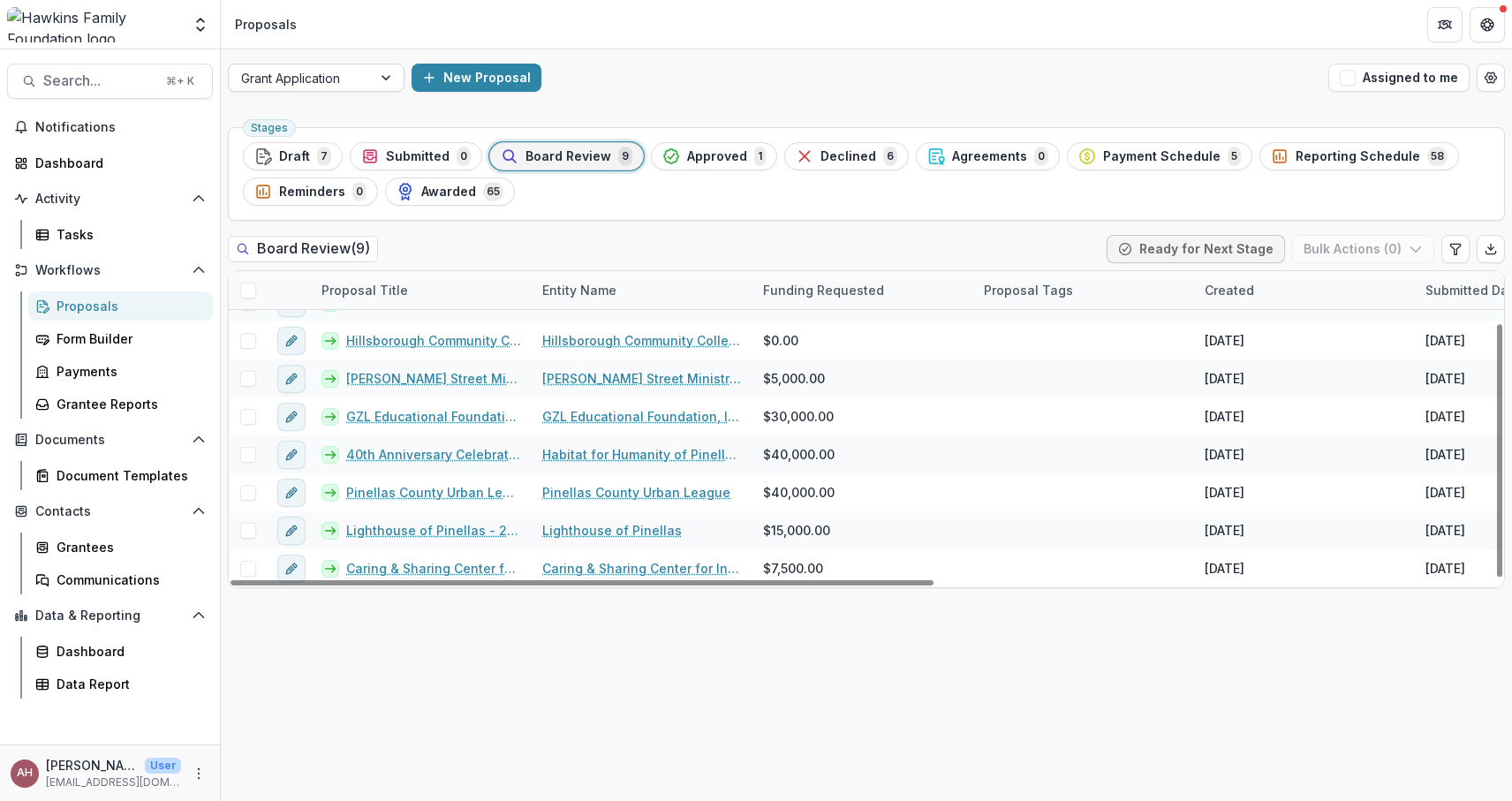
click at [388, 83] on div at bounding box center [387, 77] width 32 height 26
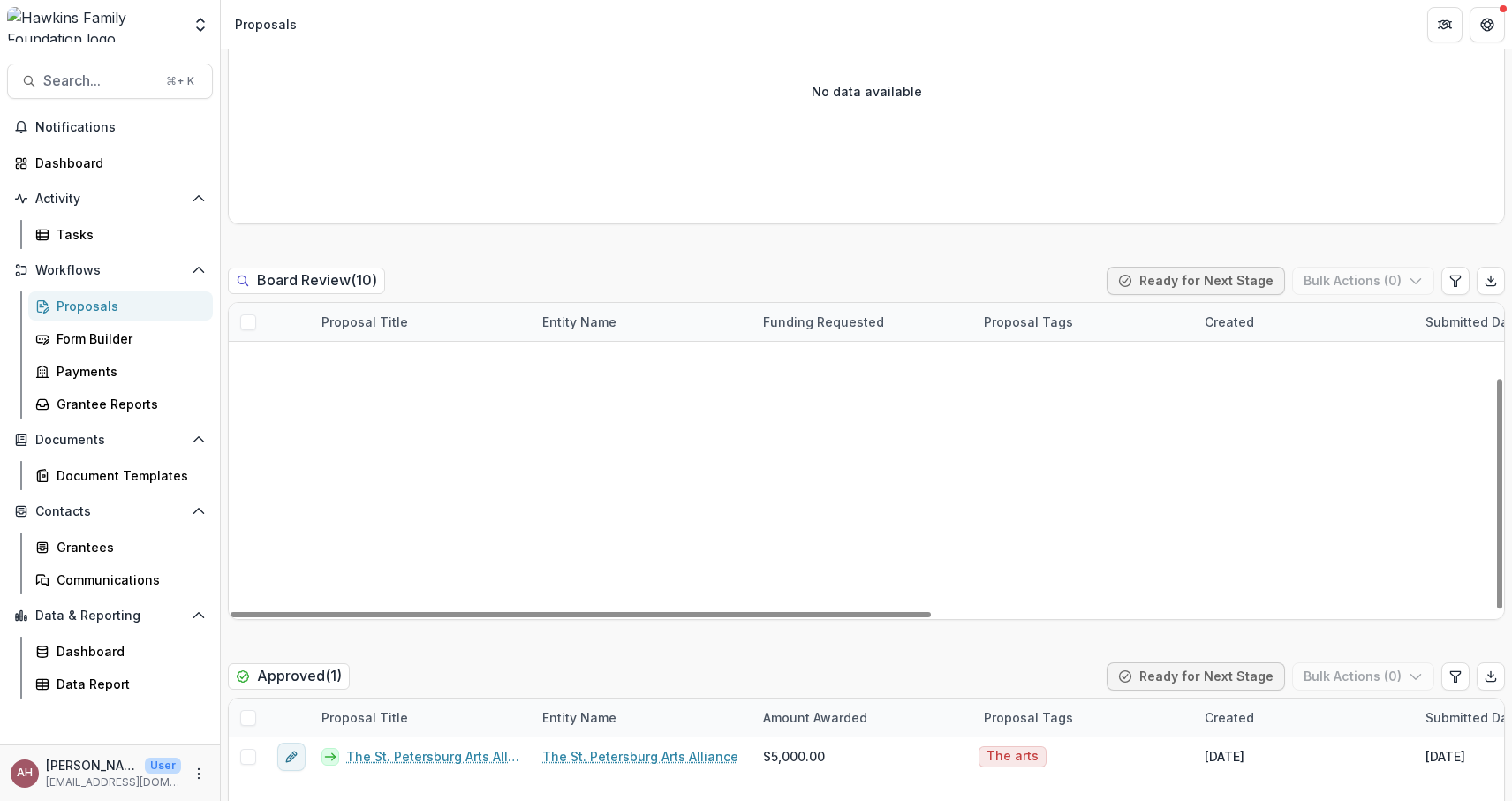
scroll to position [744, 0]
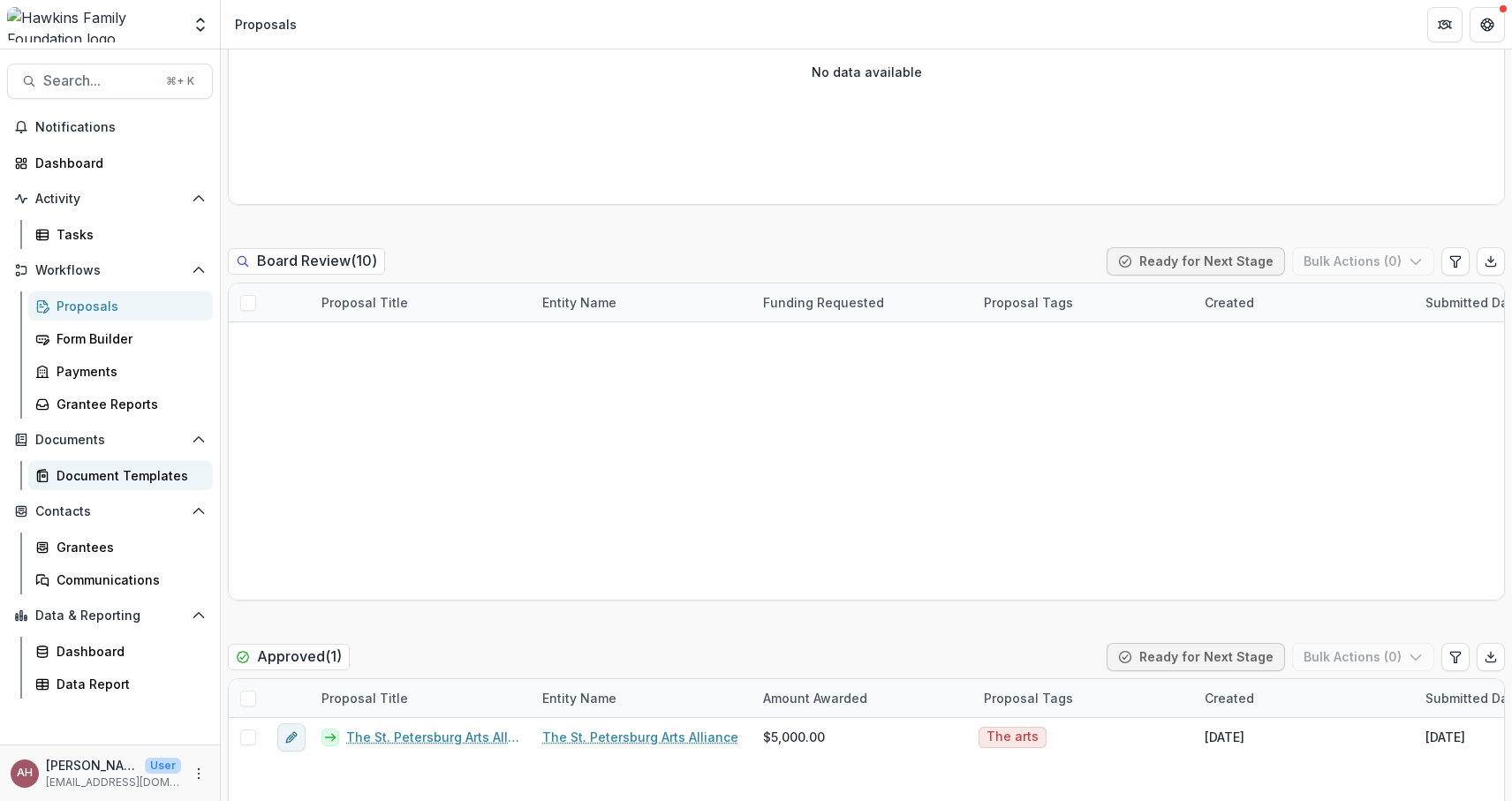
click at [151, 475] on div "Document Templates" at bounding box center [127, 475] width 142 height 18
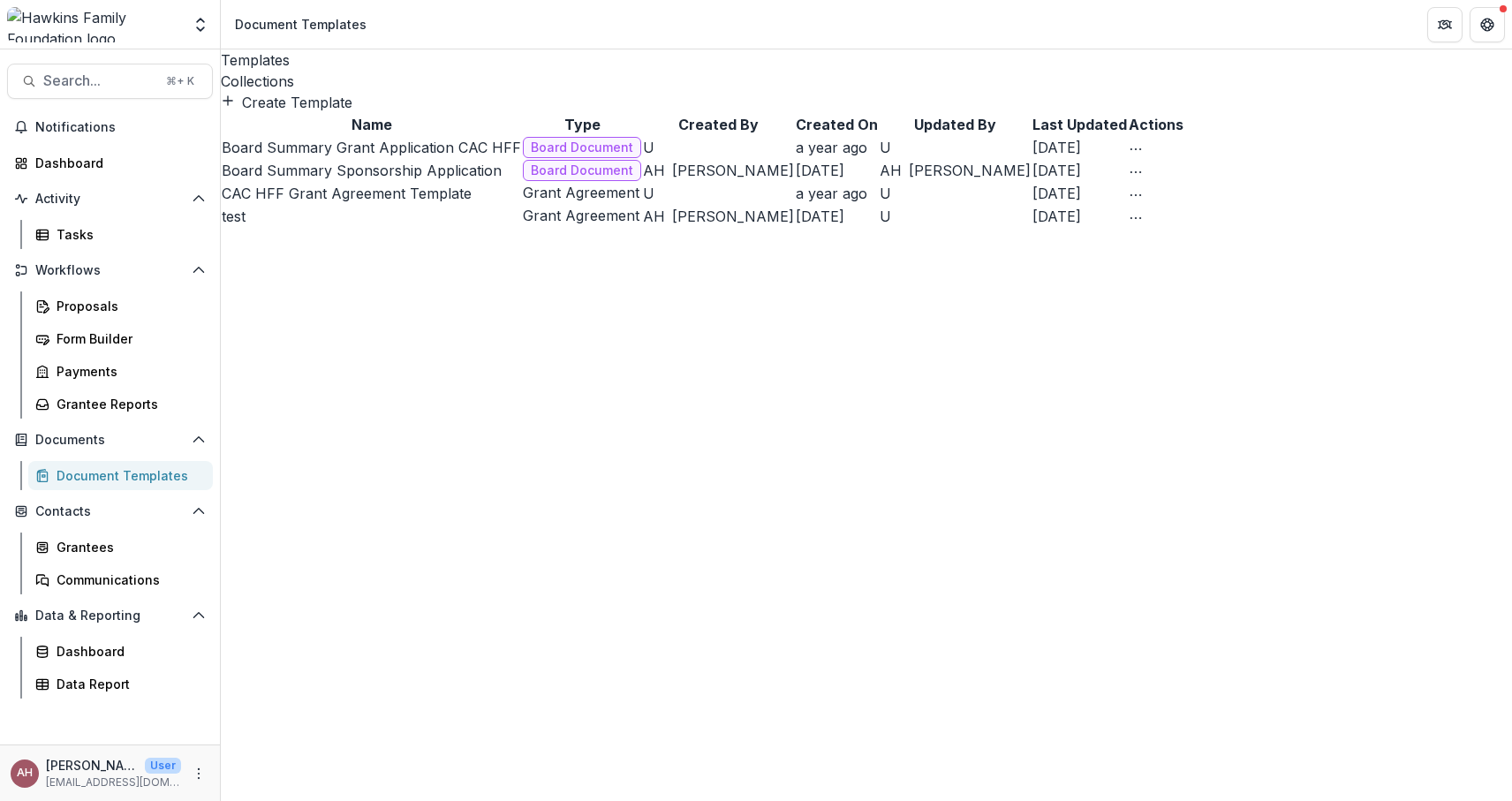
click at [365, 71] on div "Collections" at bounding box center [865, 82] width 1291 height 21
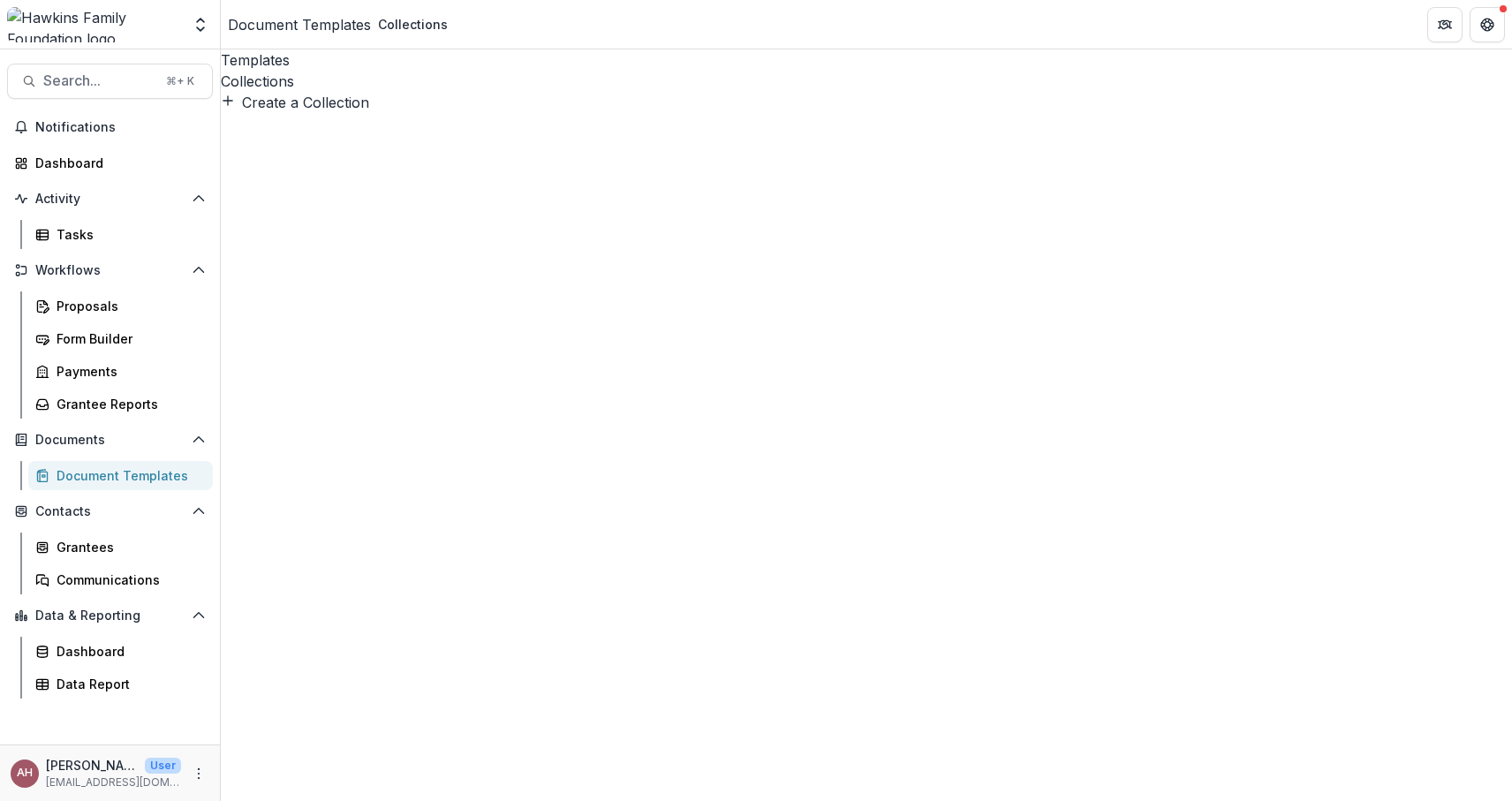
click at [113, 475] on div "Document Templates" at bounding box center [127, 475] width 142 height 18
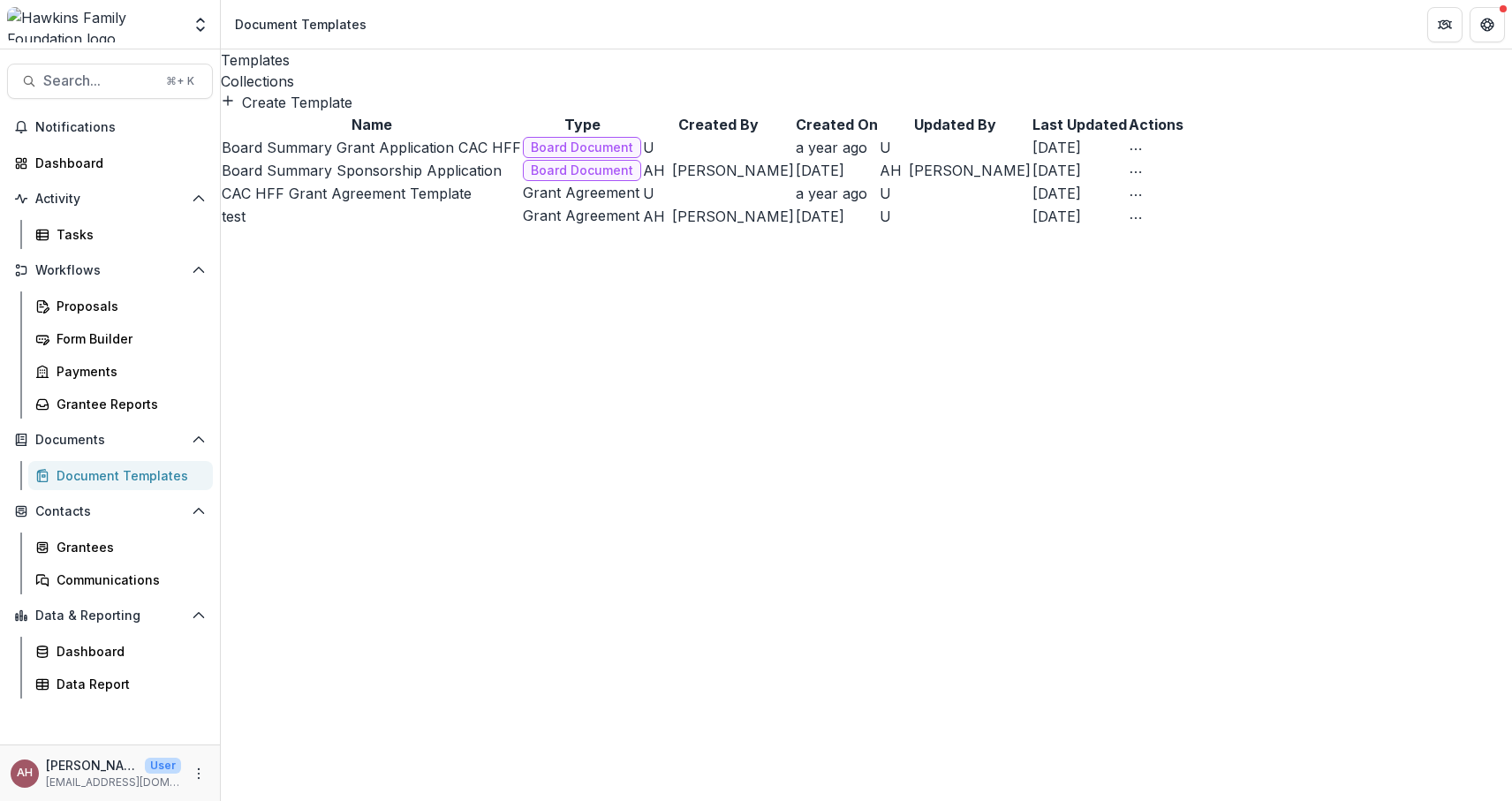
click at [346, 71] on div "Collections" at bounding box center [865, 82] width 1291 height 21
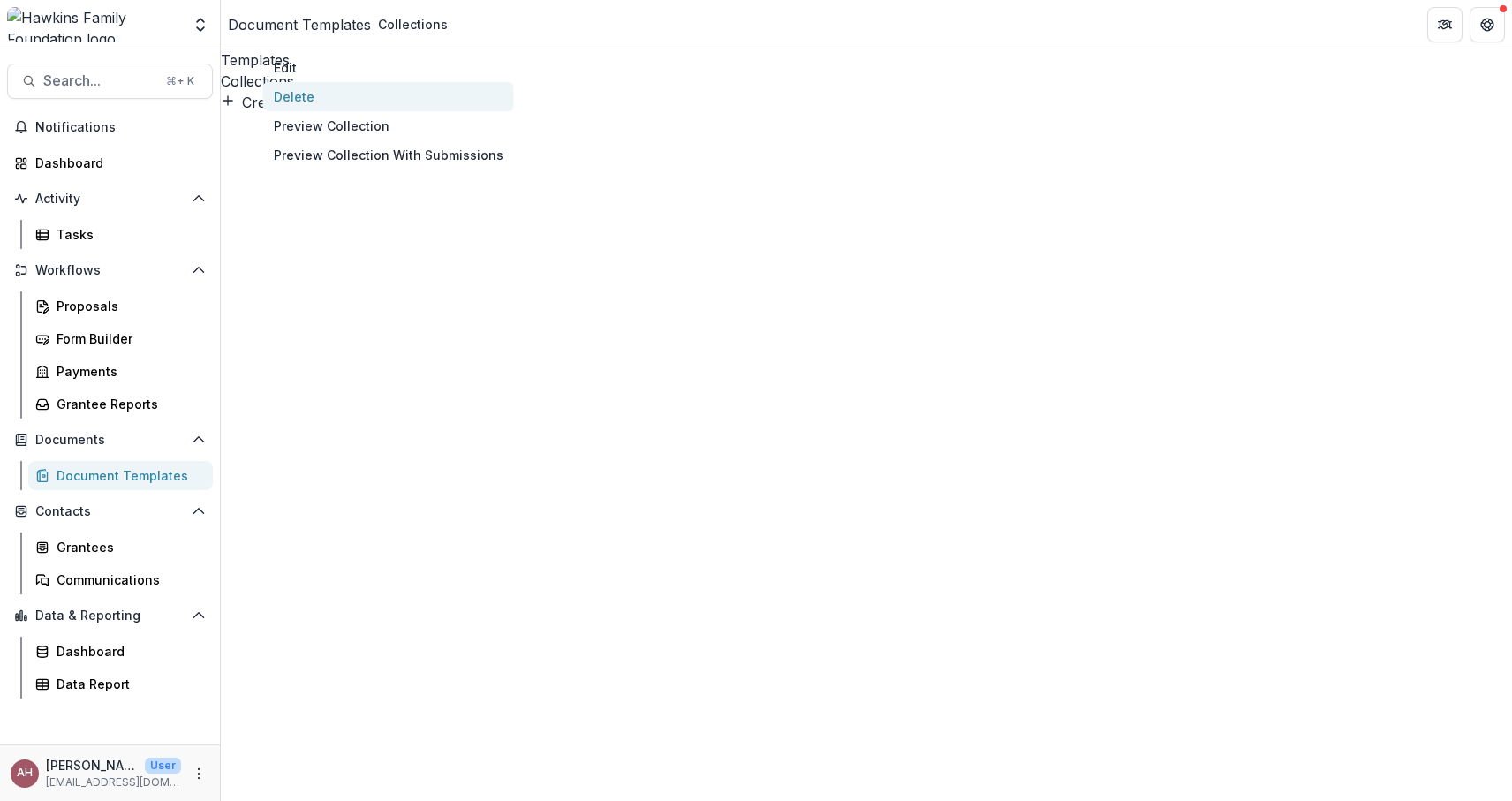
click at [514, 112] on button "Delete" at bounding box center [388, 97] width 251 height 29
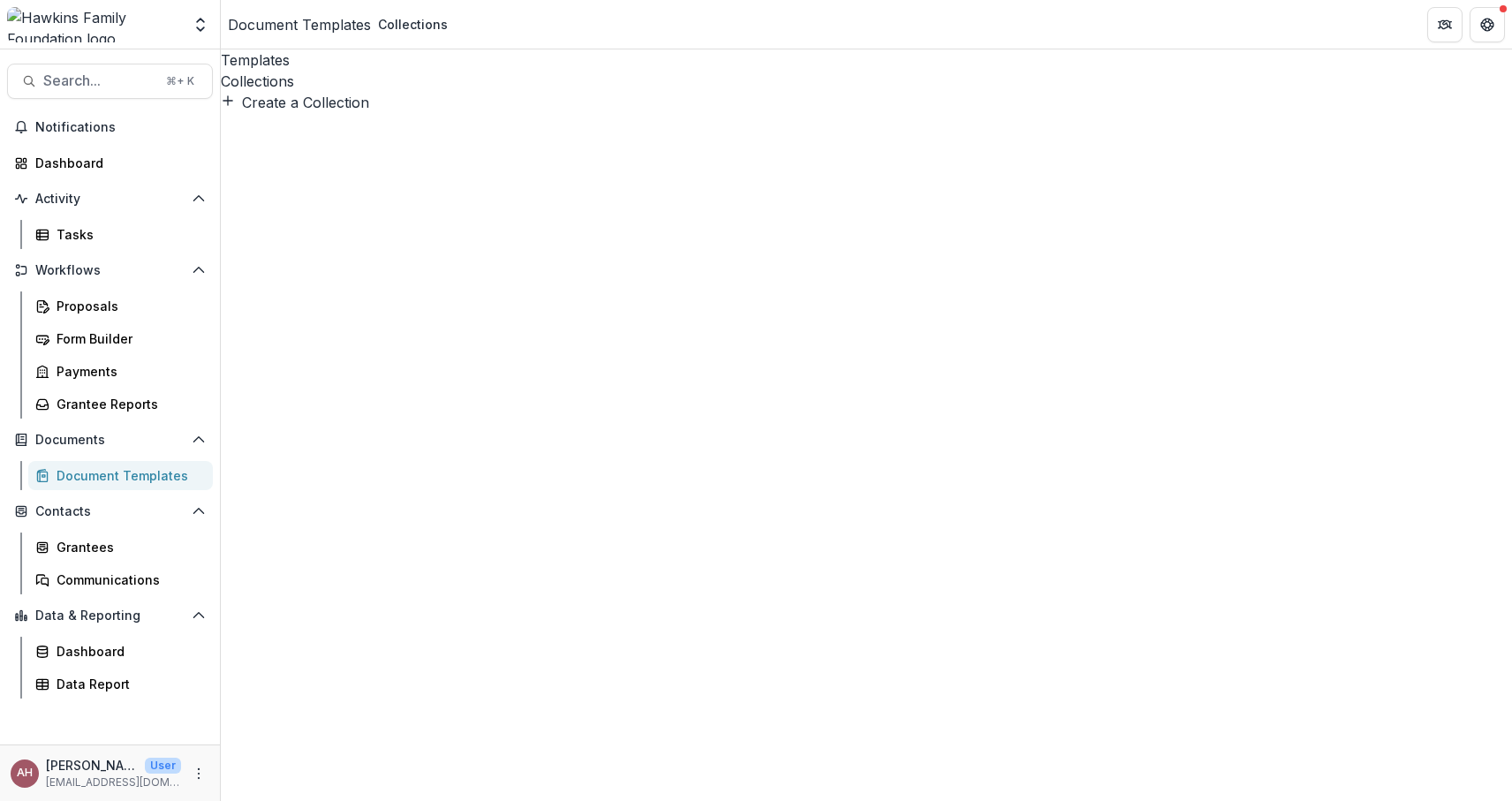
click at [79, 290] on div "Workflows Proposals Form Builder Payments Grantee Reports" at bounding box center [110, 337] width 219 height 162
click at [79, 304] on div "Proposals" at bounding box center [127, 306] width 142 height 18
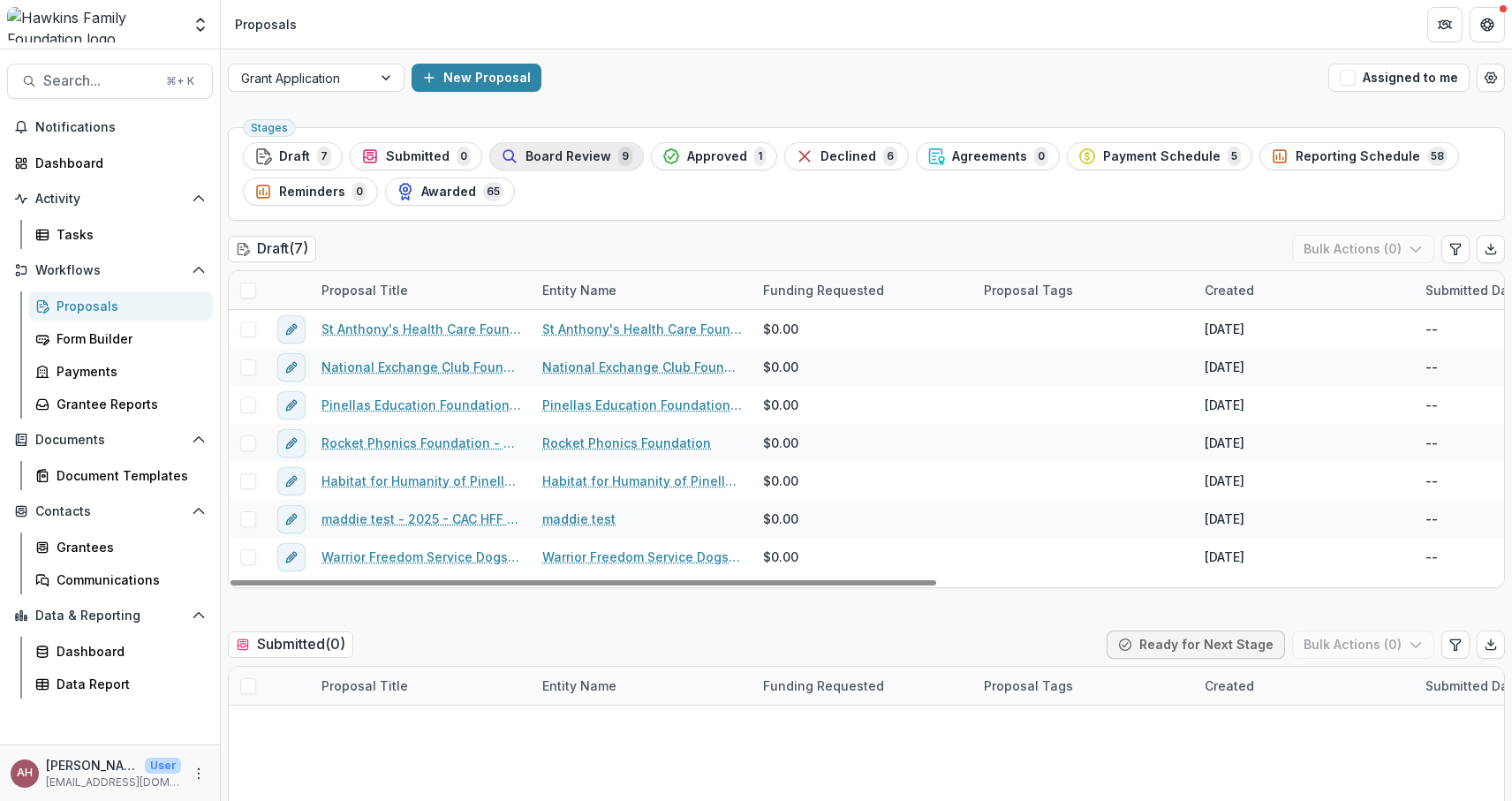
click at [583, 148] on div "Board Review 9" at bounding box center [566, 156] width 131 height 19
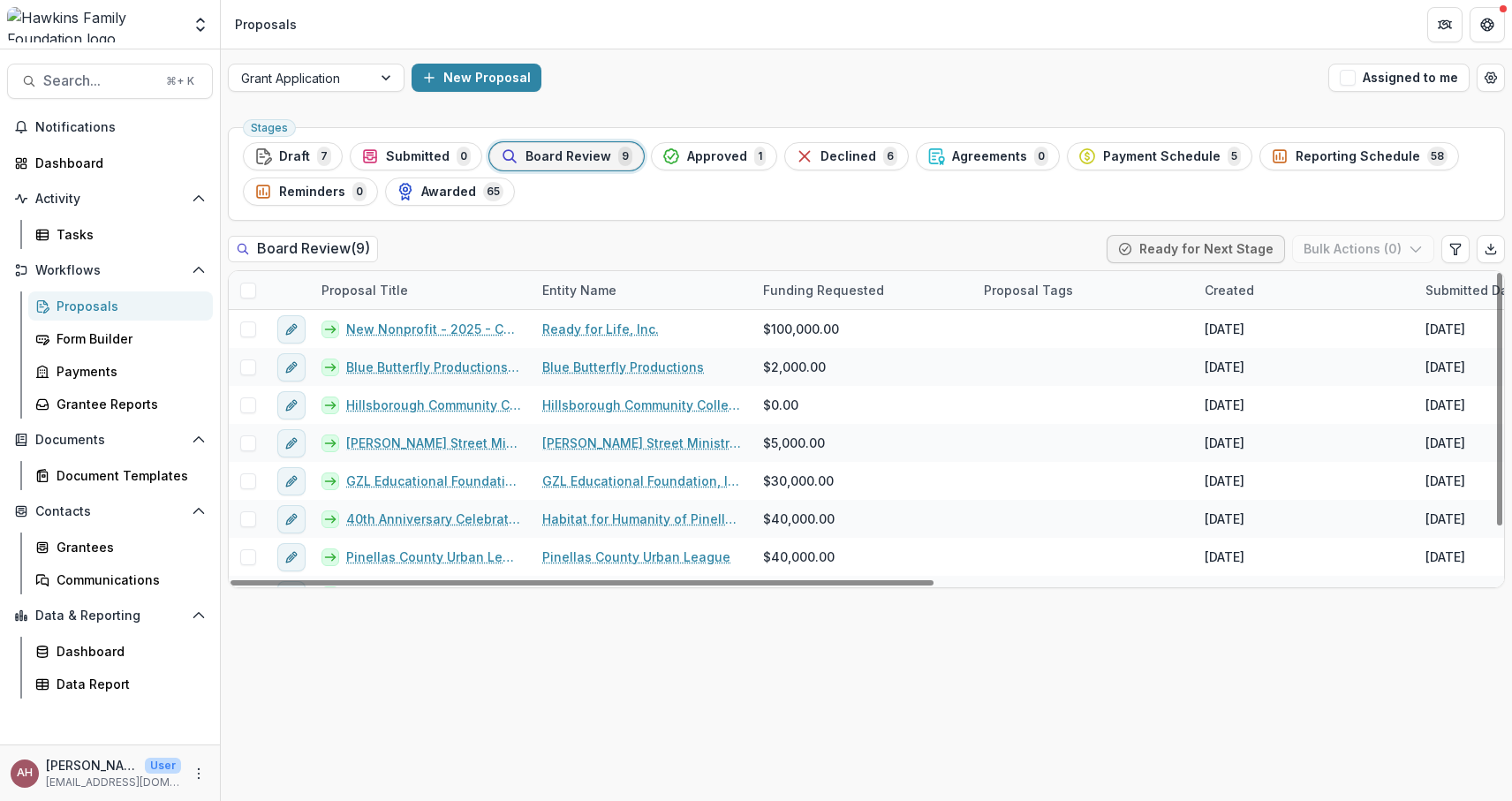
click at [254, 286] on span at bounding box center [248, 290] width 16 height 16
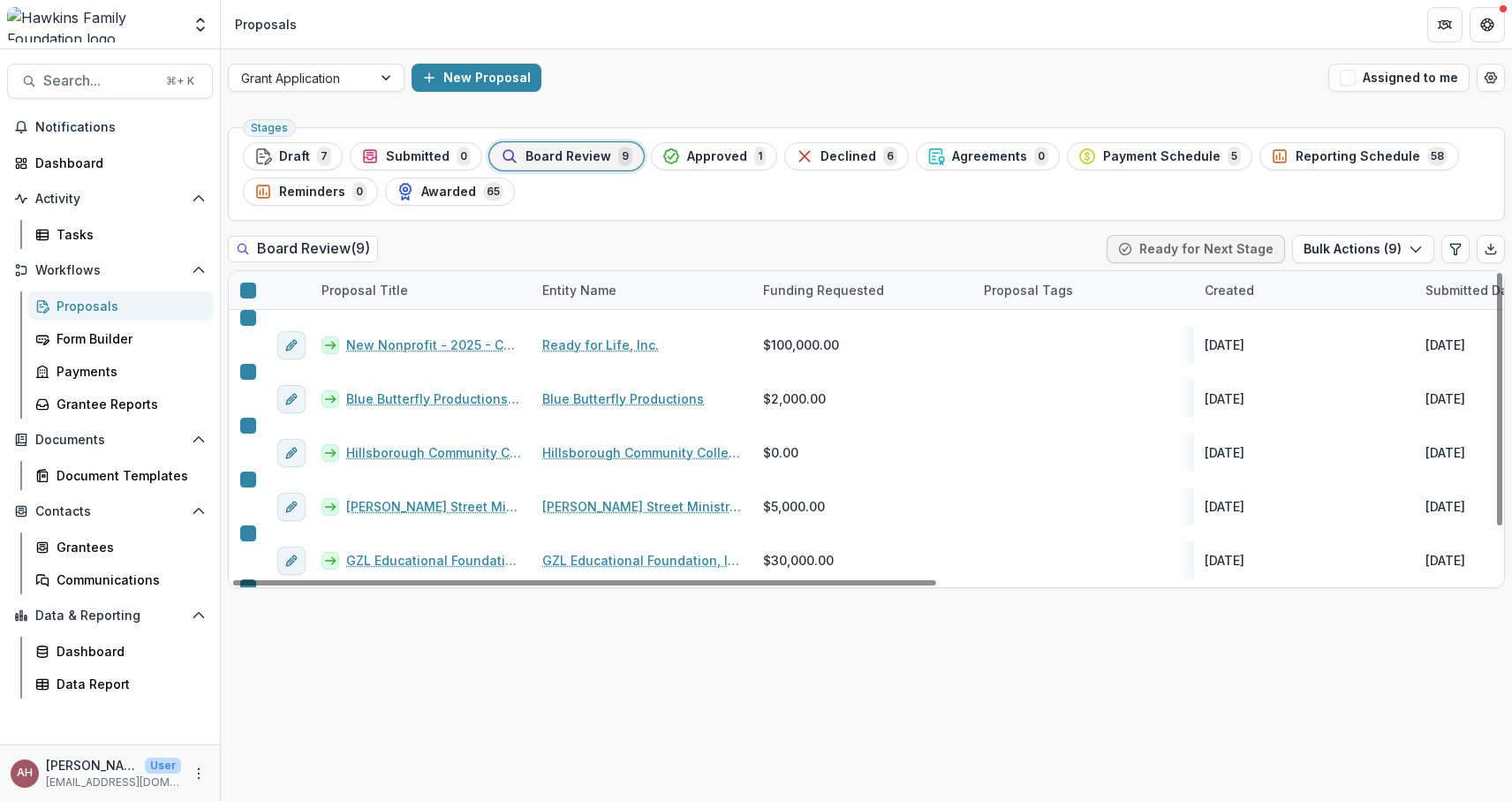
scroll to position [0, 15]
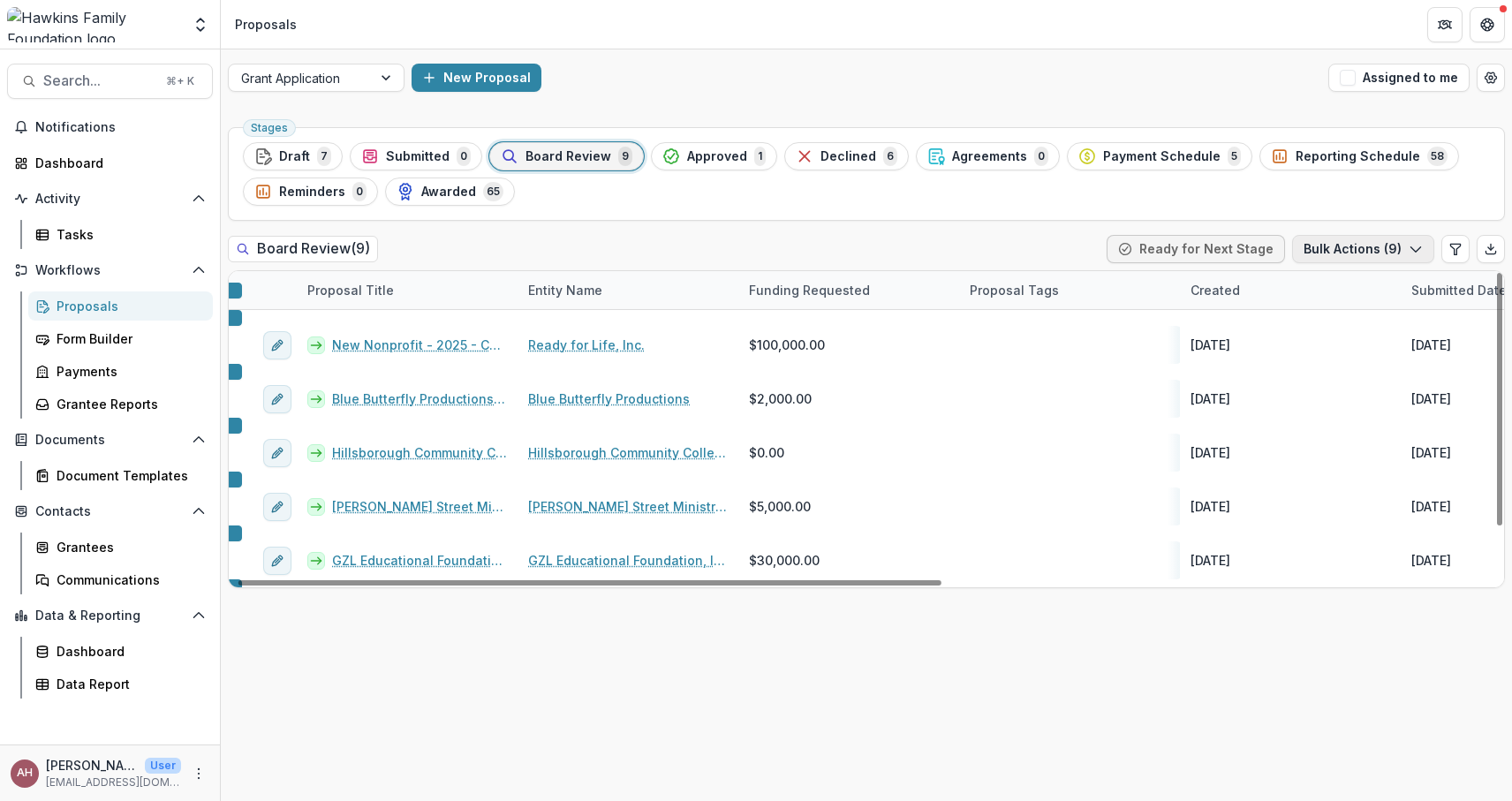
click at [1409, 253] on icon "button" at bounding box center [1415, 249] width 15 height 15
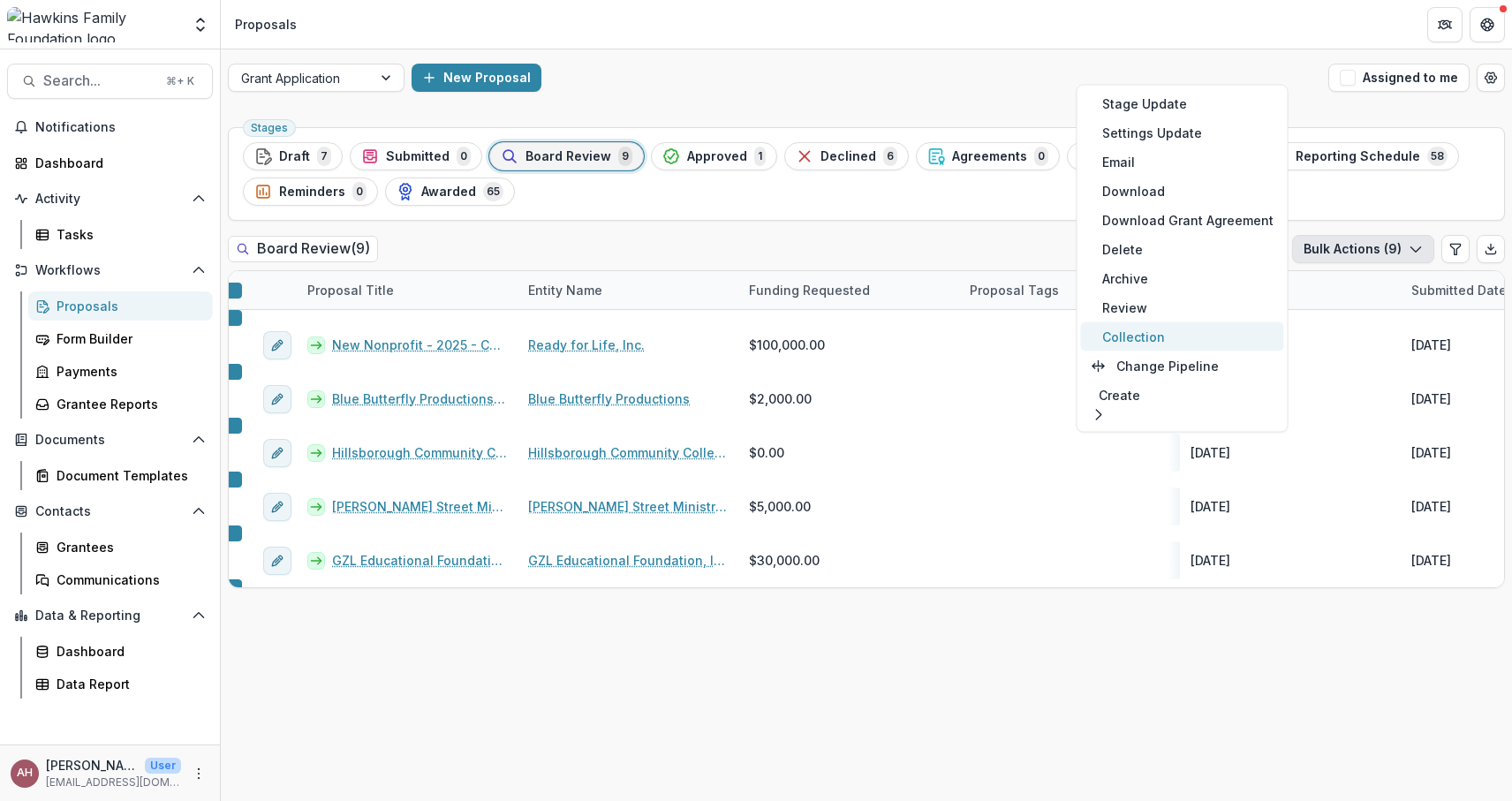
click at [1126, 340] on button "Collection" at bounding box center [1182, 337] width 203 height 29
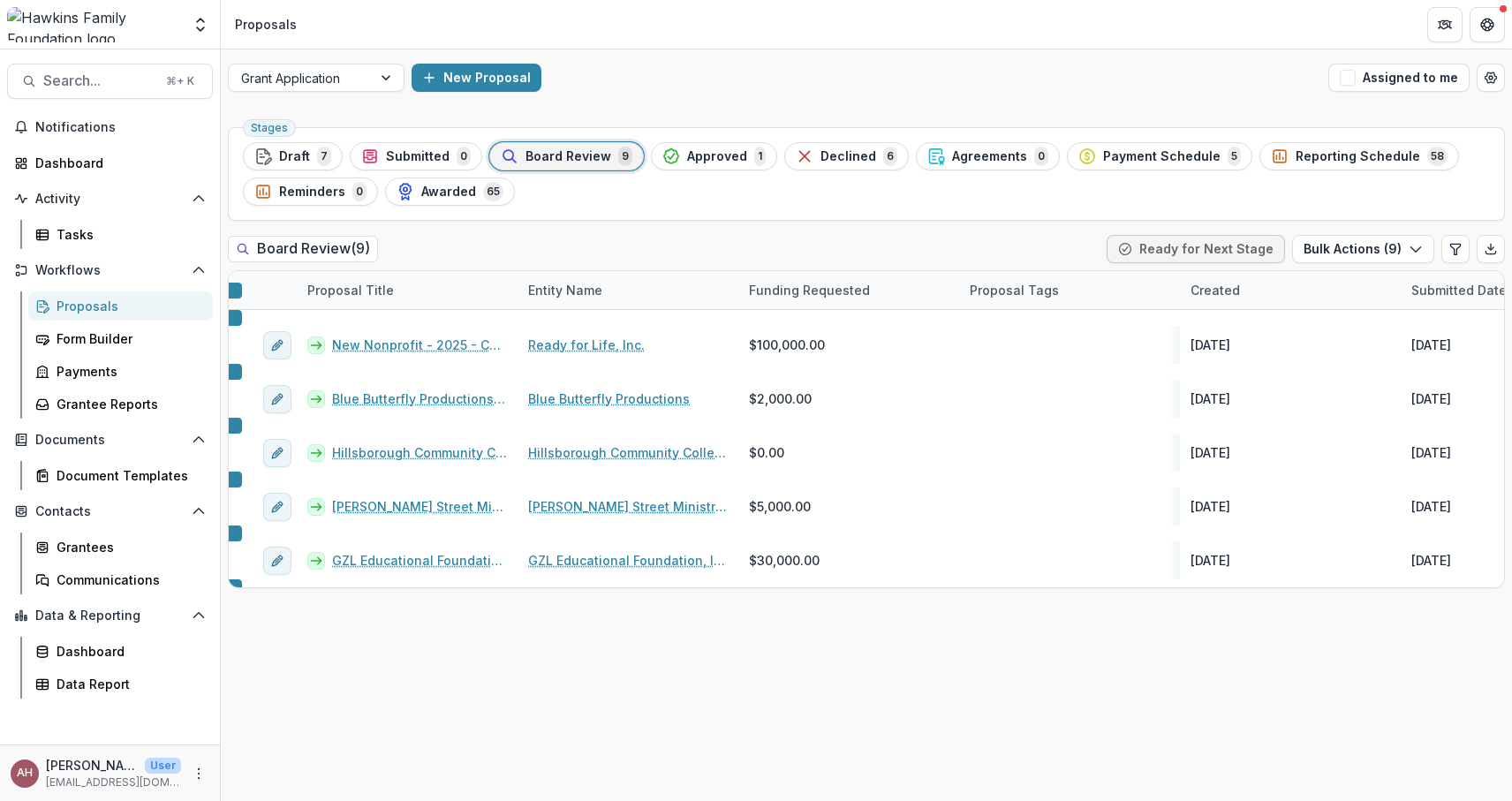
type input "**********"
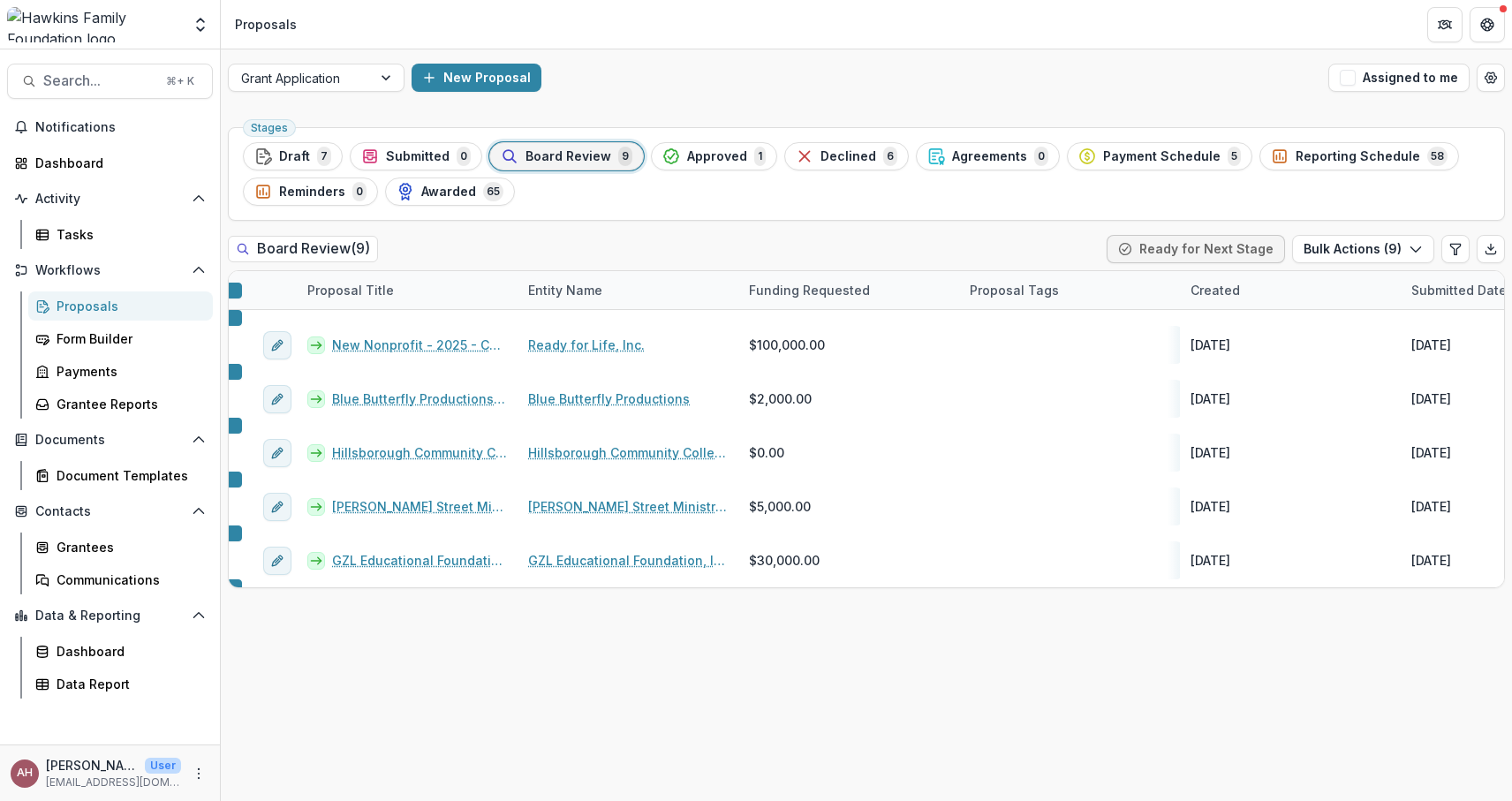
type input "******"
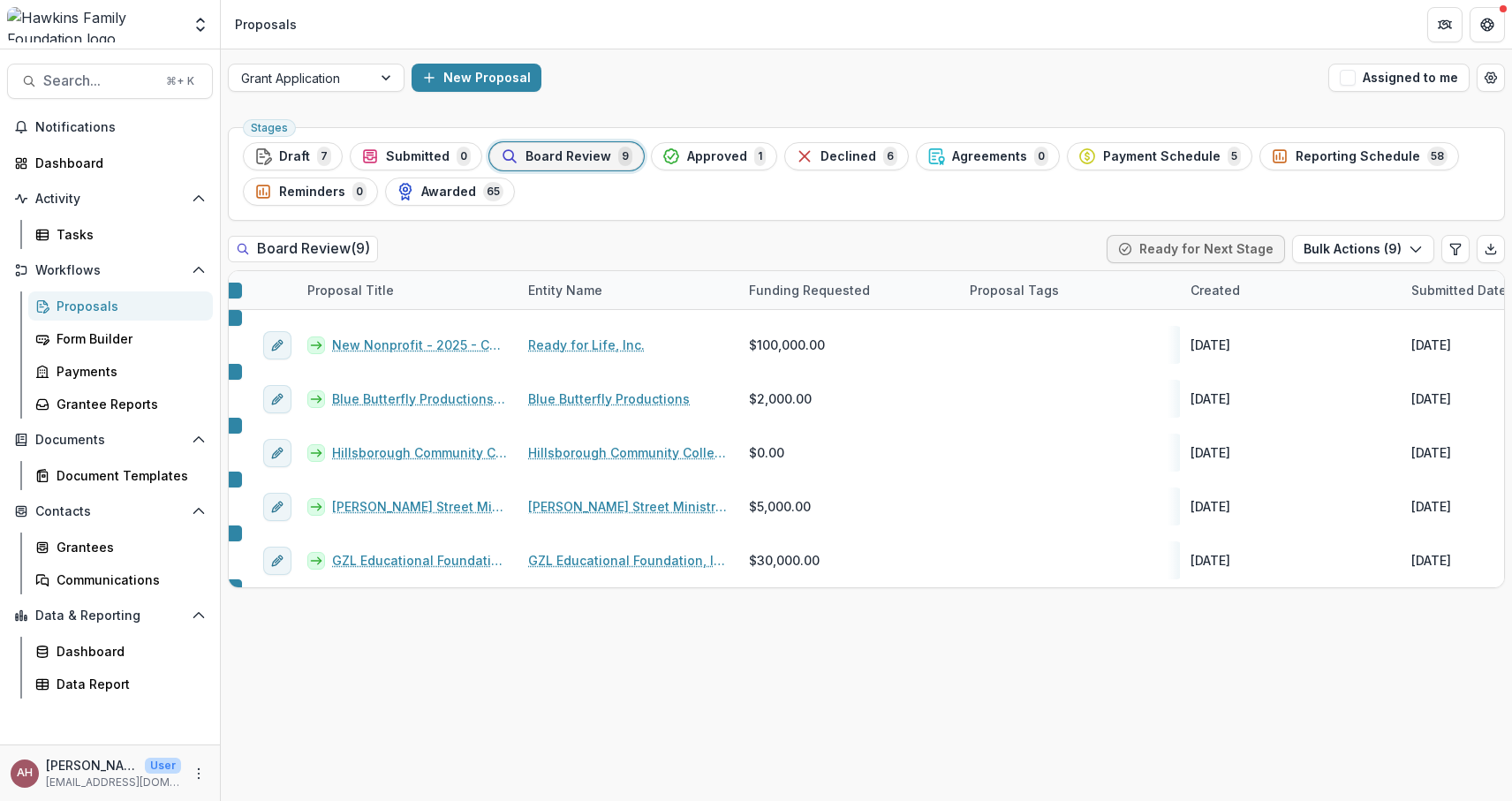
type input "******"
click at [86, 467] on div "Document Templates" at bounding box center [127, 475] width 142 height 18
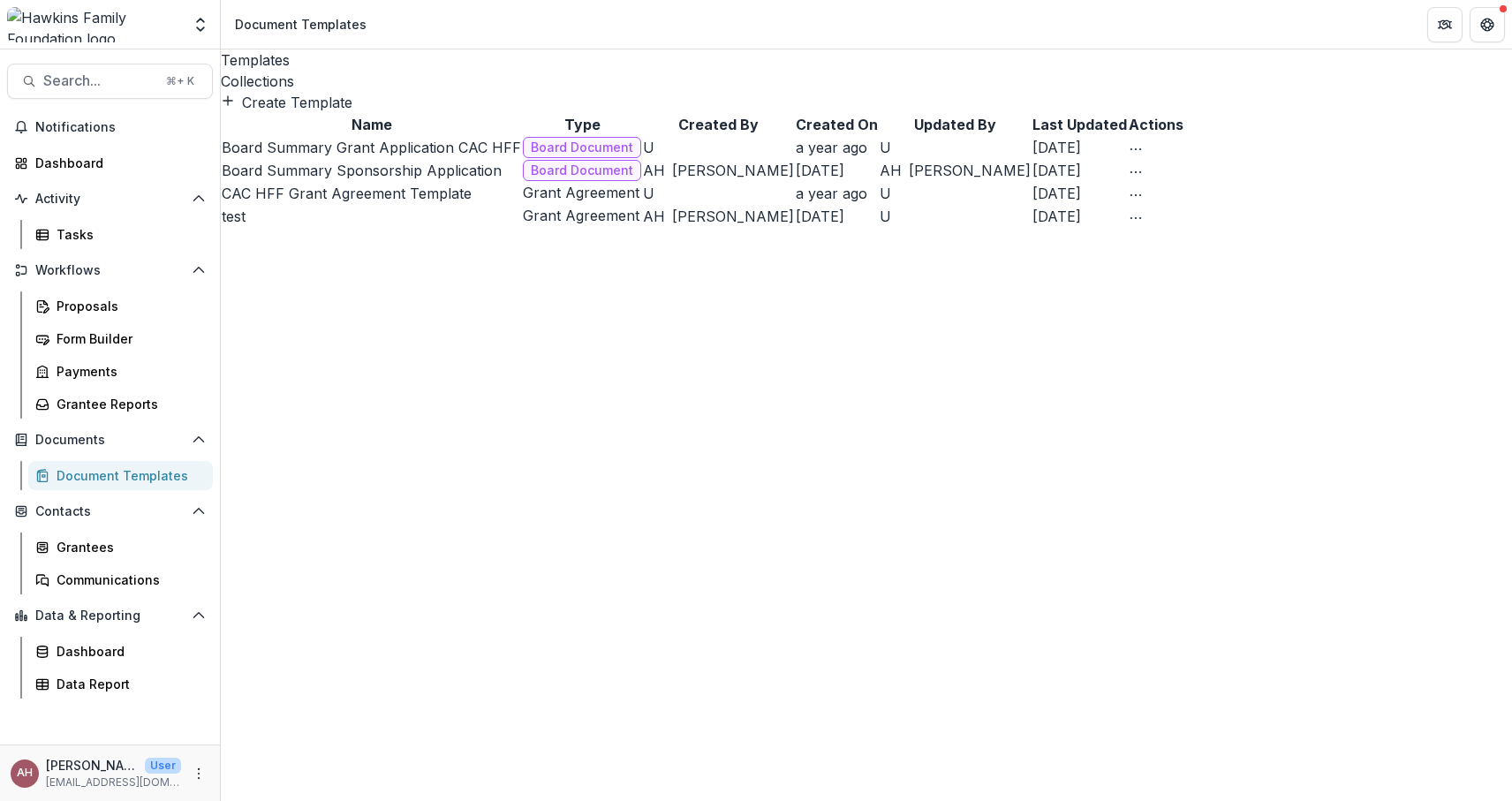
click at [365, 71] on div "Collections" at bounding box center [865, 82] width 1291 height 21
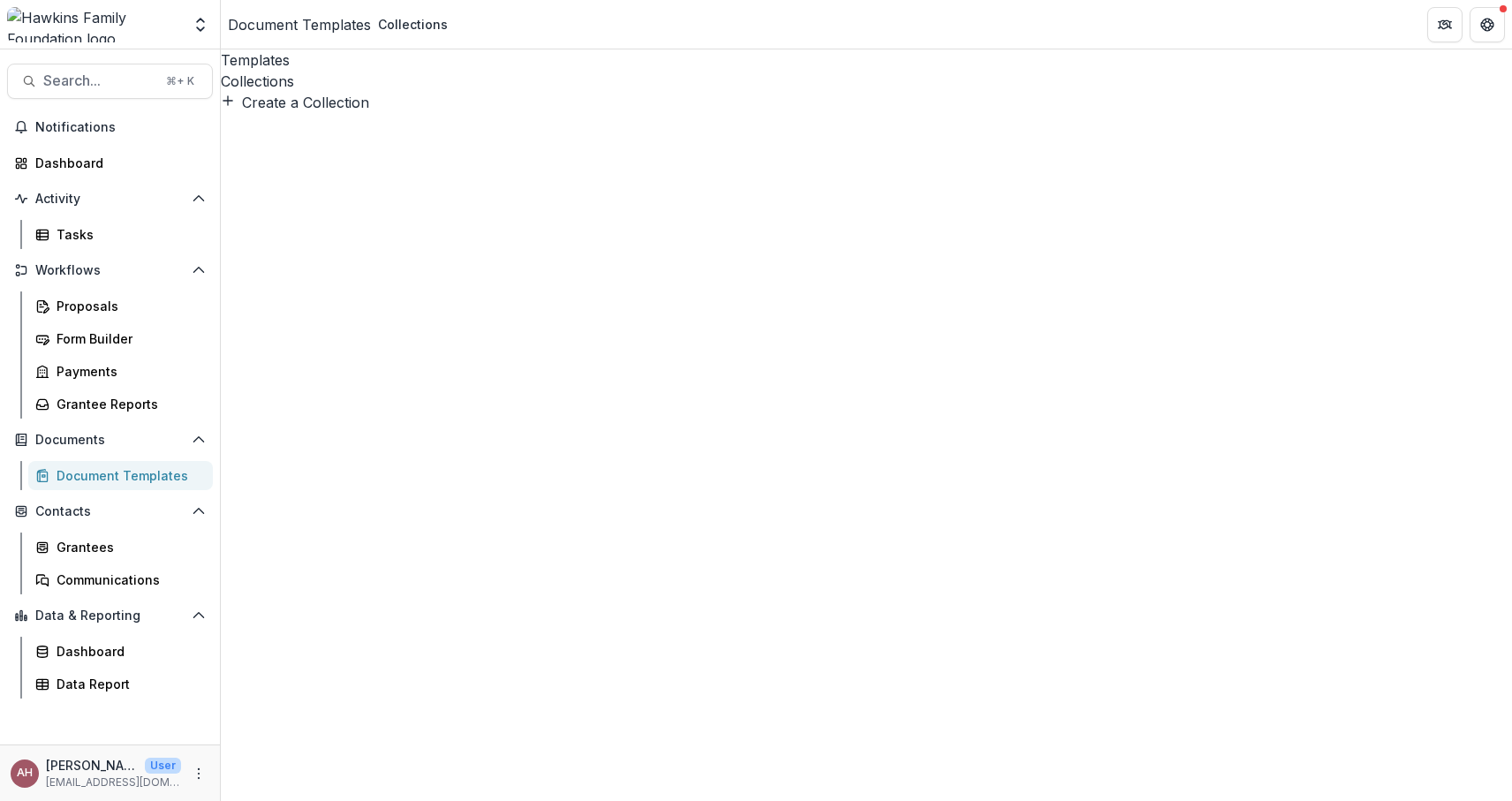
click at [336, 99] on button "Create a Collection" at bounding box center [294, 103] width 149 height 21
type input "**********"
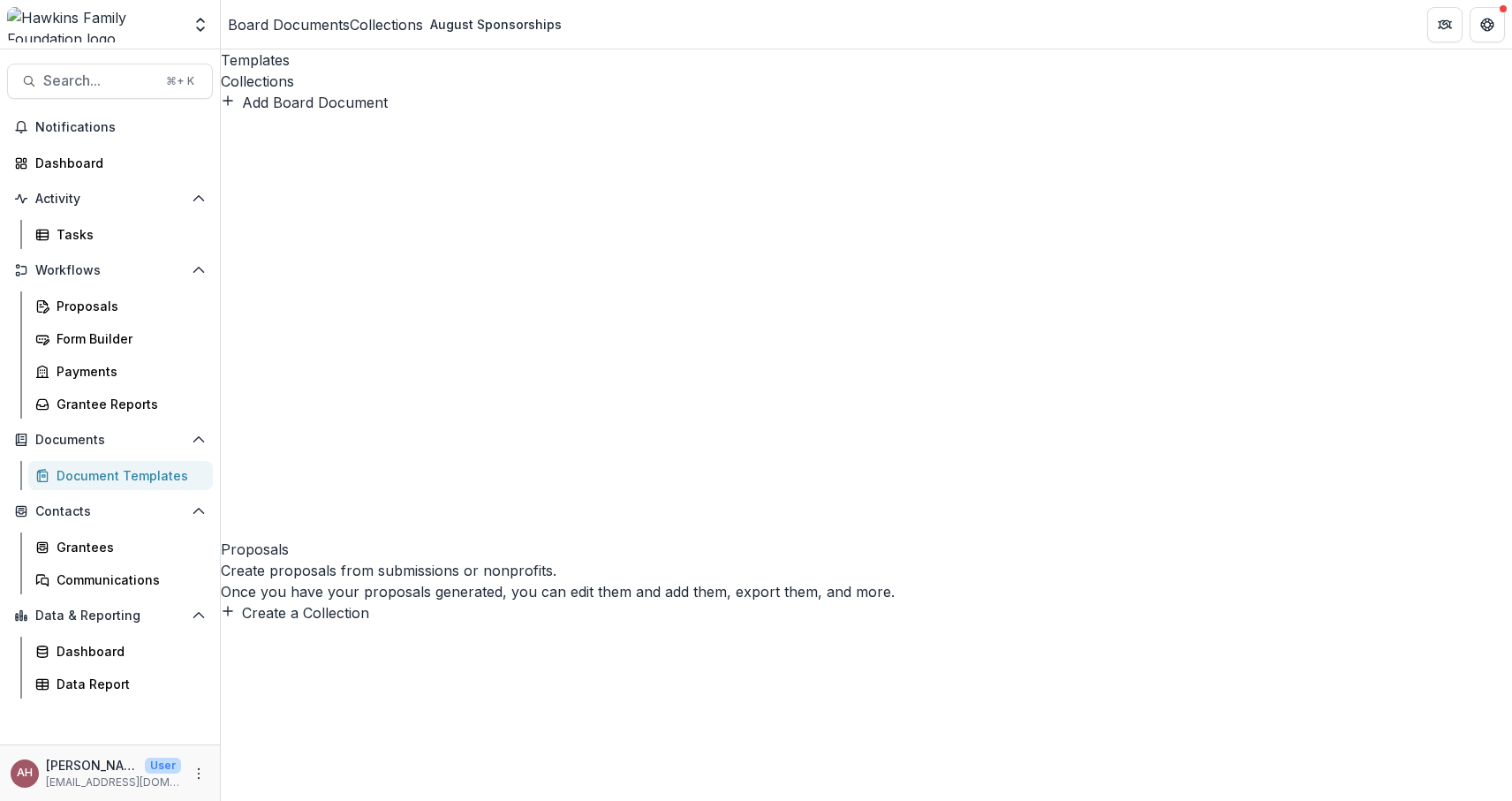
click at [324, 113] on button "Add Board Document" at bounding box center [304, 103] width 167 height 21
click at [359, 306] on div "Proposals Create proposals from submissions or nonprofits. Once you have your p…" at bounding box center [865, 368] width 1291 height 511
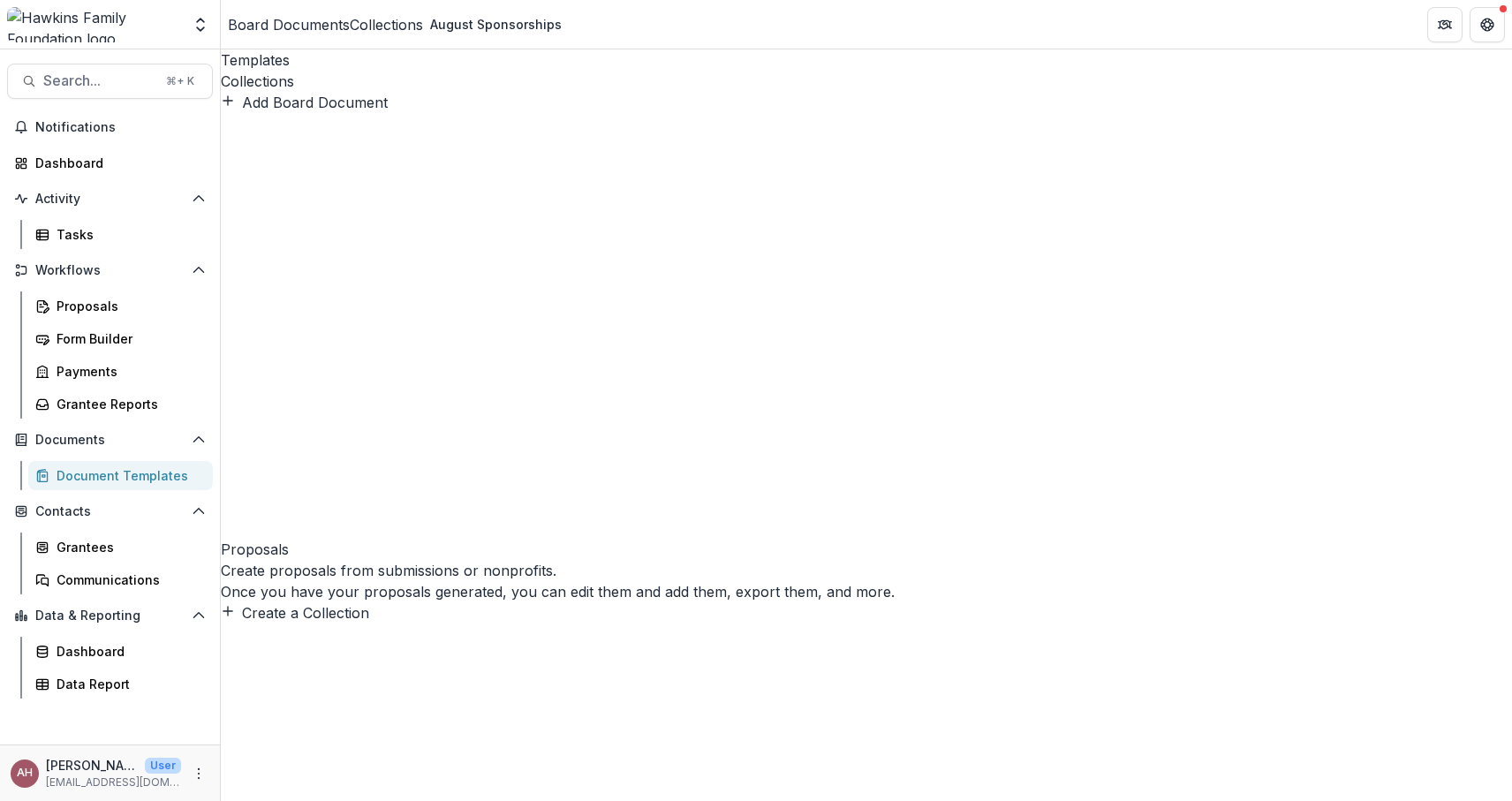
click at [269, 71] on div "Templates" at bounding box center [865, 60] width 1291 height 21
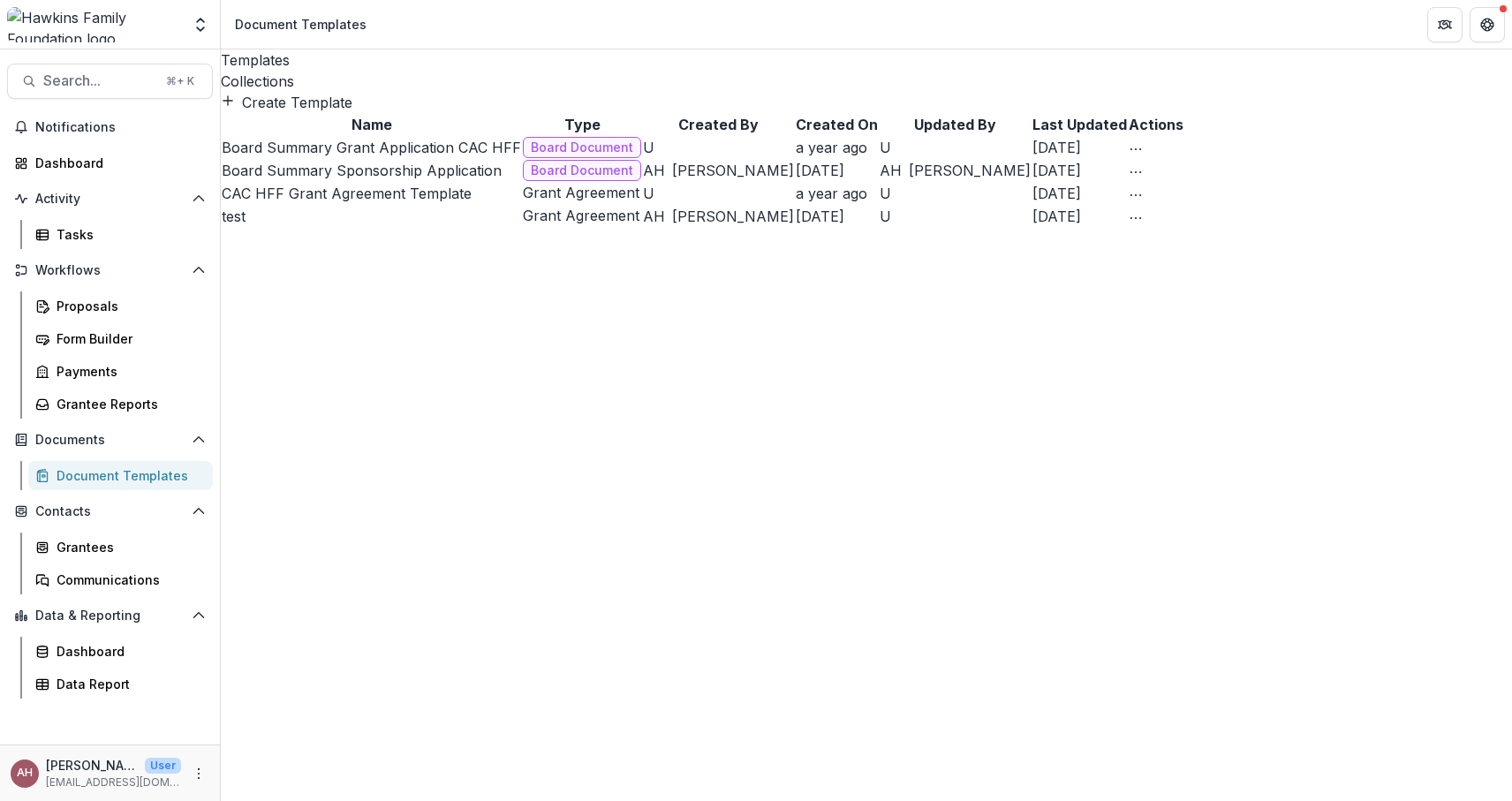
click at [387, 71] on link "Collections" at bounding box center [865, 82] width 1291 height 21
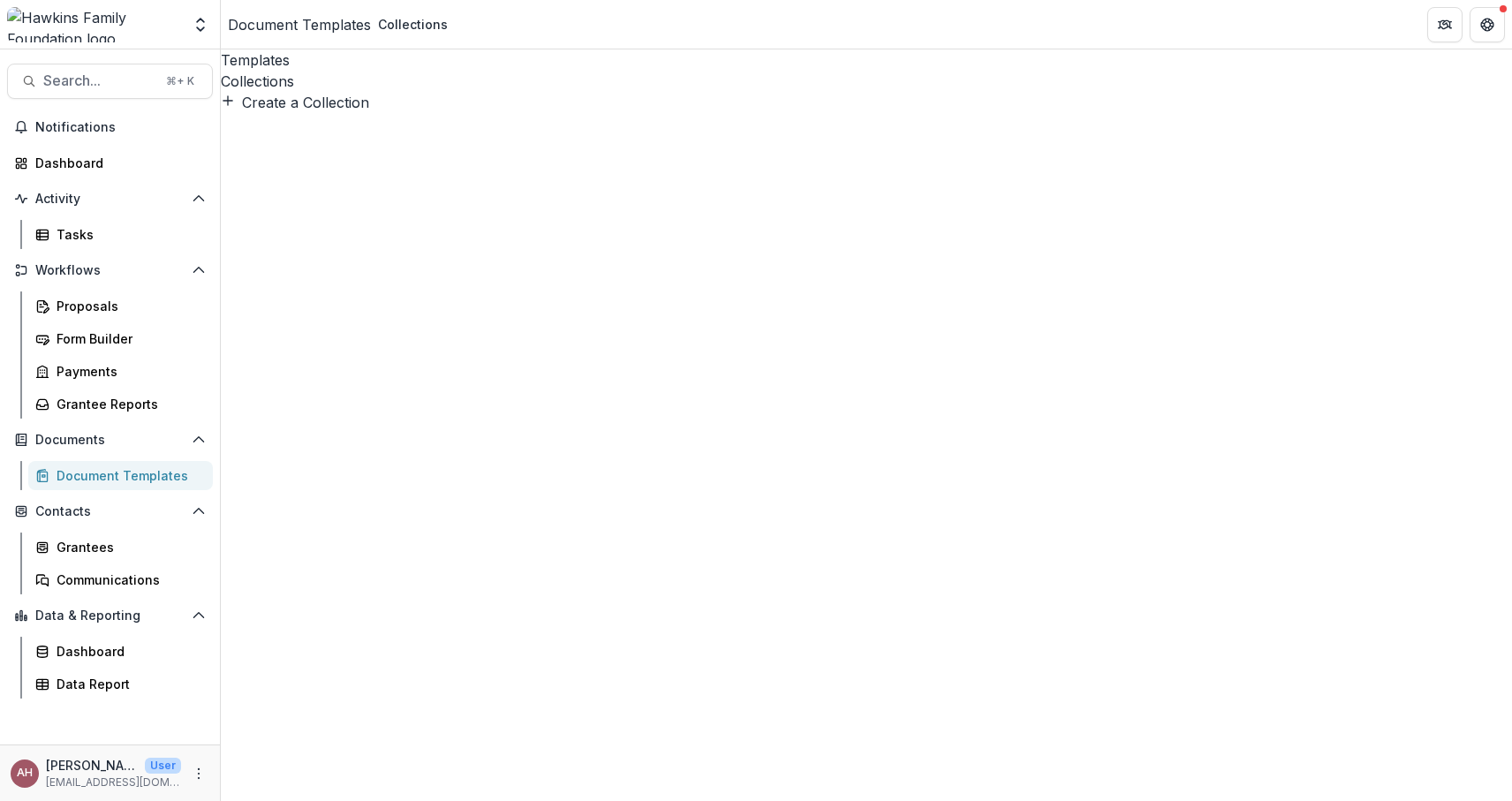
click at [373, 71] on div "Collections" at bounding box center [865, 82] width 1291 height 21
click at [357, 98] on div "Create a Collection" at bounding box center [865, 103] width 1291 height 21
click at [359, 103] on button "Create a Collection" at bounding box center [294, 103] width 149 height 21
type input "**********"
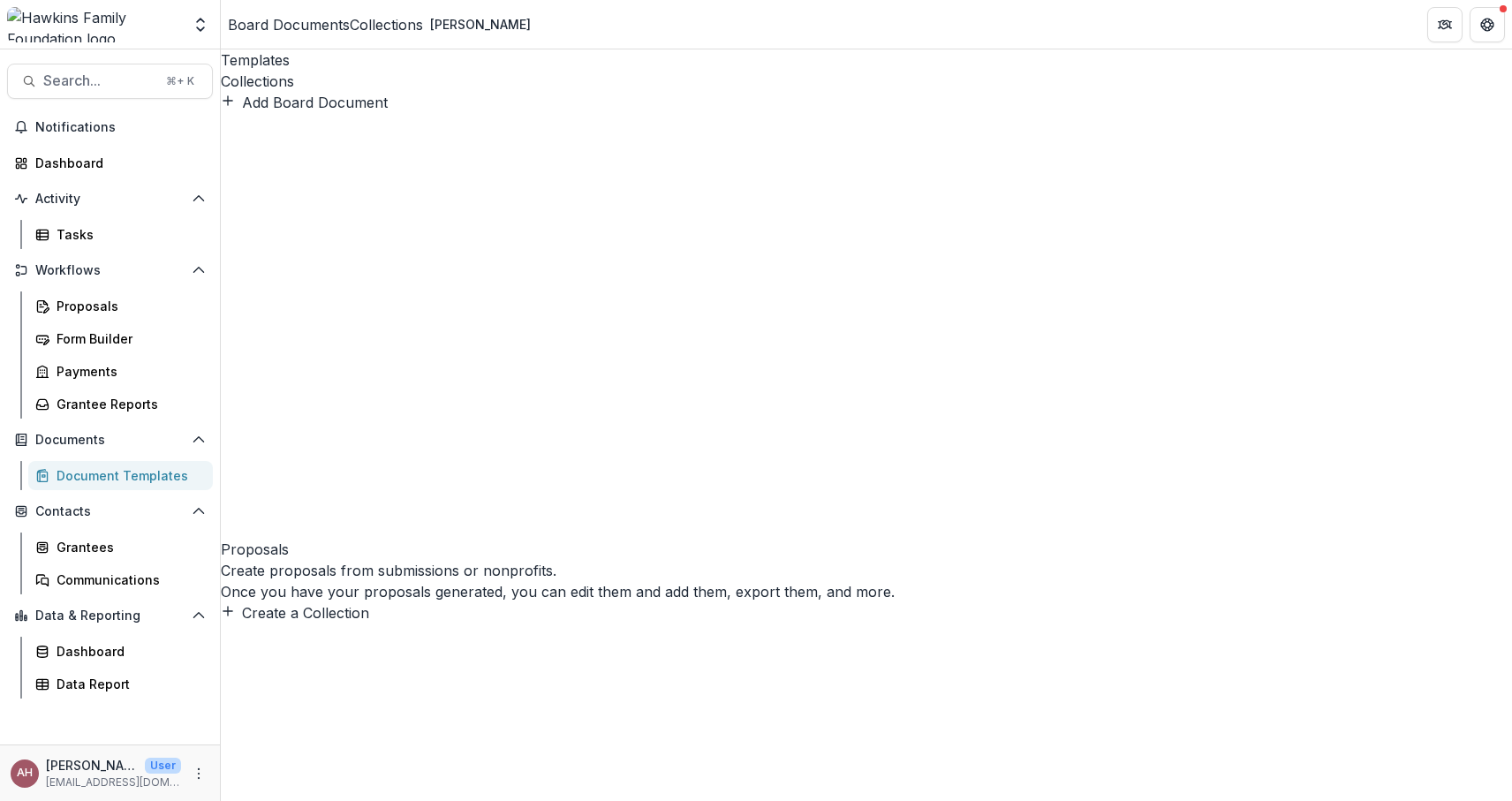
click at [501, 419] on div "Proposals Create proposals from submissions or nonprofits. Once you have your p…" at bounding box center [865, 368] width 1291 height 511
click at [352, 71] on div "Collections" at bounding box center [865, 82] width 1291 height 21
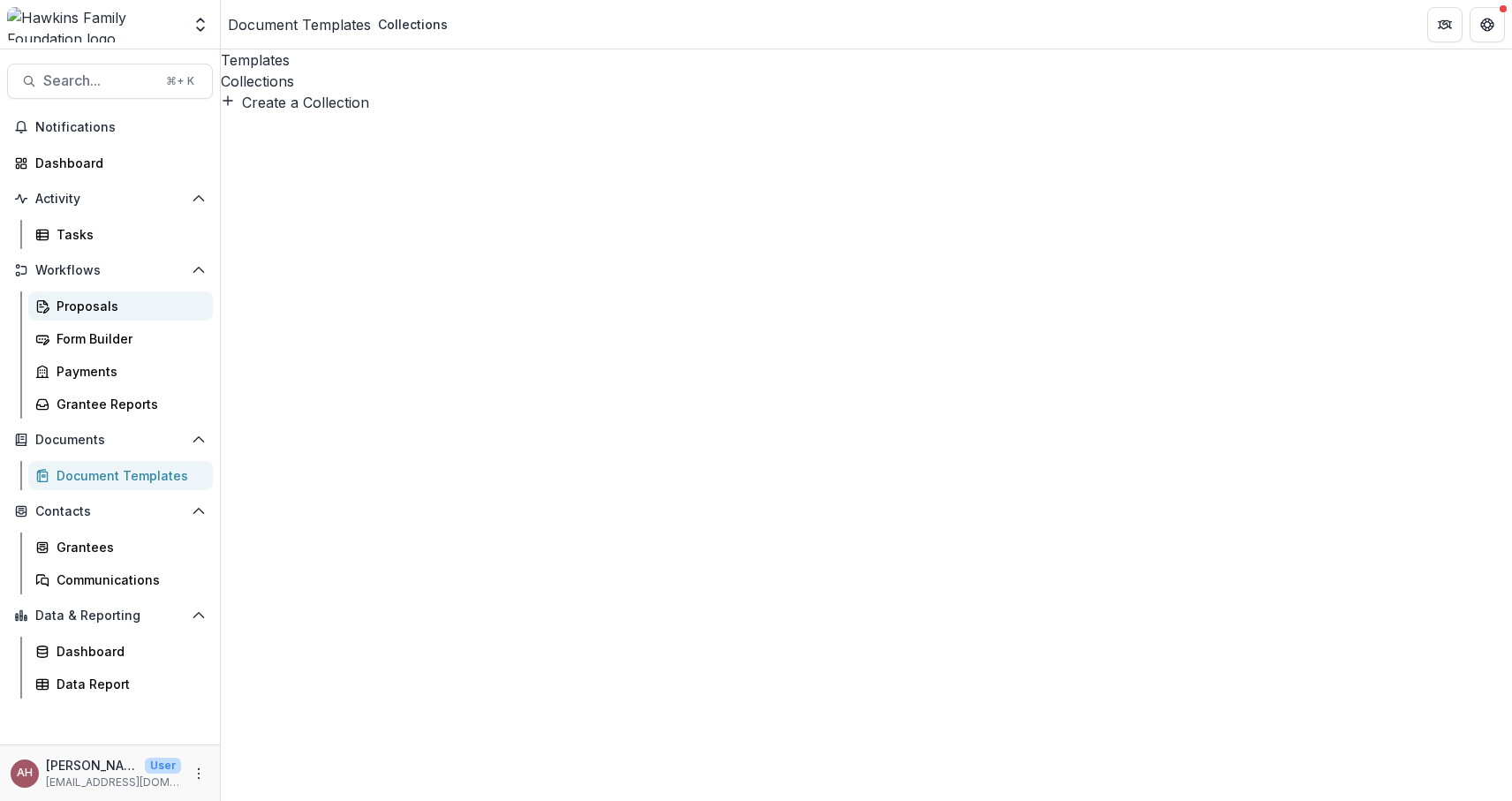
click at [91, 315] on div "Proposals" at bounding box center [127, 306] width 142 height 18
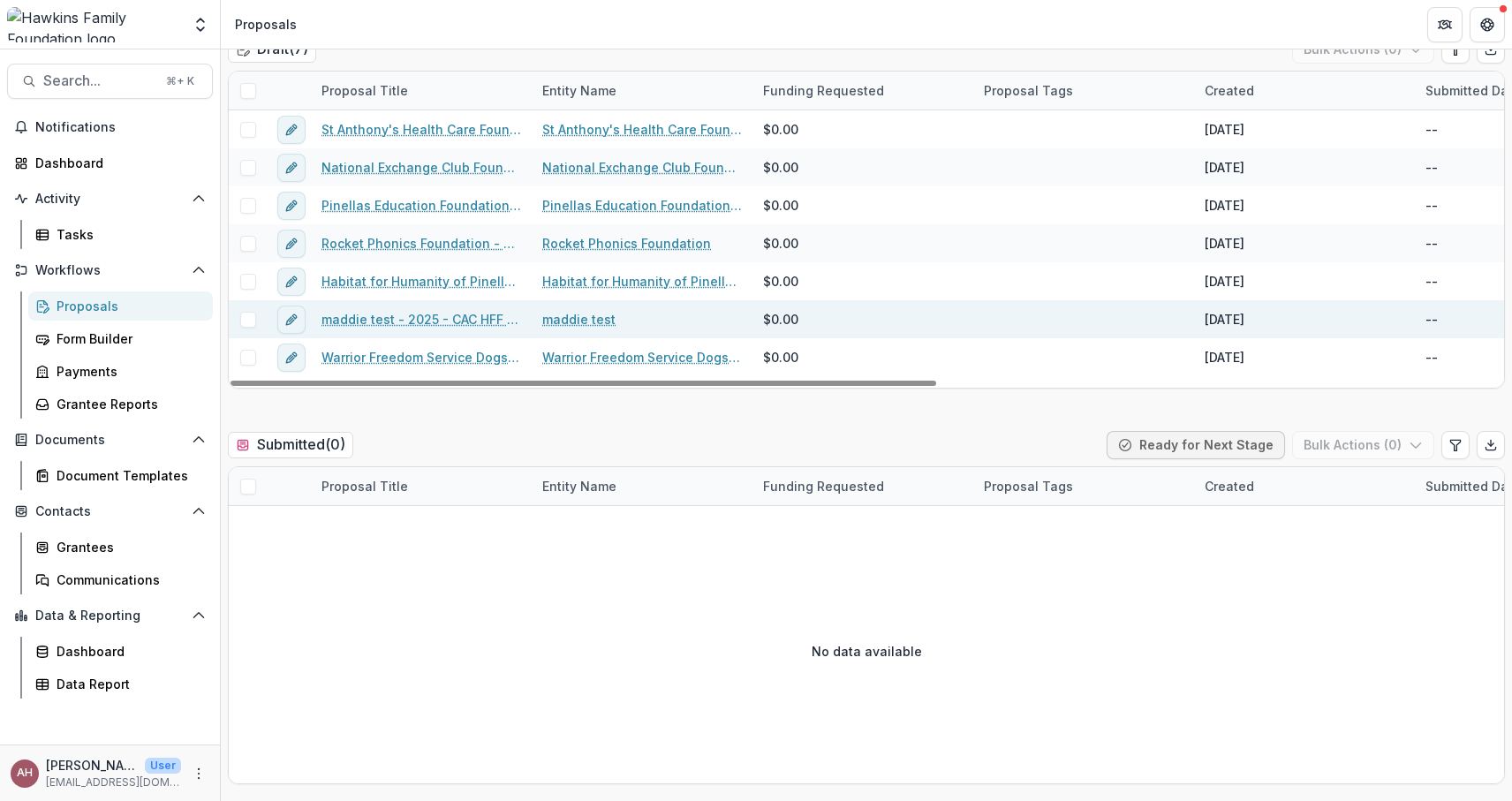
scroll to position [794, 0]
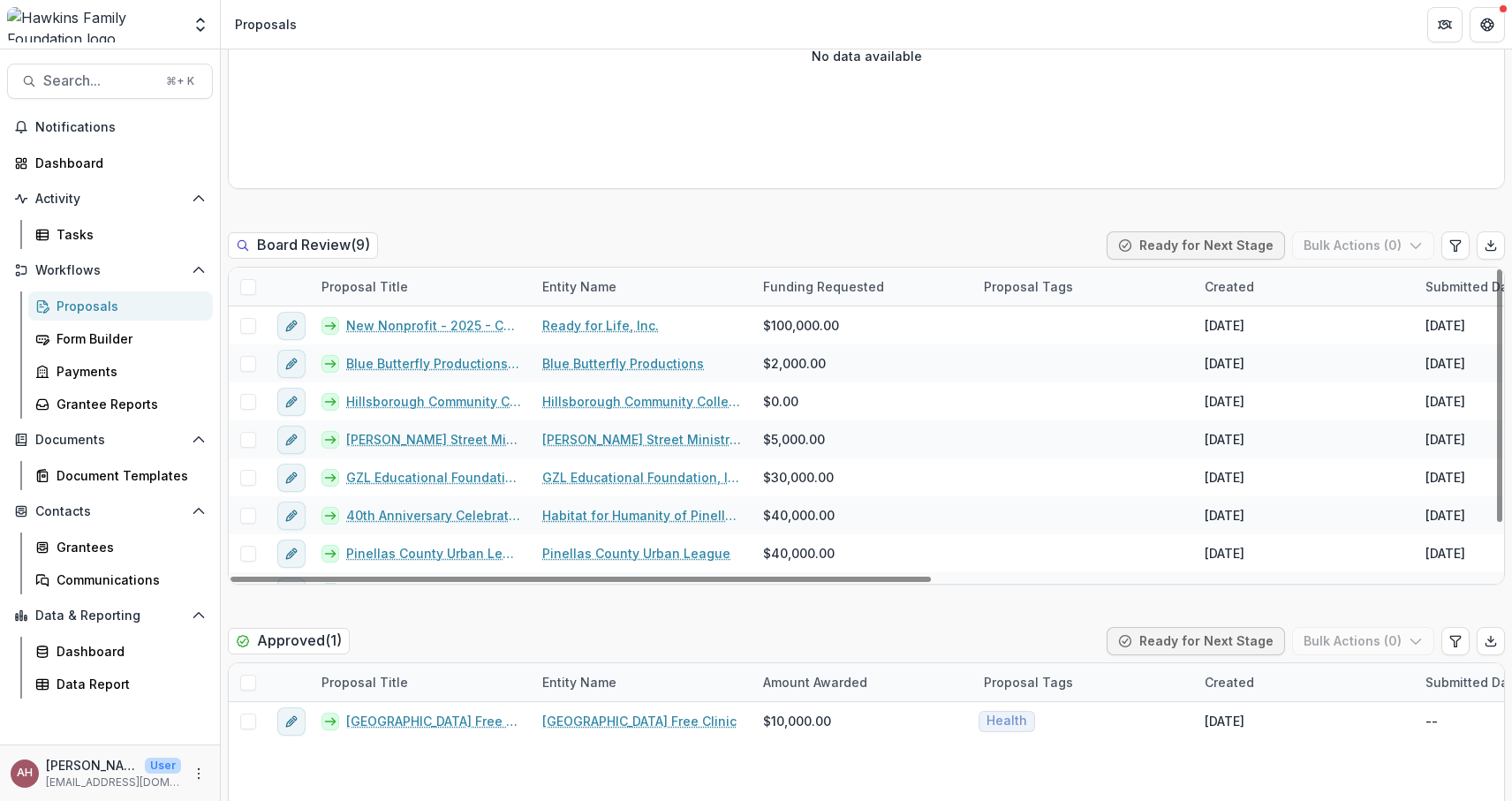
click at [250, 281] on span at bounding box center [248, 286] width 16 height 16
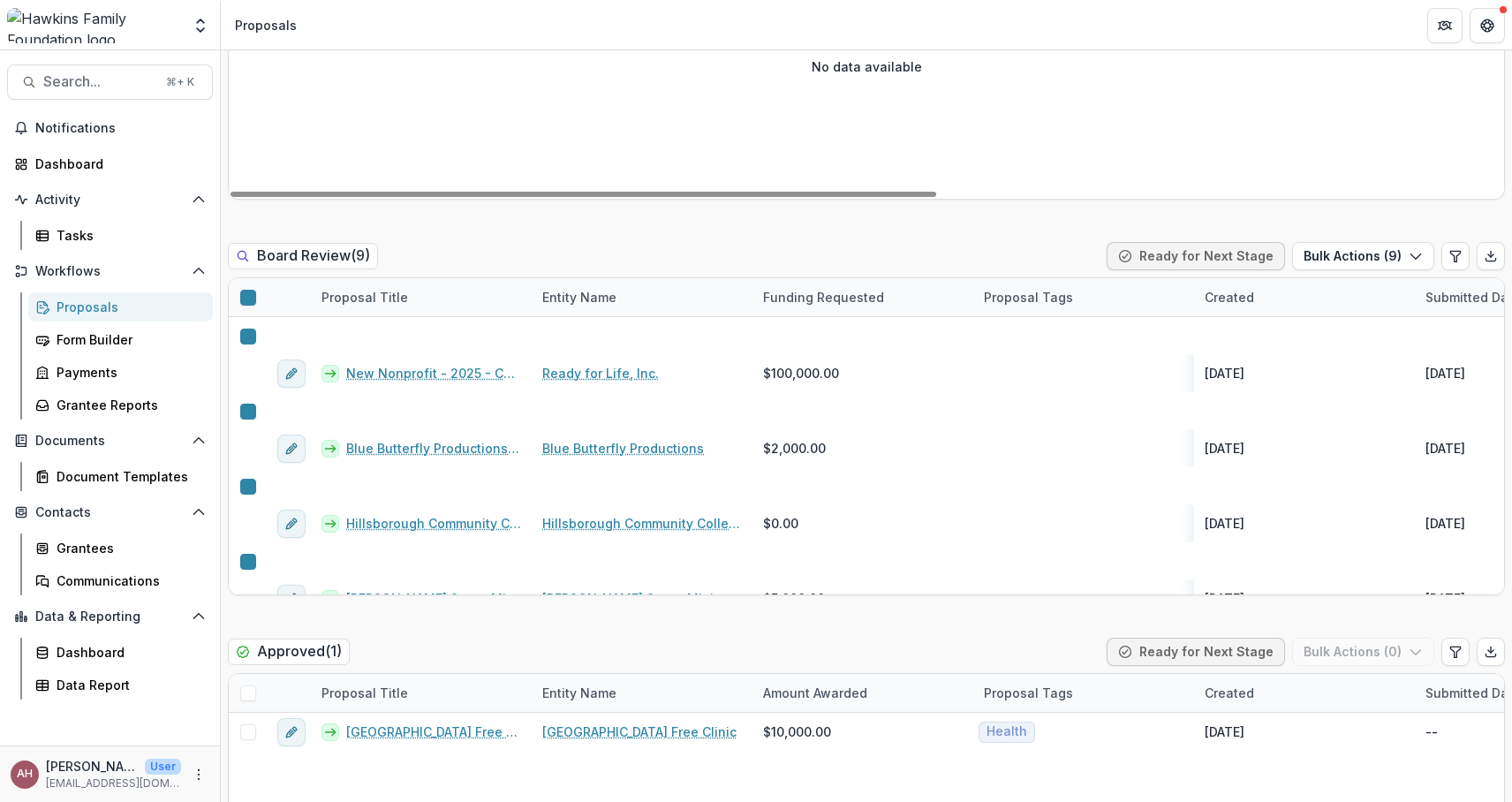
scroll to position [790, 0]
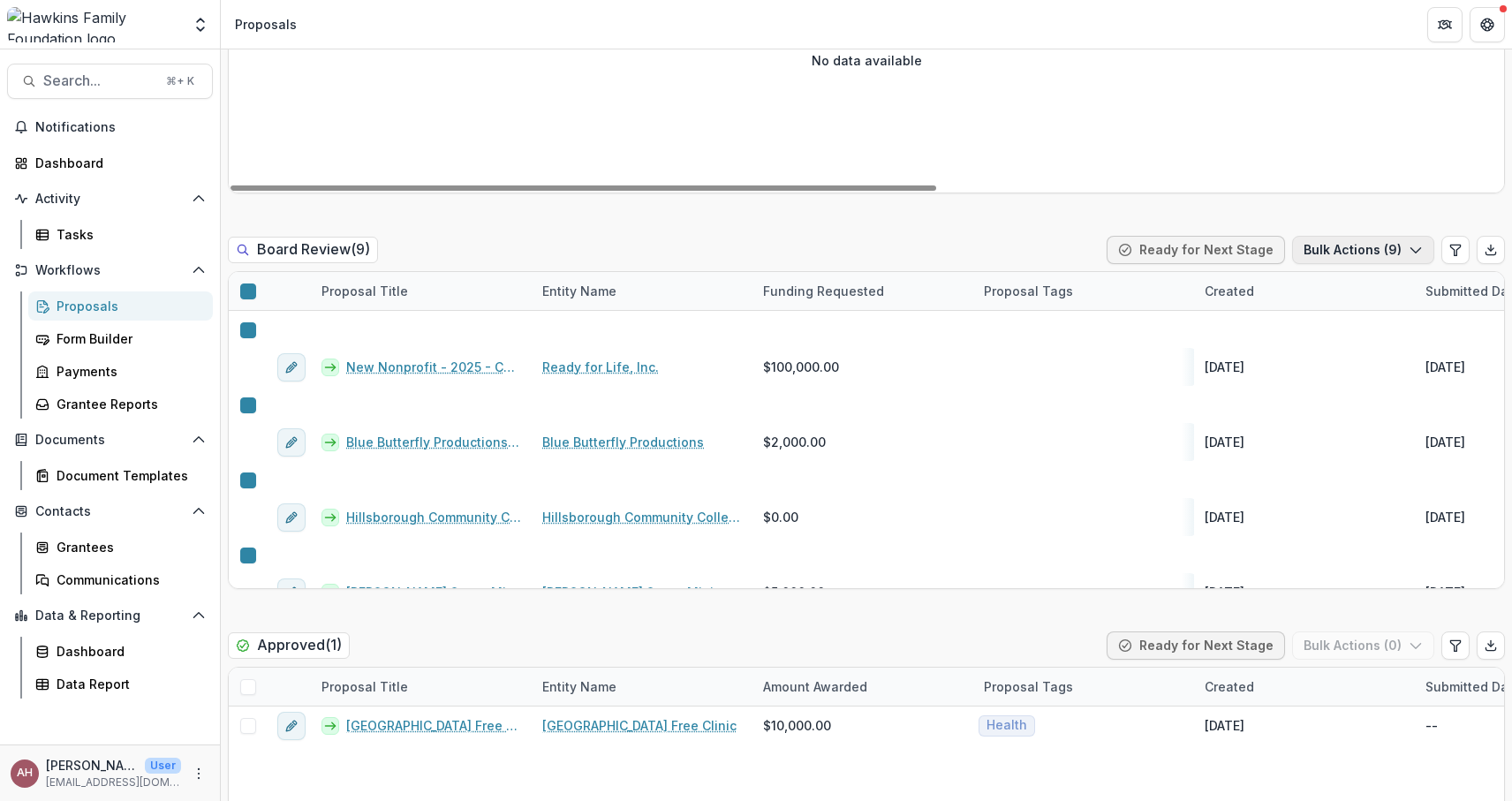
click at [1410, 251] on polyline "button" at bounding box center [1415, 250] width 10 height 5
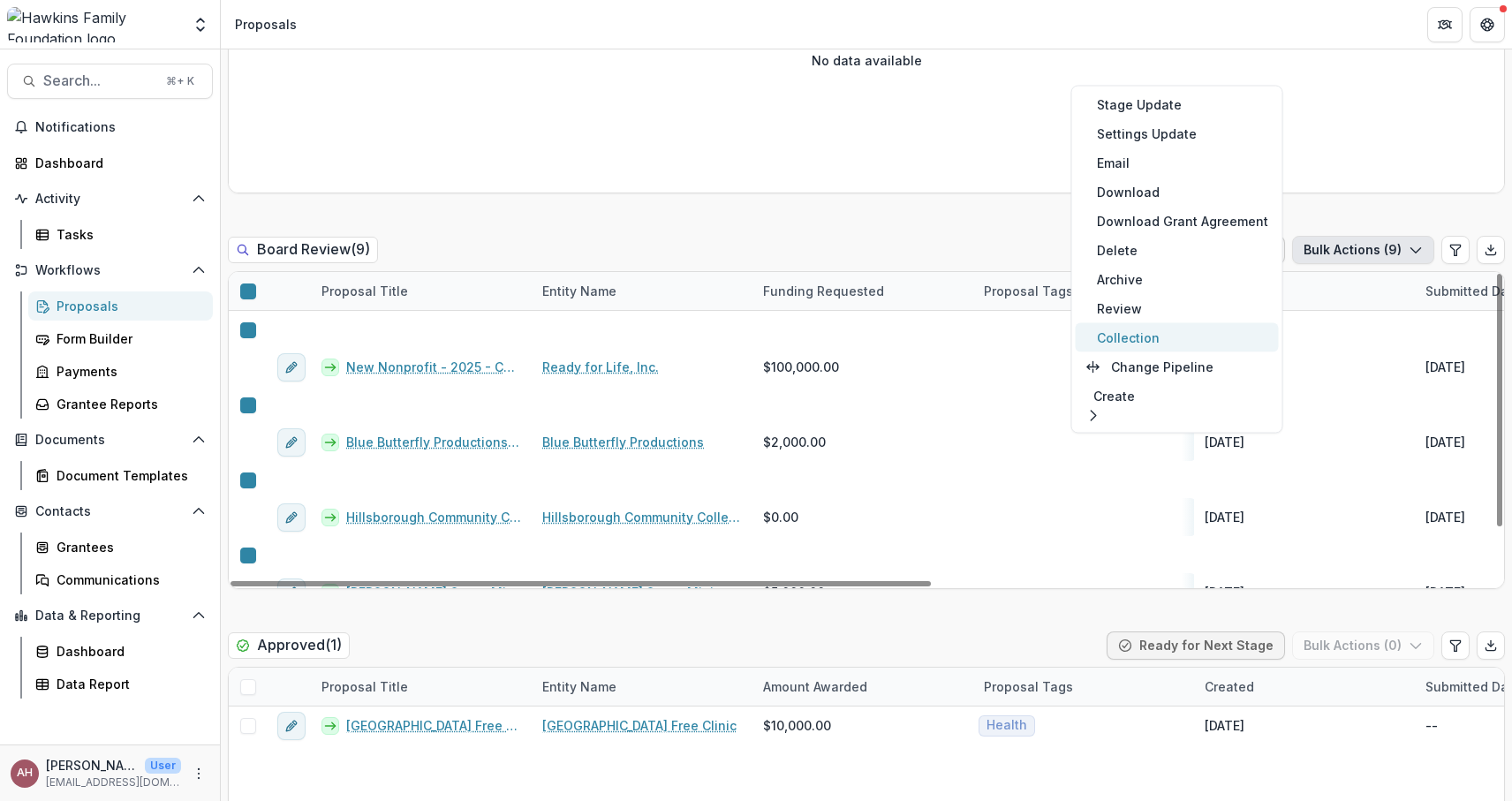
click at [1162, 336] on button "Collection" at bounding box center [1176, 338] width 203 height 29
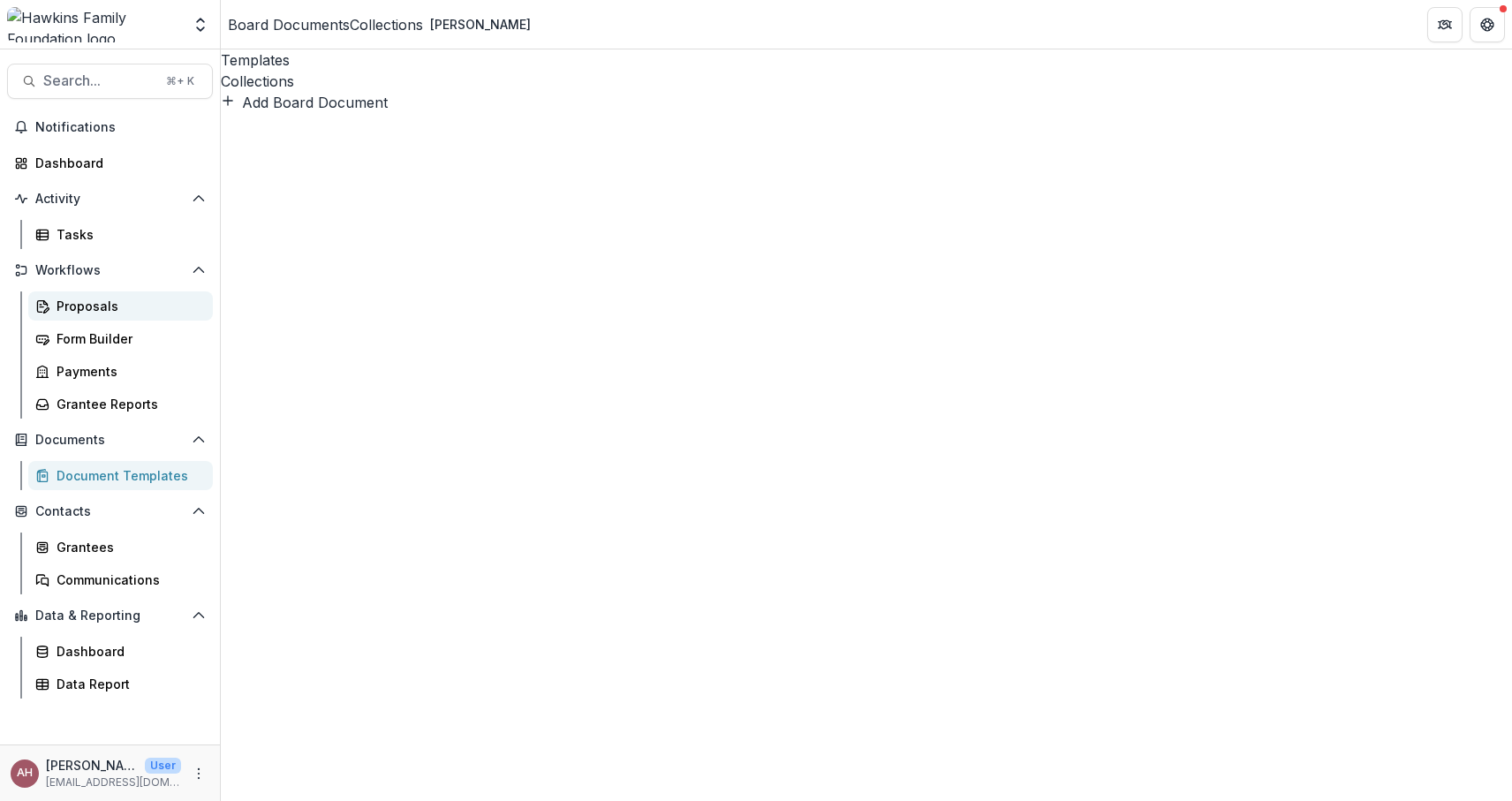
click at [86, 304] on div "Proposals" at bounding box center [127, 306] width 142 height 18
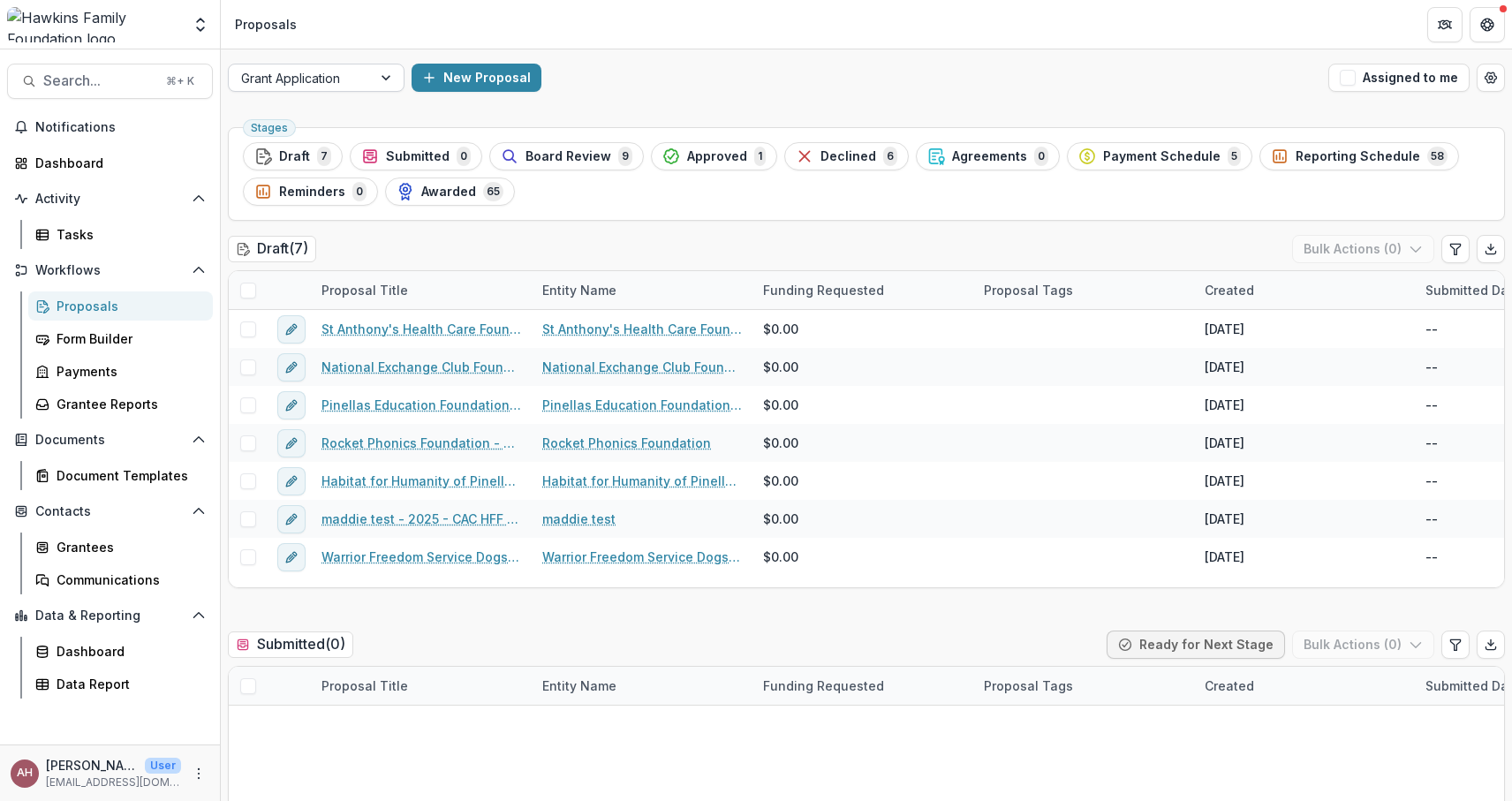
click at [387, 75] on div at bounding box center [387, 77] width 32 height 26
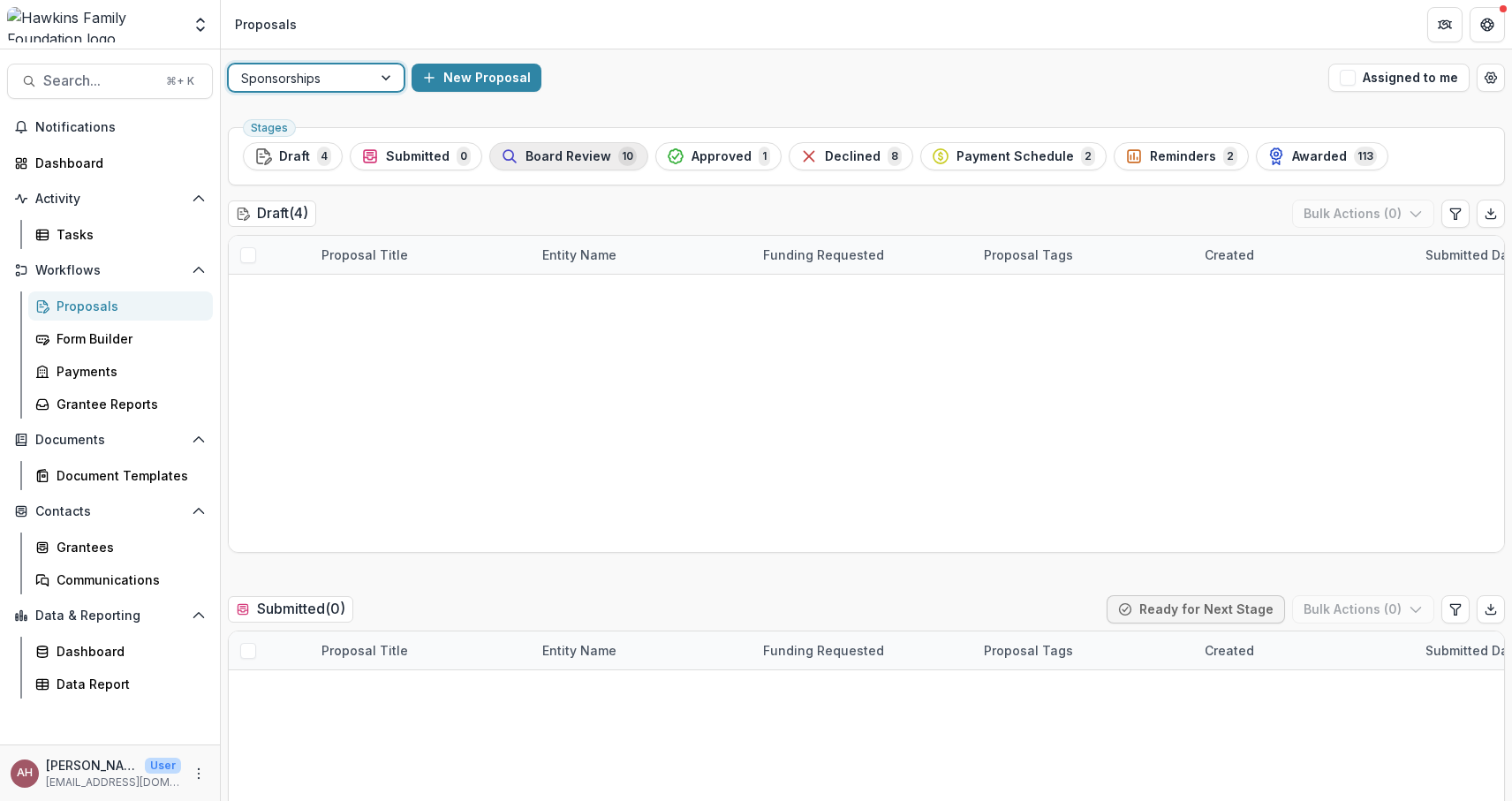
click at [555, 156] on span "Board Review" at bounding box center [568, 156] width 85 height 15
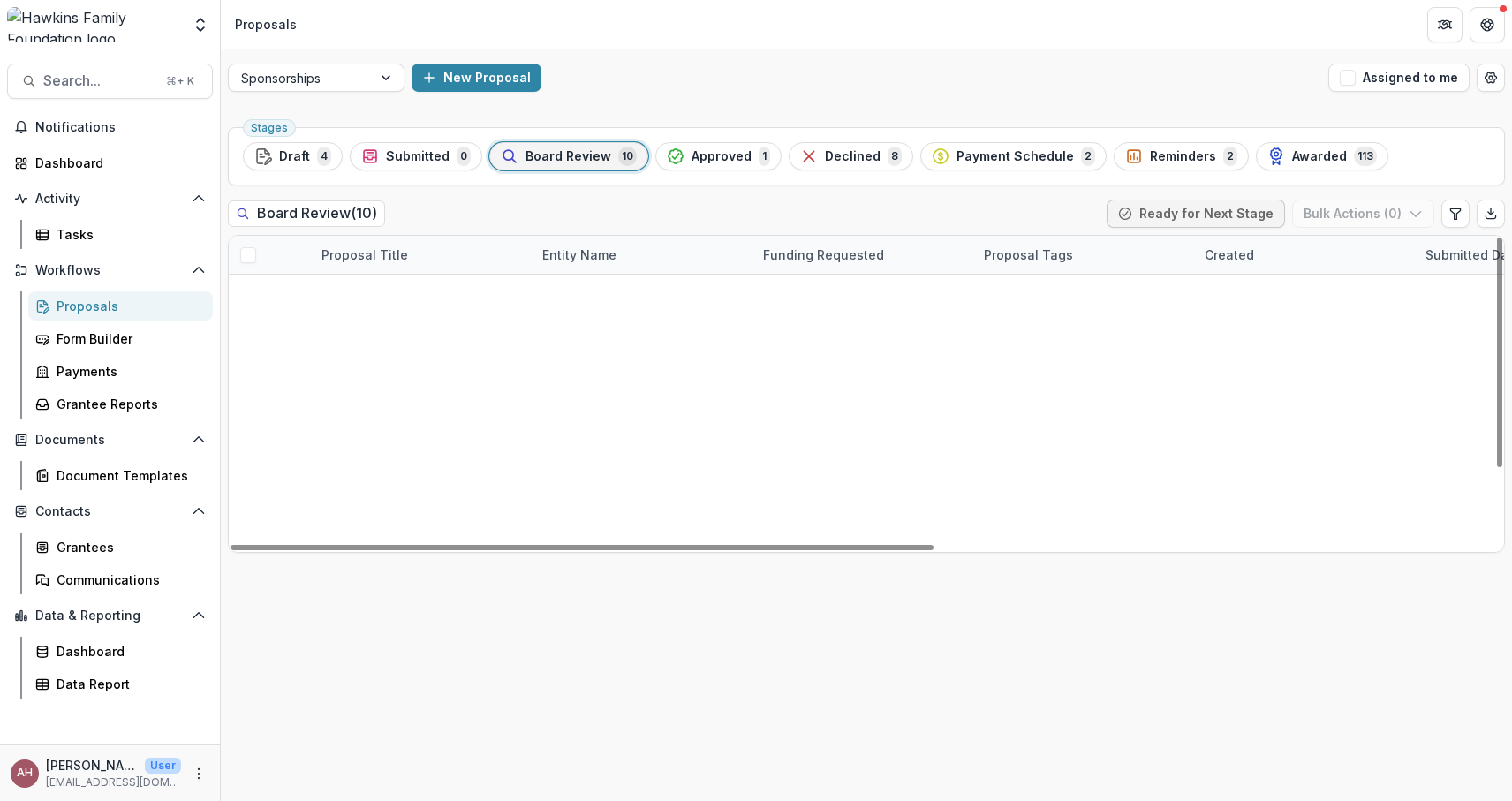
click at [252, 250] on span at bounding box center [248, 255] width 16 height 16
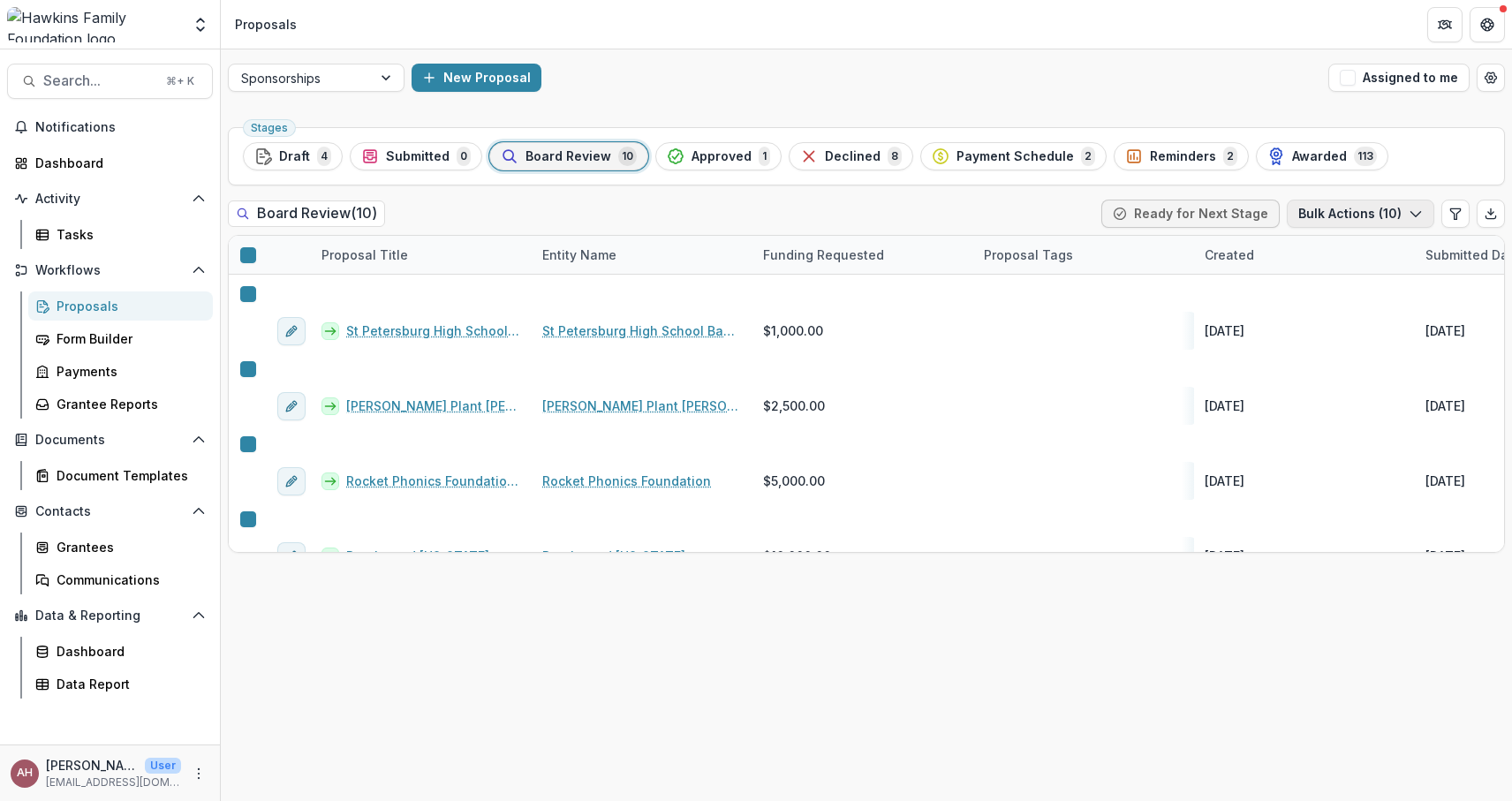
click at [1423, 206] on button "Bulk Actions ( 10 )" at bounding box center [1361, 213] width 148 height 28
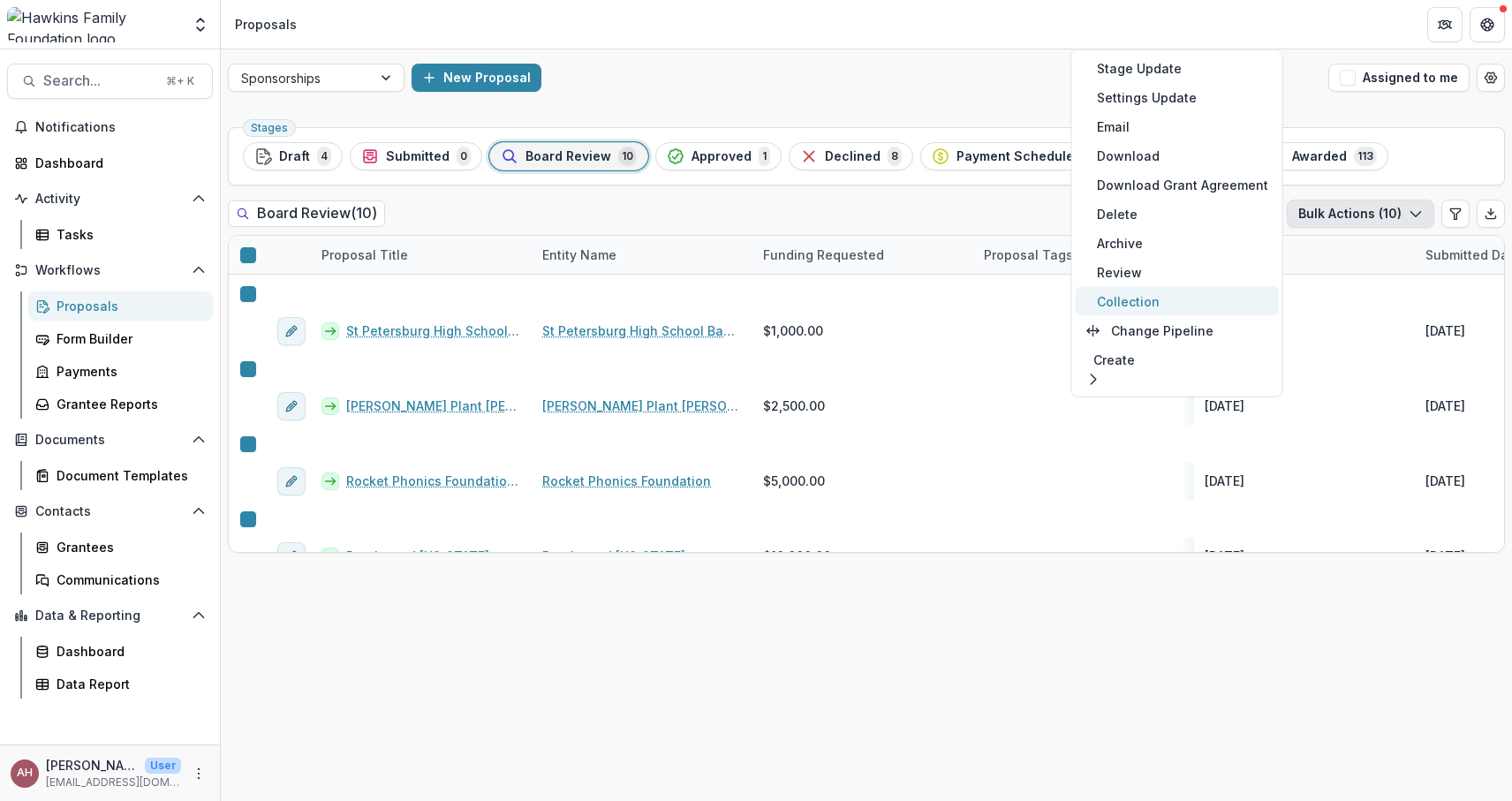
click at [1133, 293] on button "Collection" at bounding box center [1176, 301] width 203 height 29
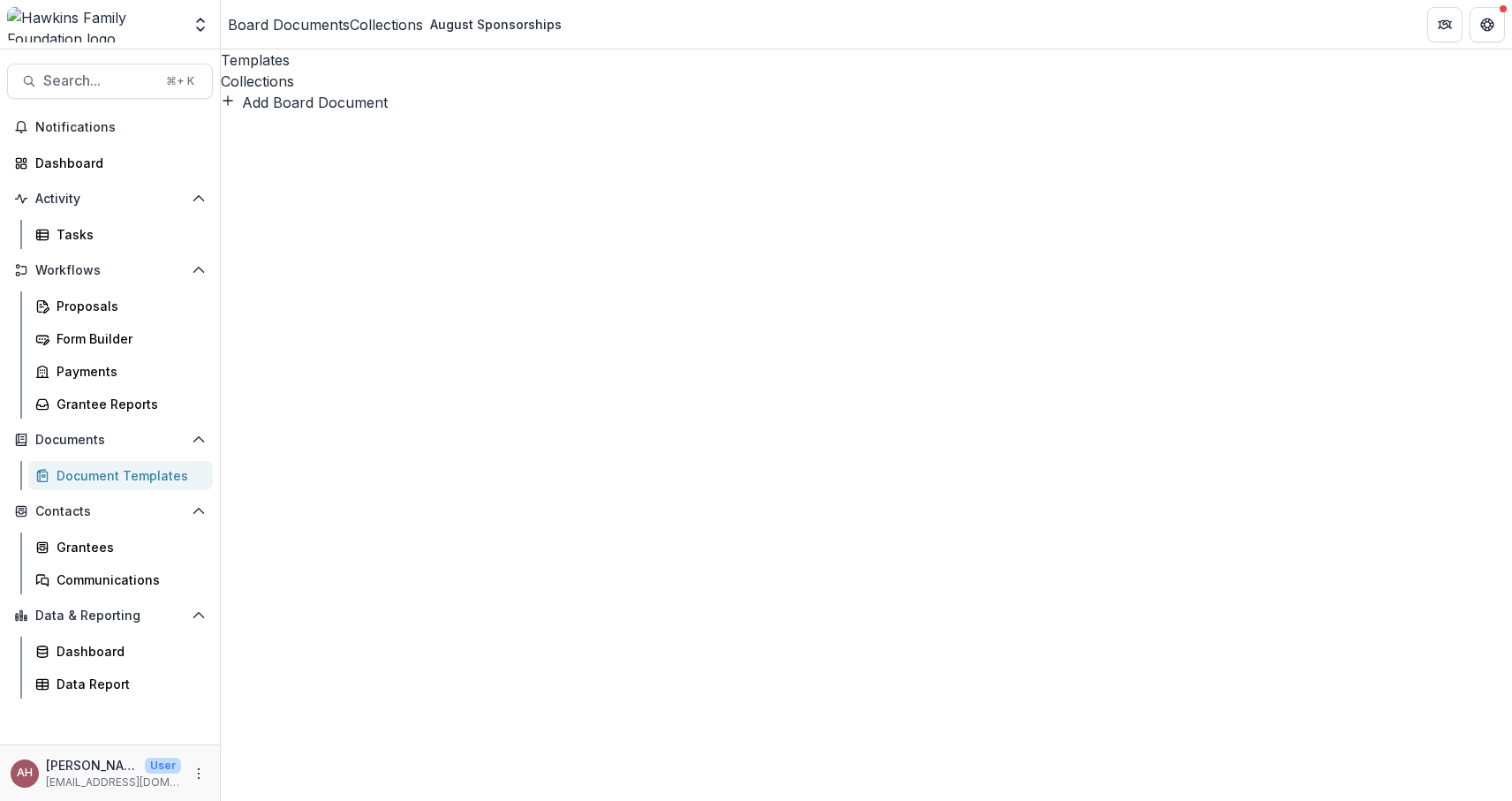
click at [373, 71] on div "Collections" at bounding box center [865, 82] width 1291 height 21
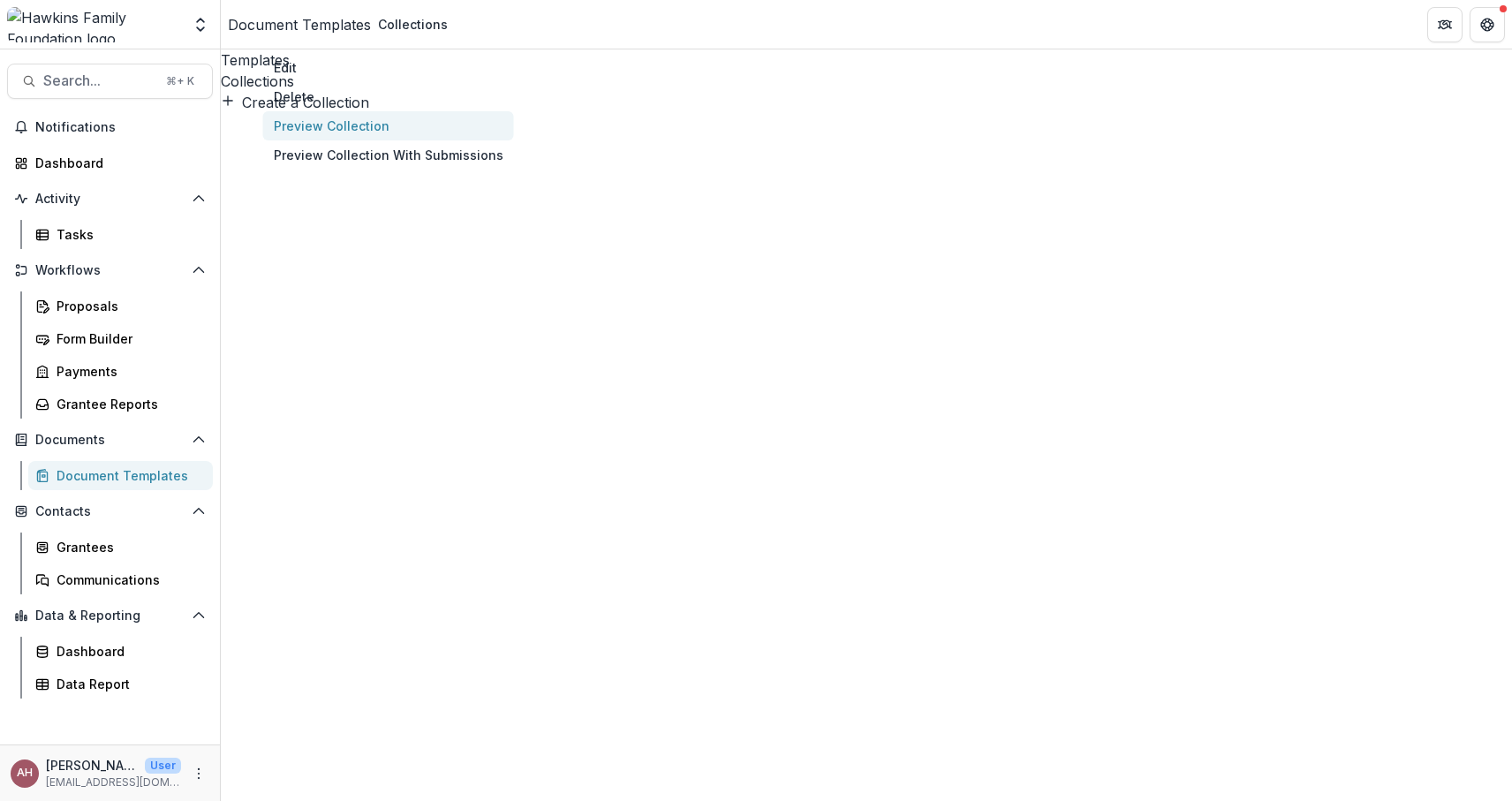
click at [514, 141] on button "Preview Collection" at bounding box center [388, 126] width 251 height 29
drag, startPoint x: 1319, startPoint y: 772, endPoint x: 1328, endPoint y: 684, distance: 88.5
click at [1328, 685] on div "**********" at bounding box center [756, 400] width 1512 height 801
click at [514, 141] on button "Preview Collection" at bounding box center [388, 126] width 251 height 29
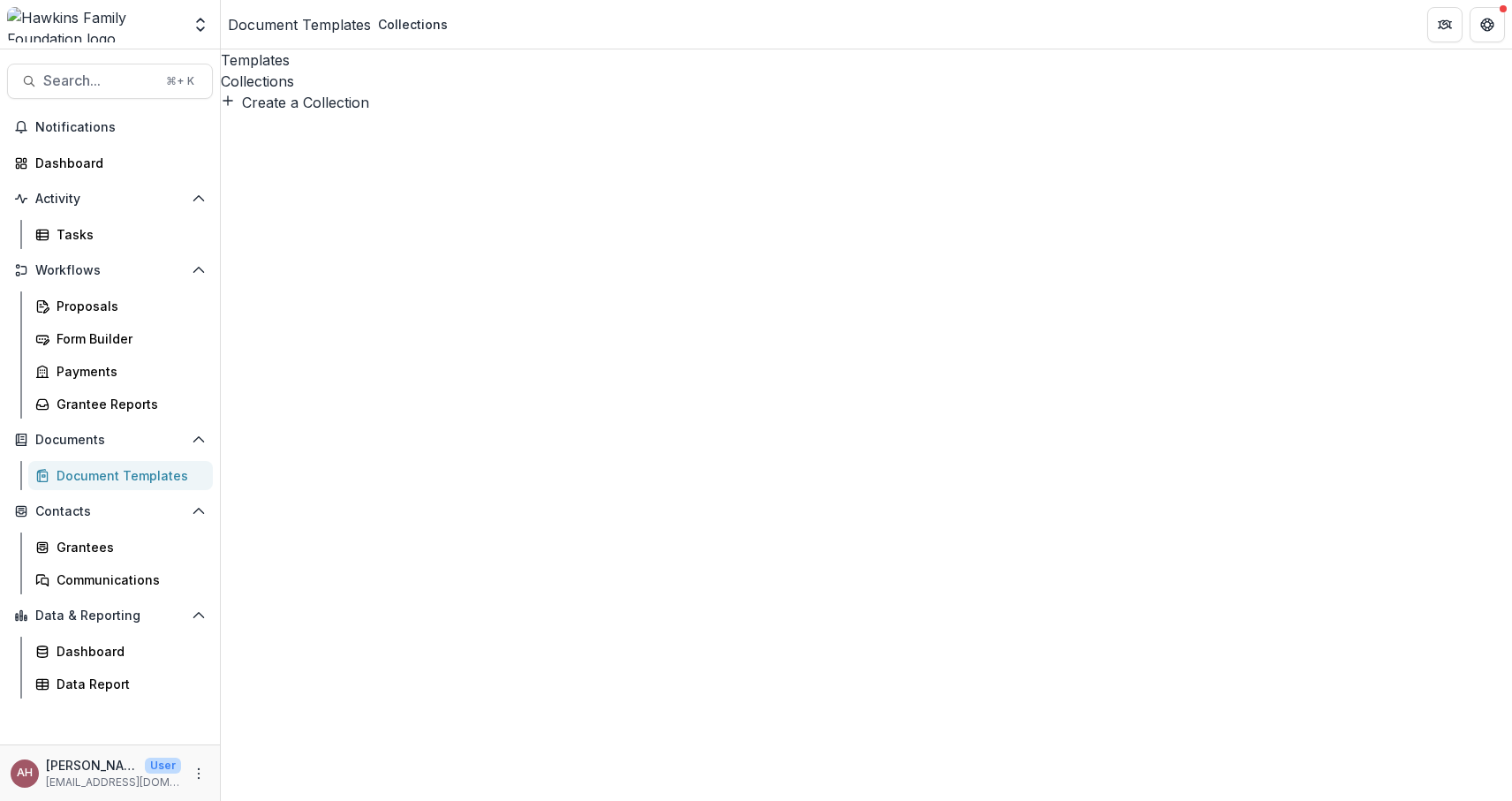
click at [350, 71] on div "Collections" at bounding box center [865, 82] width 1291 height 21
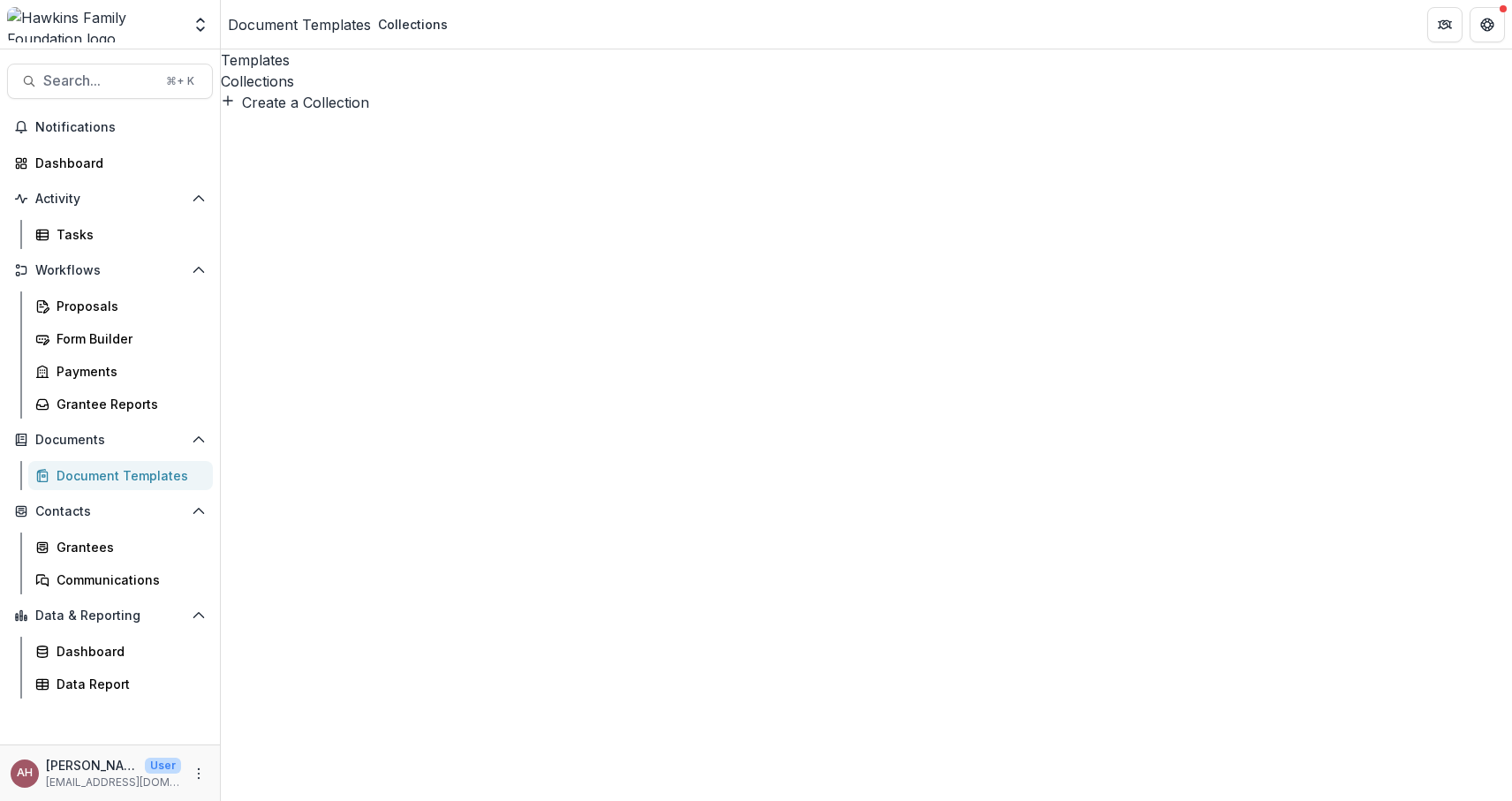
click at [514, 141] on button "Preview Collection" at bounding box center [388, 126] width 251 height 29
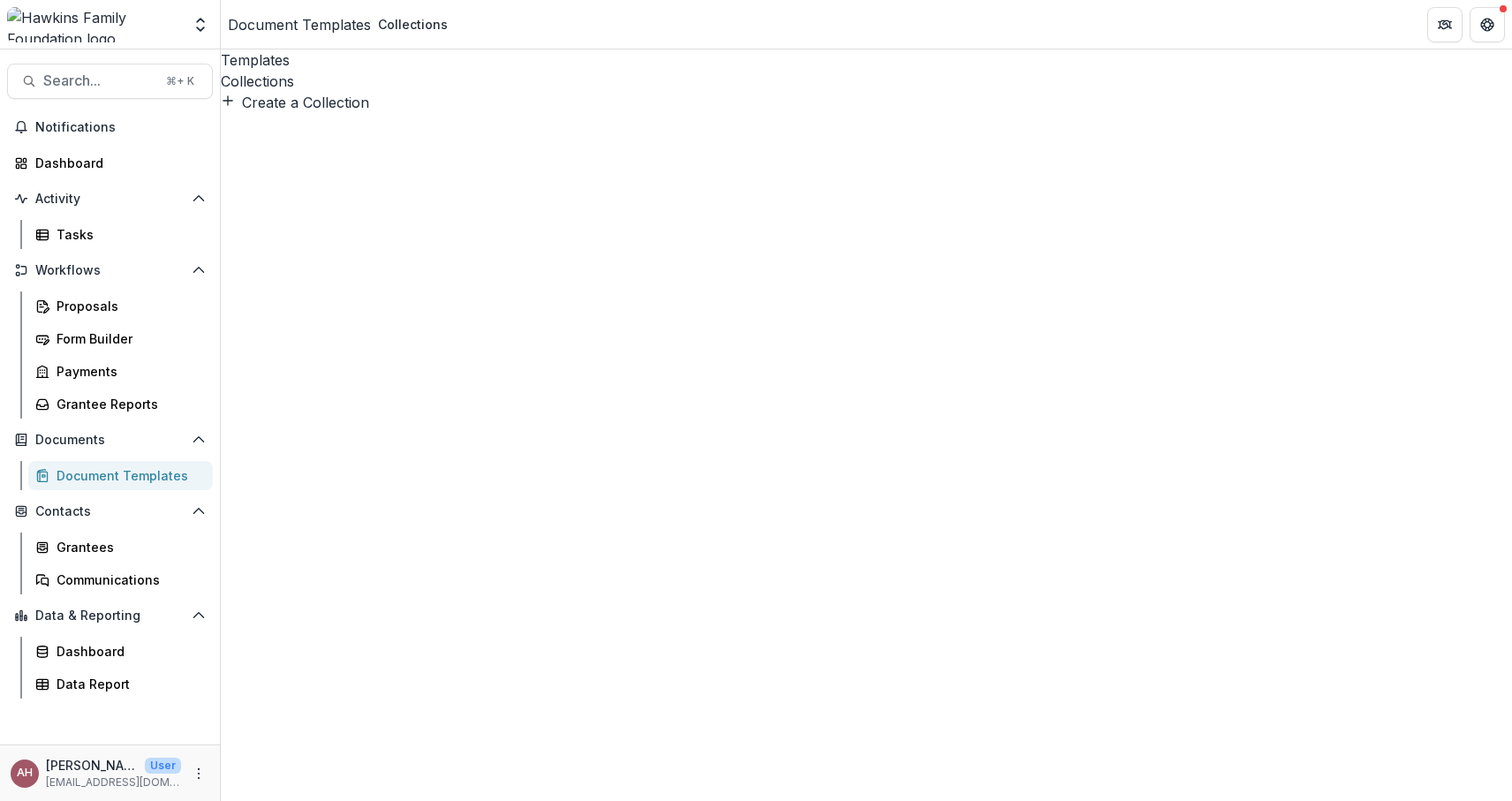
click at [344, 71] on div "Collections" at bounding box center [865, 82] width 1291 height 21
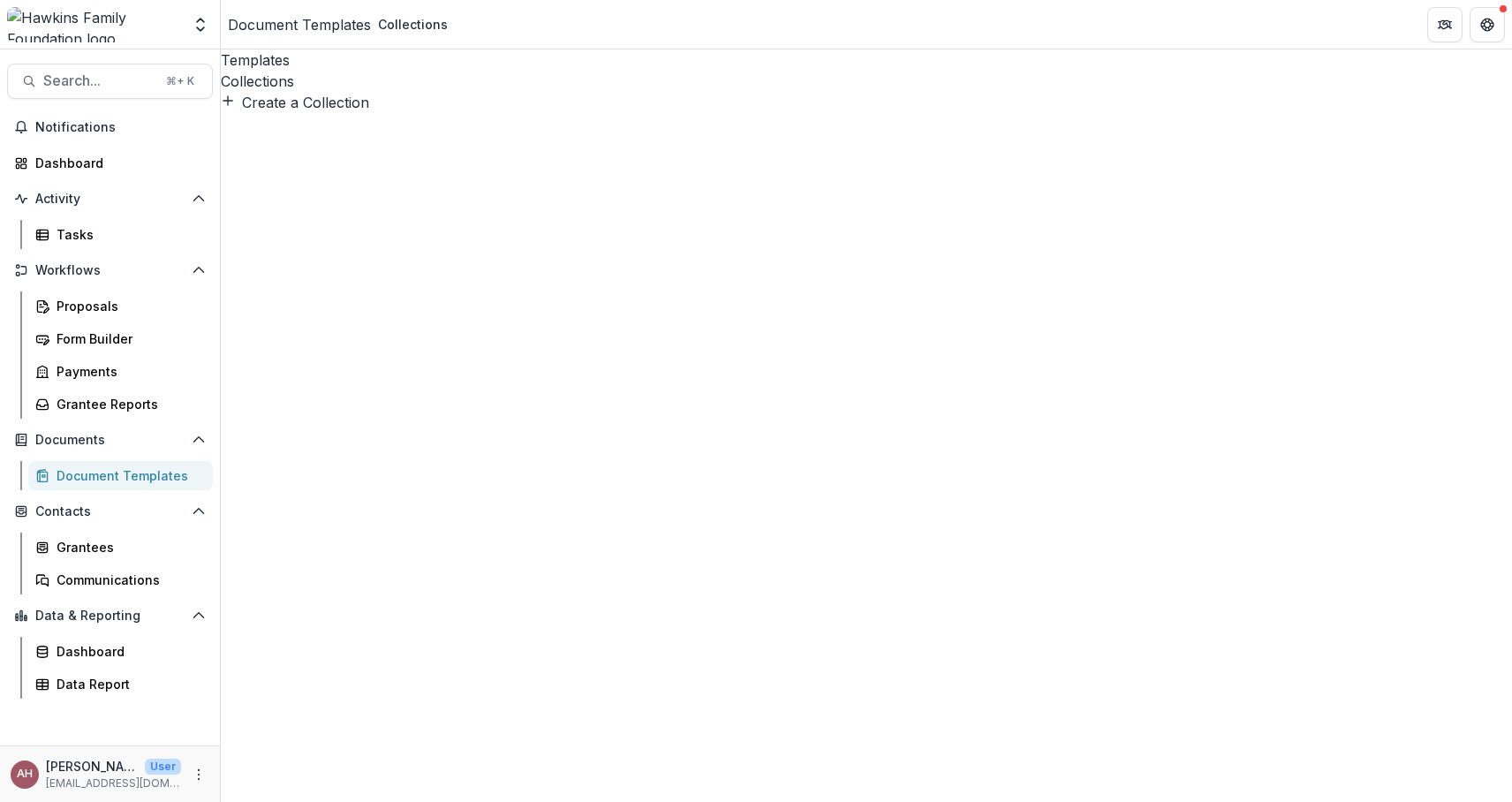
click at [84, 315] on link "Proposals" at bounding box center [120, 306] width 185 height 29
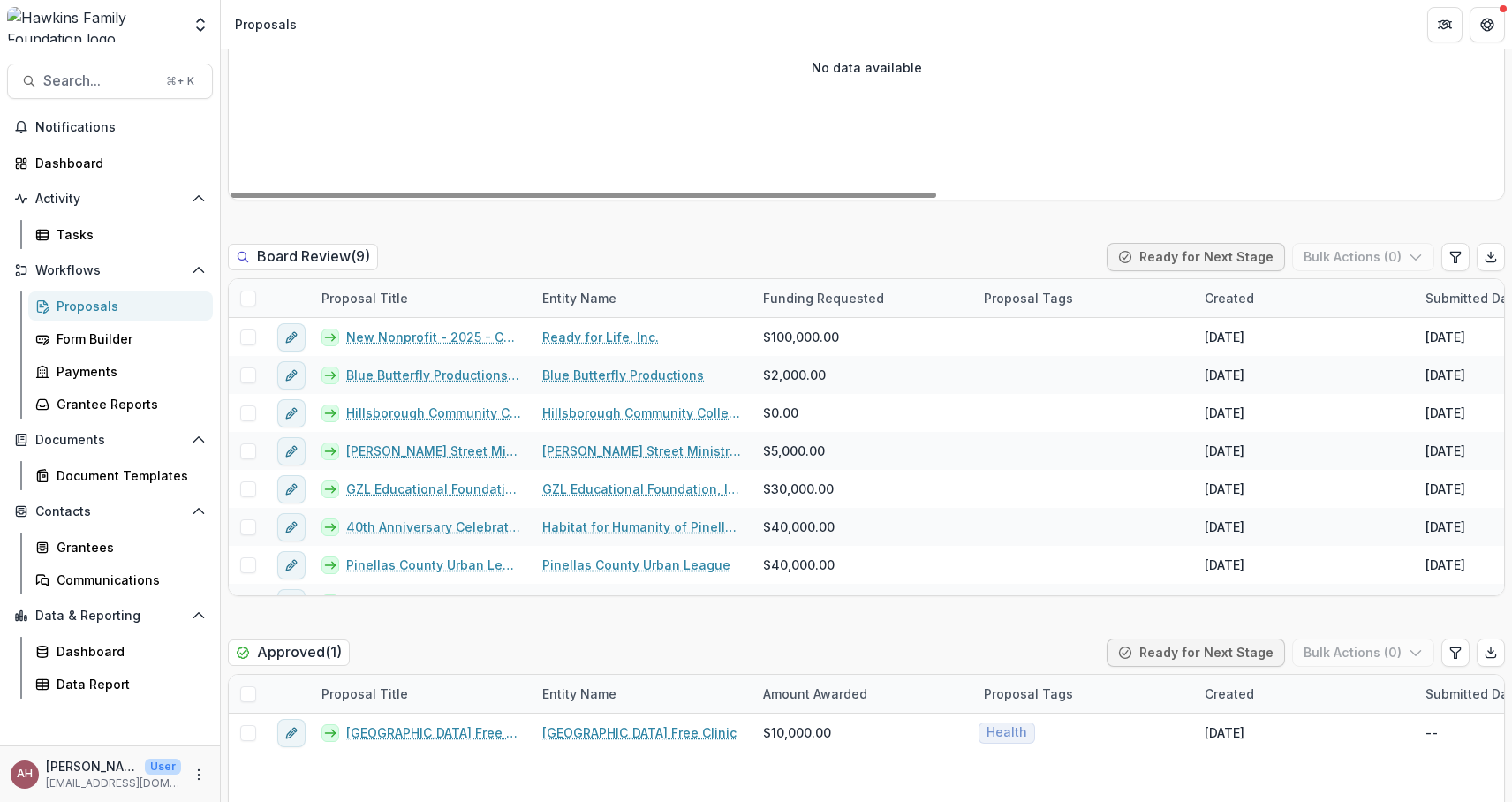
scroll to position [795, 0]
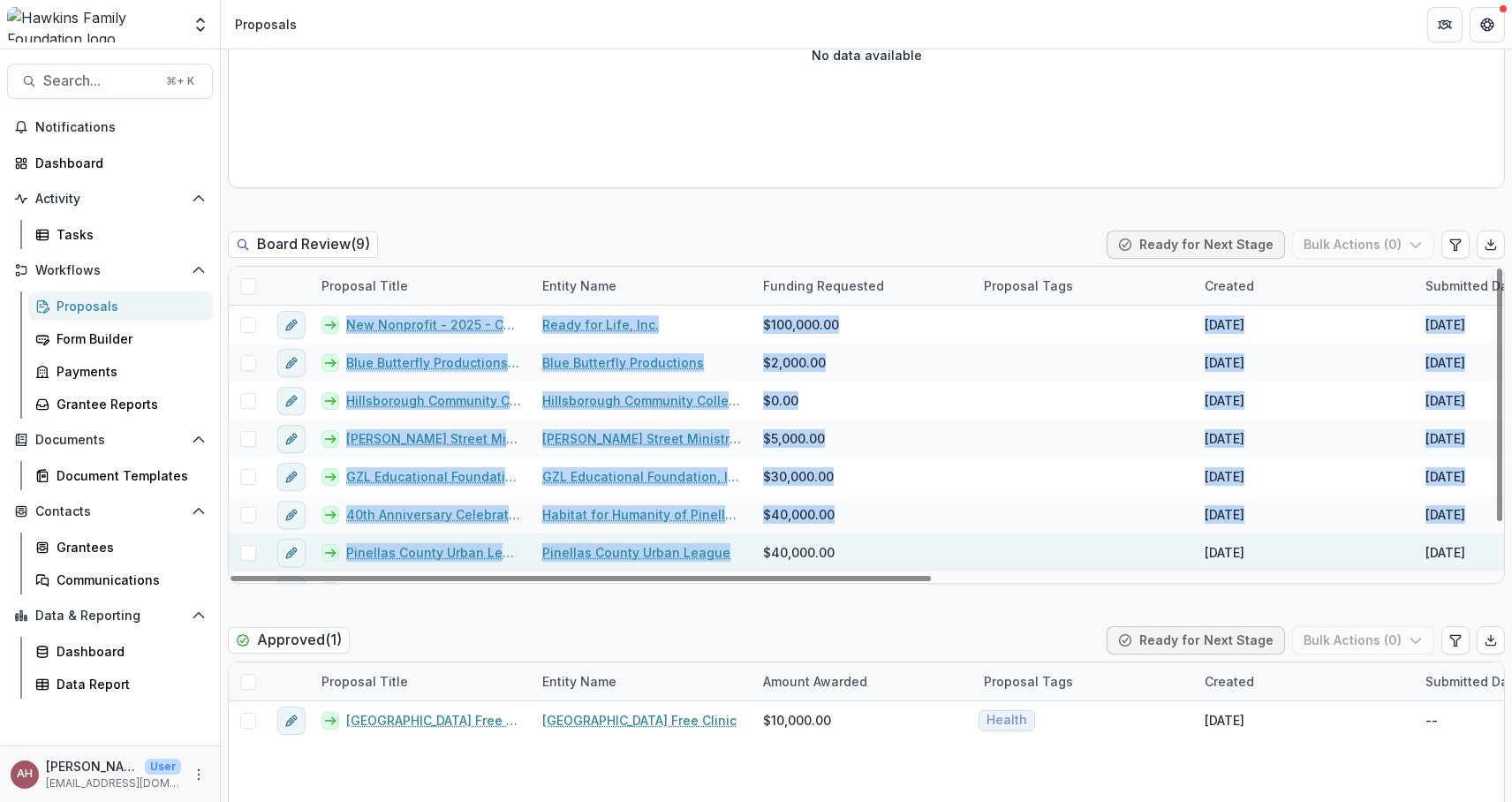
drag, startPoint x: 322, startPoint y: 303, endPoint x: 736, endPoint y: 564, distance: 489.4
click at [736, 564] on div "Proposal Title Entity Name Funding Requested Proposal Tags Created Submitted Da…" at bounding box center [865, 425] width 1275 height 317
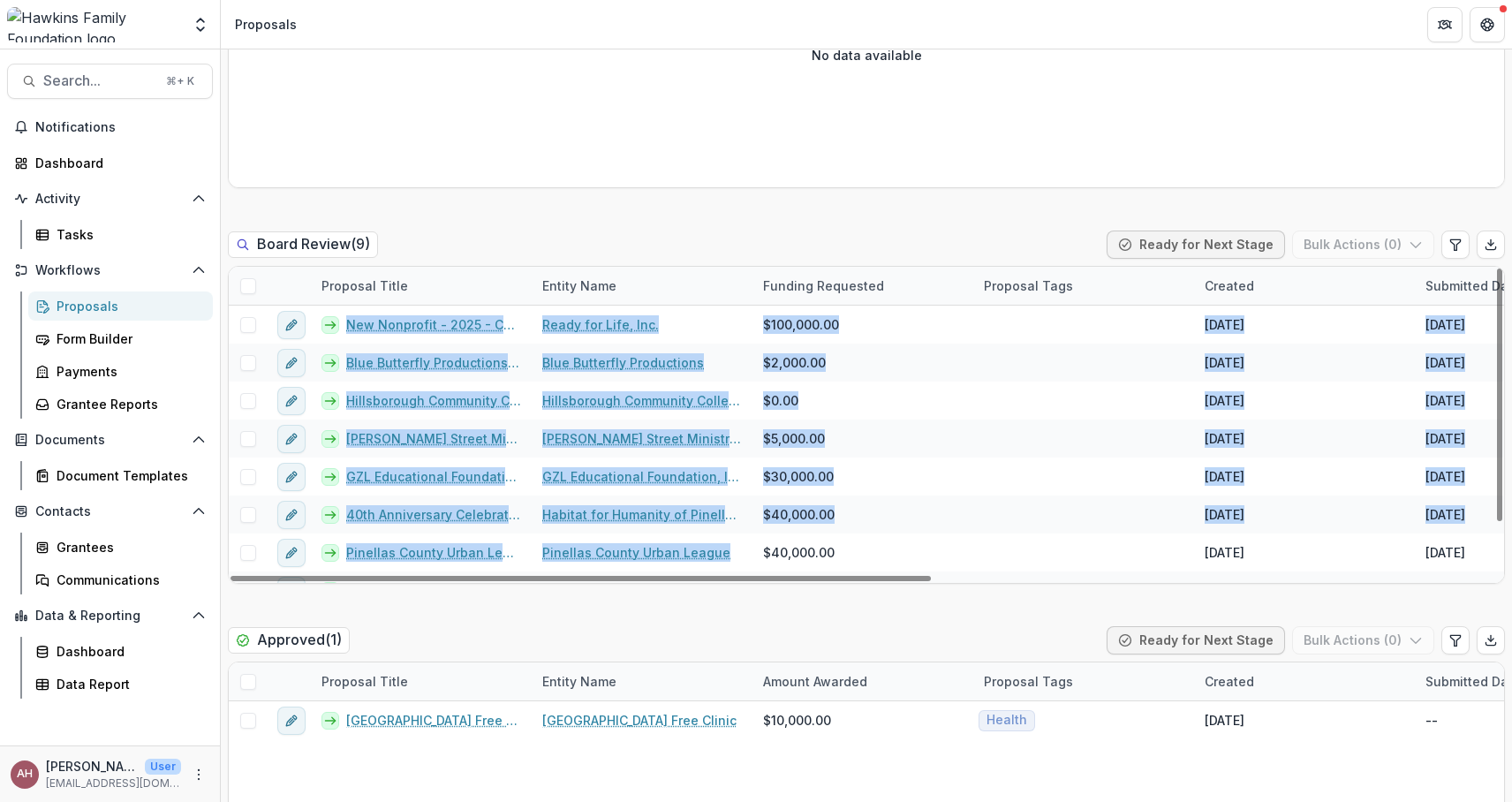
scroll to position [0, 0]
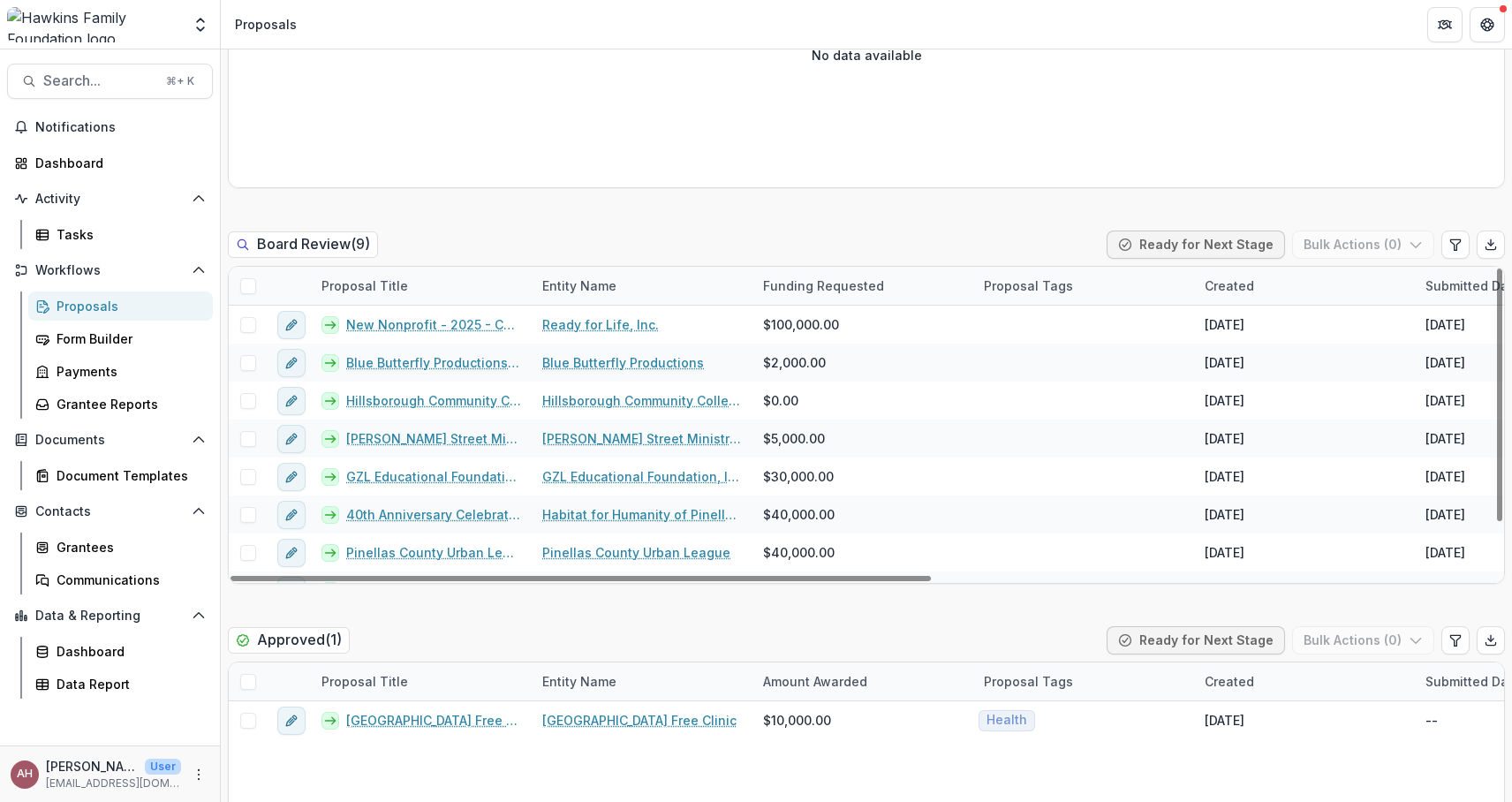
click at [379, 298] on div "Proposal Title" at bounding box center [420, 285] width 220 height 38
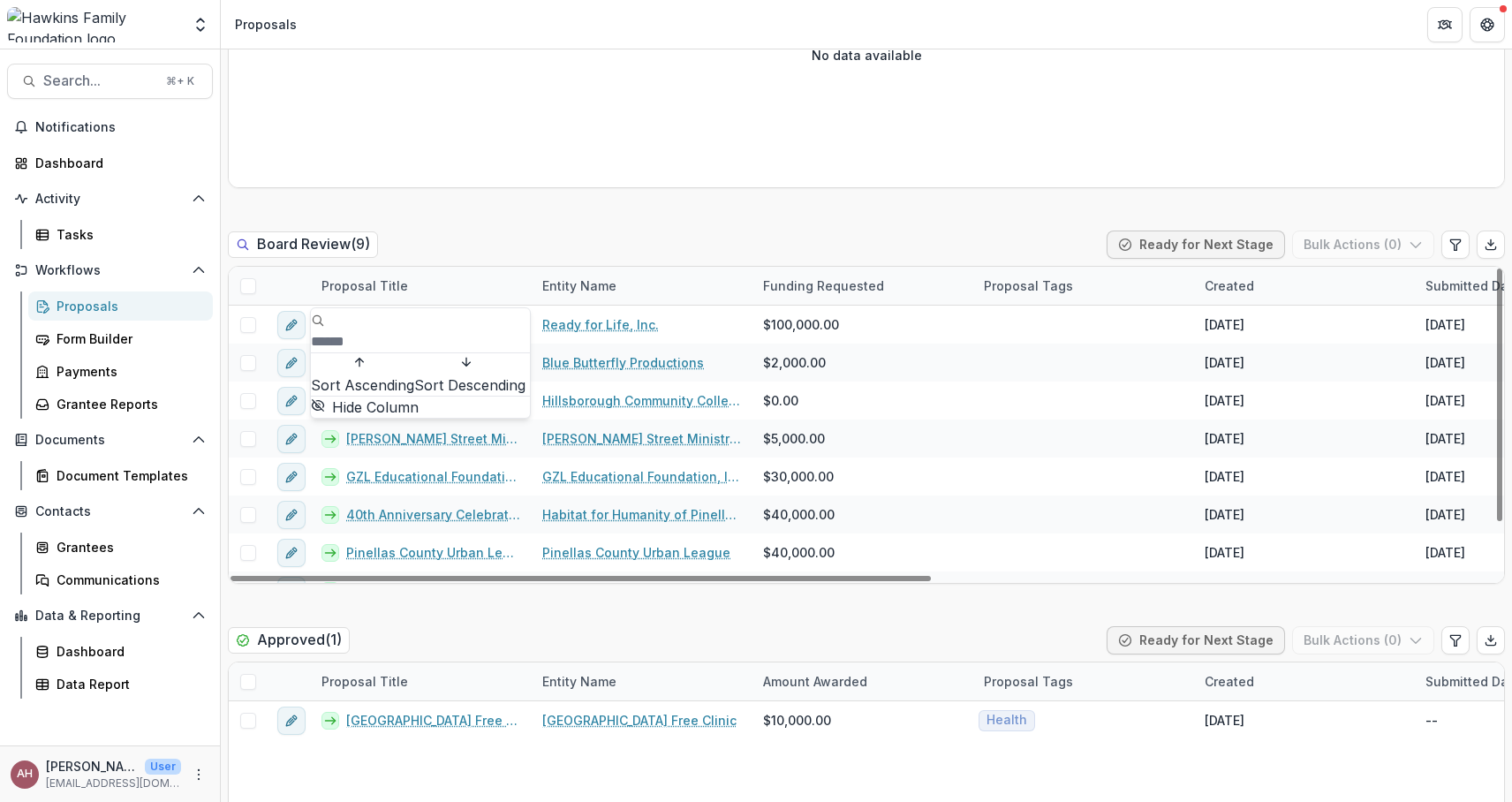
click at [490, 281] on div "Proposal Title" at bounding box center [420, 285] width 220 height 38
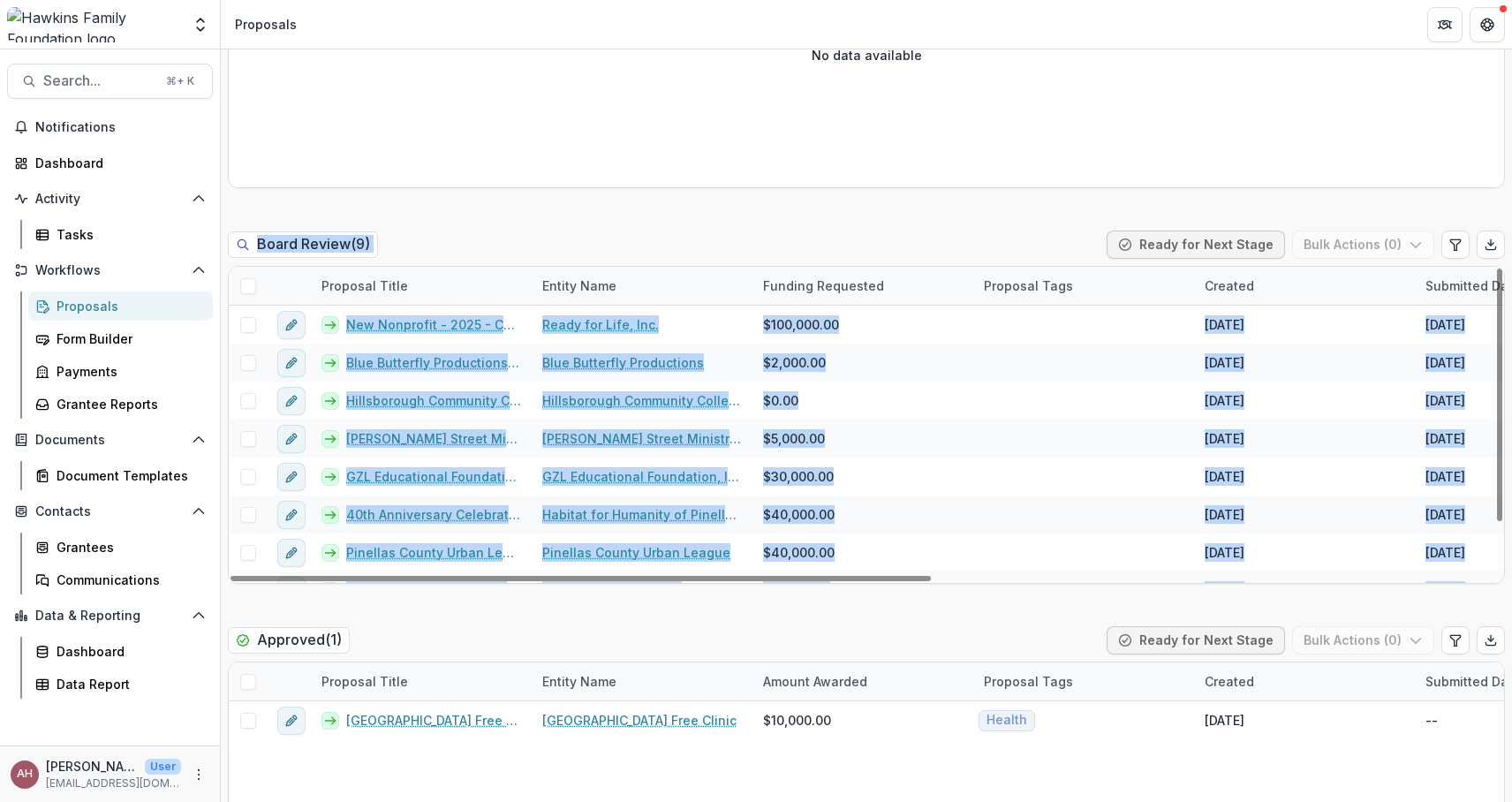
drag, startPoint x: 749, startPoint y: 564, endPoint x: 408, endPoint y: 228, distance: 478.7
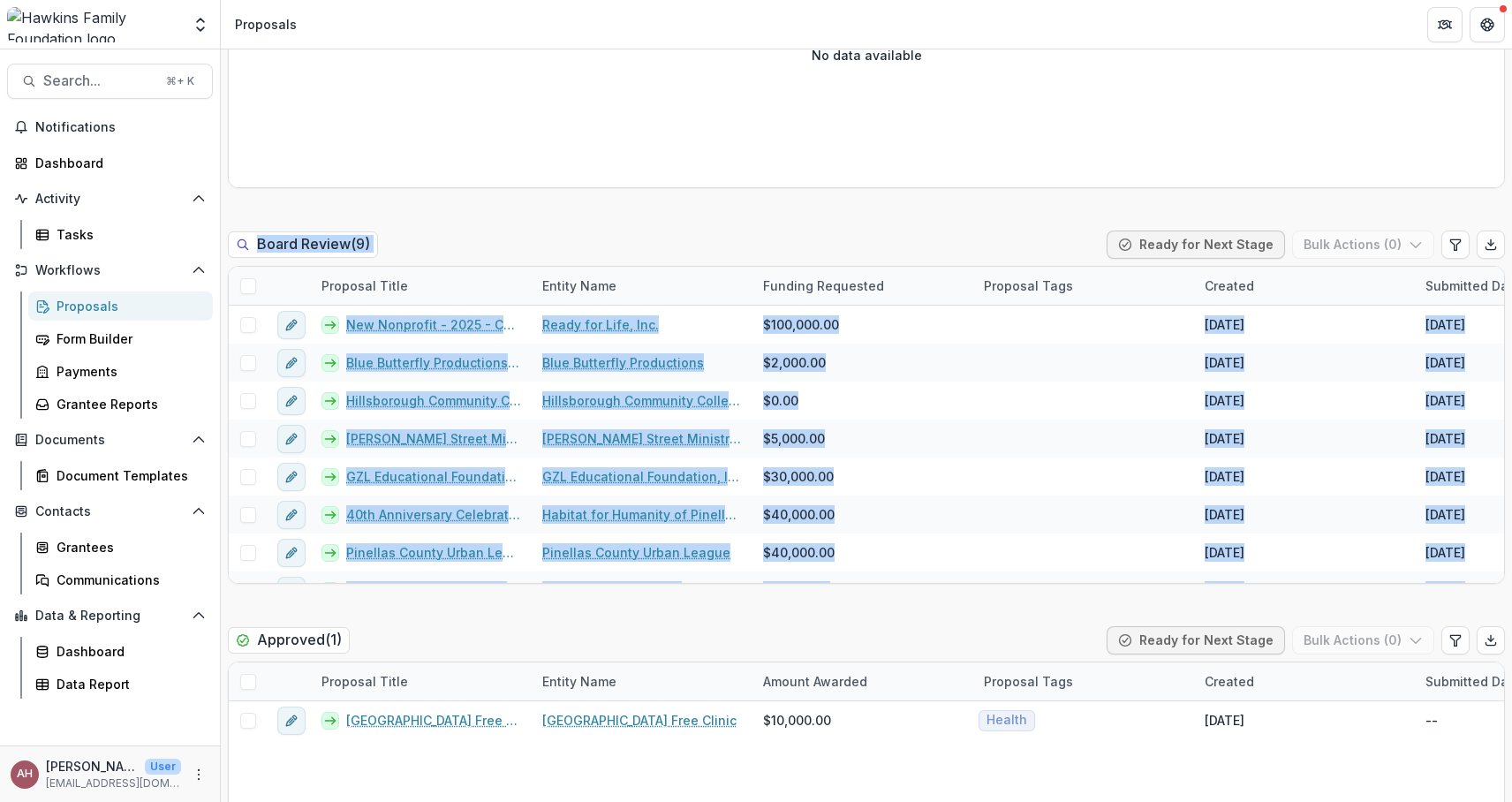
copy div "Board Review ( 9 ) Ready for Next Stage Bulk Actions ( 0 ) Proposal Title Entit…"
